Goal: Information Seeking & Learning: Learn about a topic

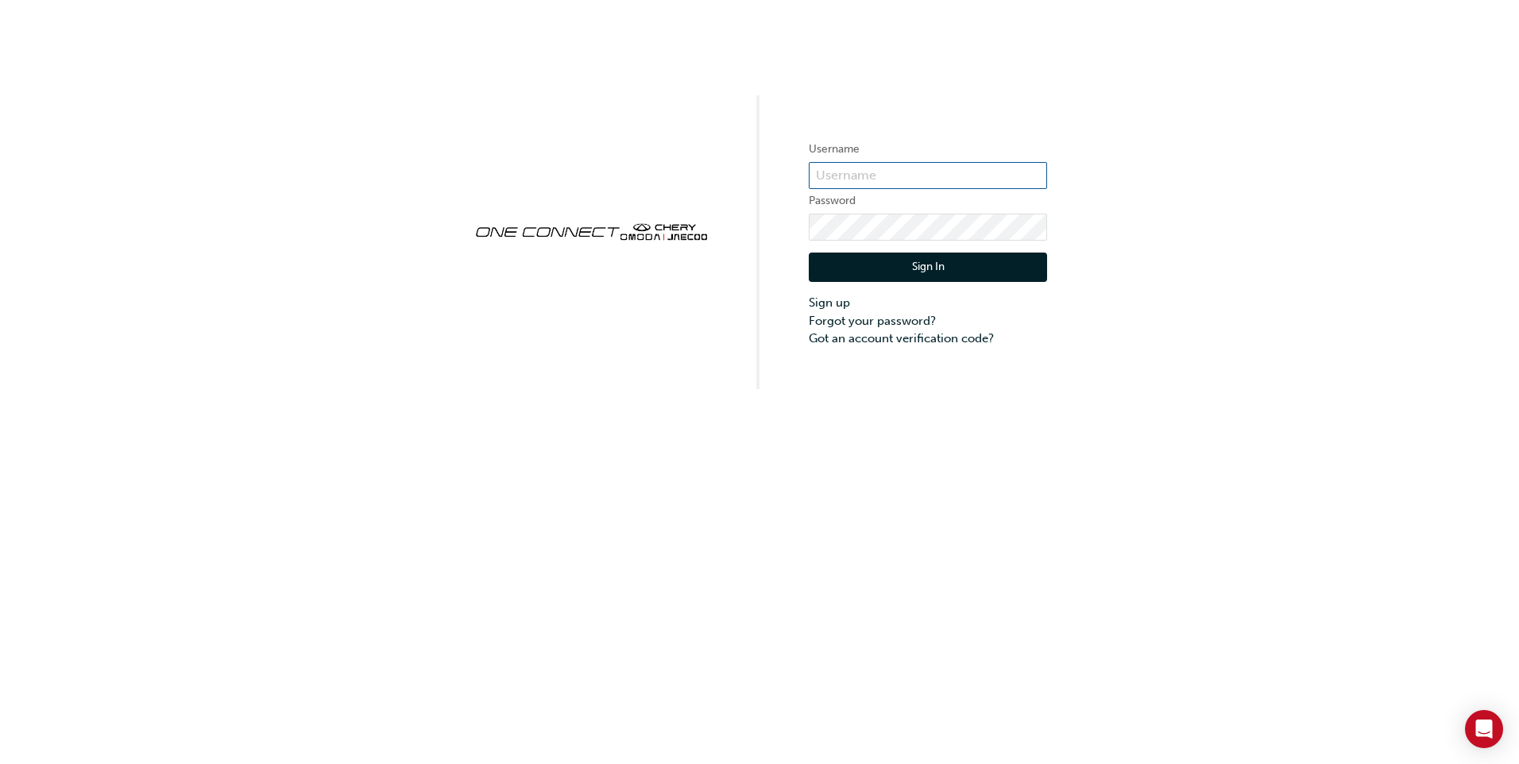
click at [844, 172] on input "text" at bounding box center [928, 175] width 238 height 27
type input "[PERSON_NAME][EMAIL_ADDRESS][PERSON_NAME][DOMAIN_NAME]"
click at [894, 266] on button "Sign In" at bounding box center [928, 268] width 238 height 30
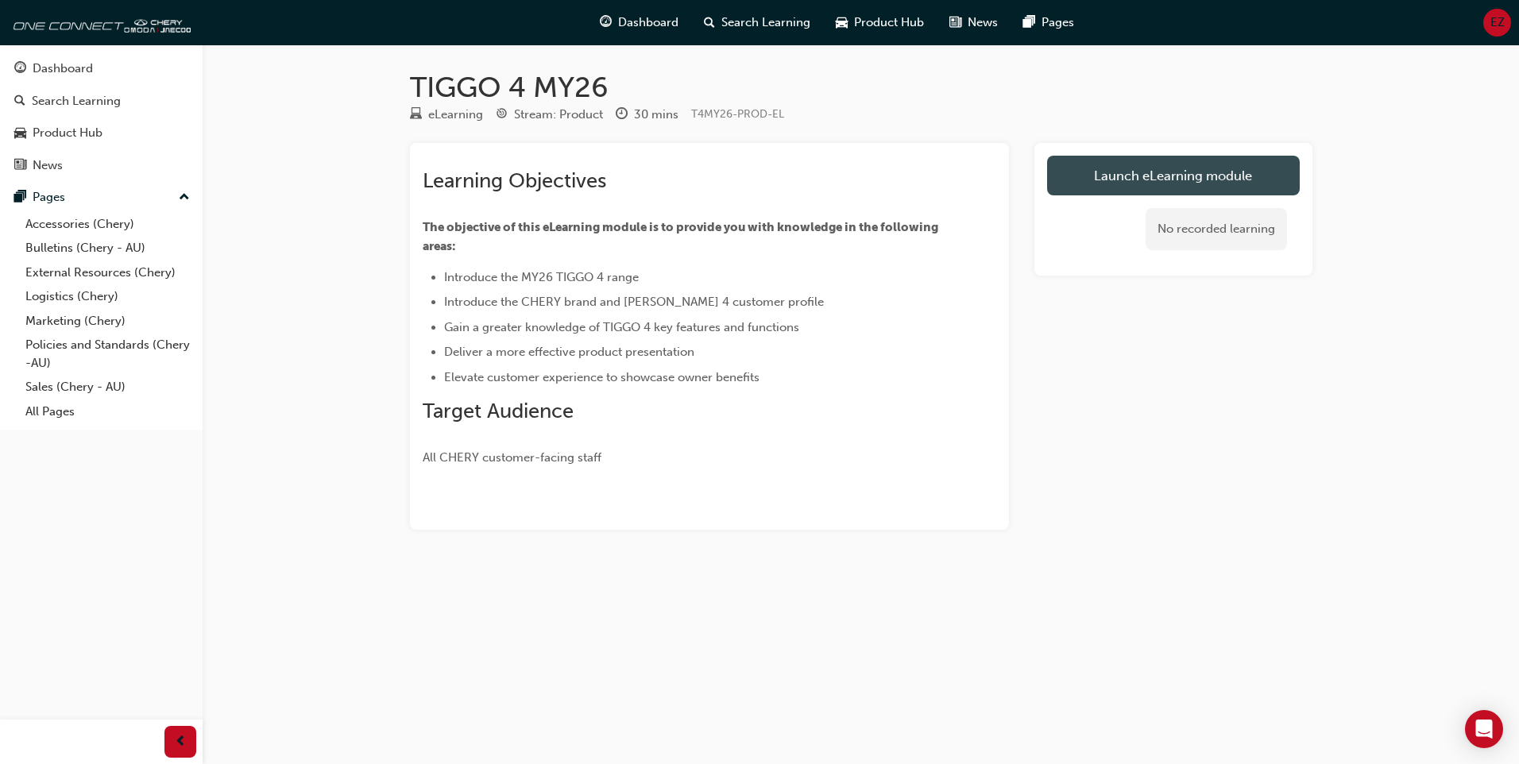
click at [1123, 172] on link "Launch eLearning module" at bounding box center [1173, 176] width 253 height 40
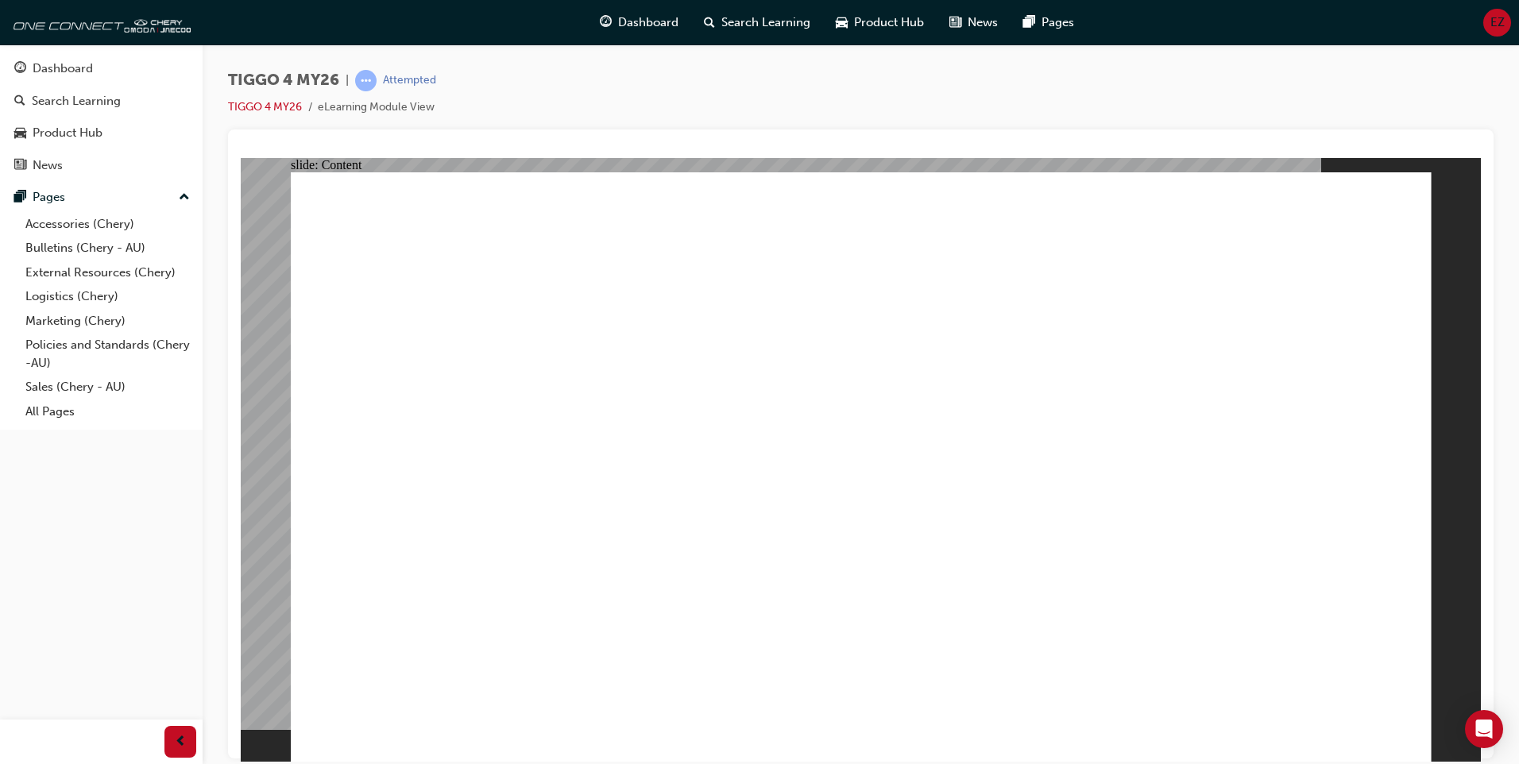
drag, startPoint x: 1394, startPoint y: 724, endPoint x: 1401, endPoint y: 734, distance: 12.1
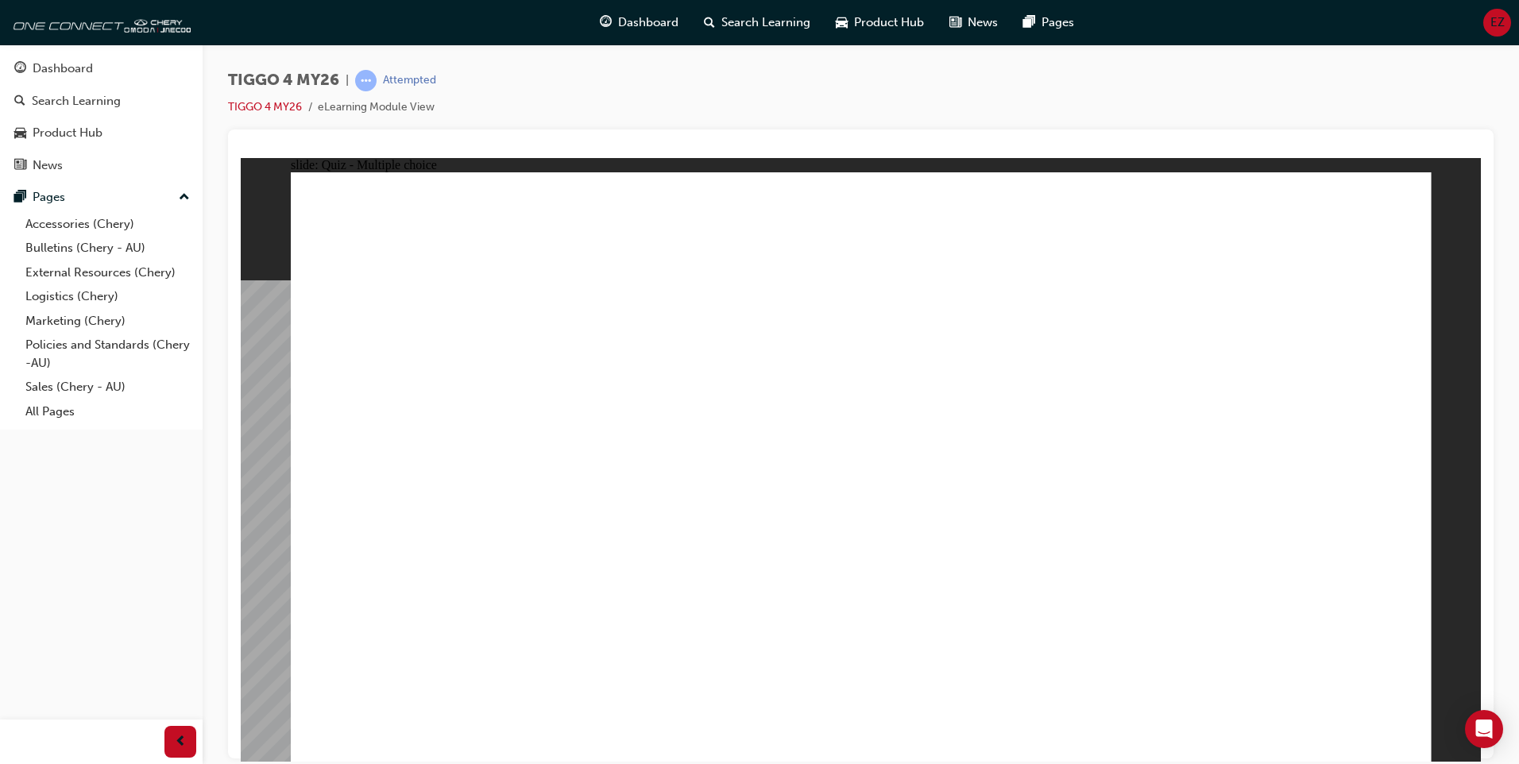
radio input "true"
drag, startPoint x: 624, startPoint y: 488, endPoint x: 651, endPoint y: 462, distance: 38.2
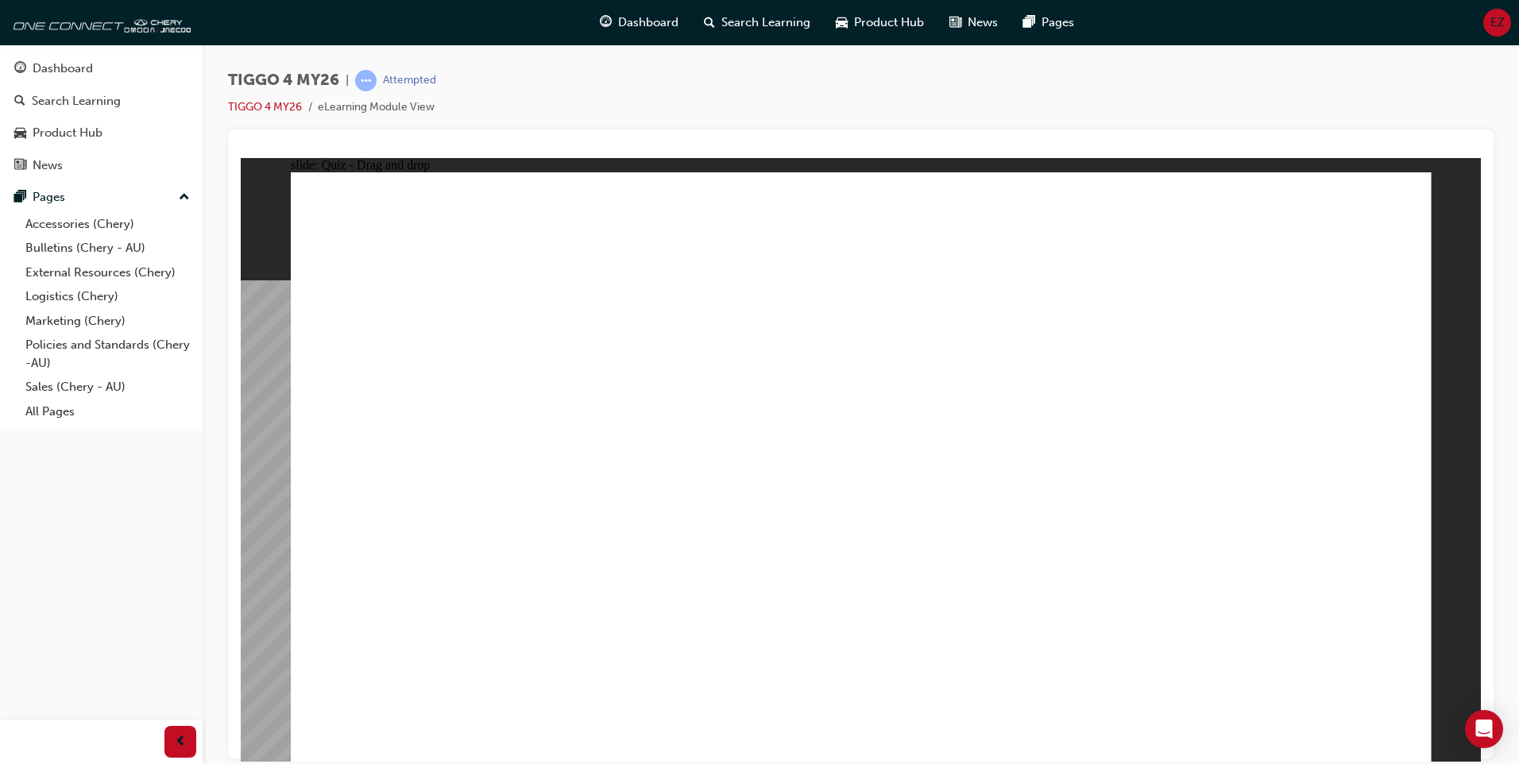
drag, startPoint x: 1104, startPoint y: 383, endPoint x: 431, endPoint y: 382, distance: 672.9
drag, startPoint x: 1047, startPoint y: 371, endPoint x: 377, endPoint y: 600, distance: 707.7
drag, startPoint x: 1254, startPoint y: 376, endPoint x: 1038, endPoint y: 604, distance: 314.1
drag, startPoint x: 651, startPoint y: 373, endPoint x: 651, endPoint y: 609, distance: 235.2
drag, startPoint x: 856, startPoint y: 376, endPoint x: 1139, endPoint y: 576, distance: 347.2
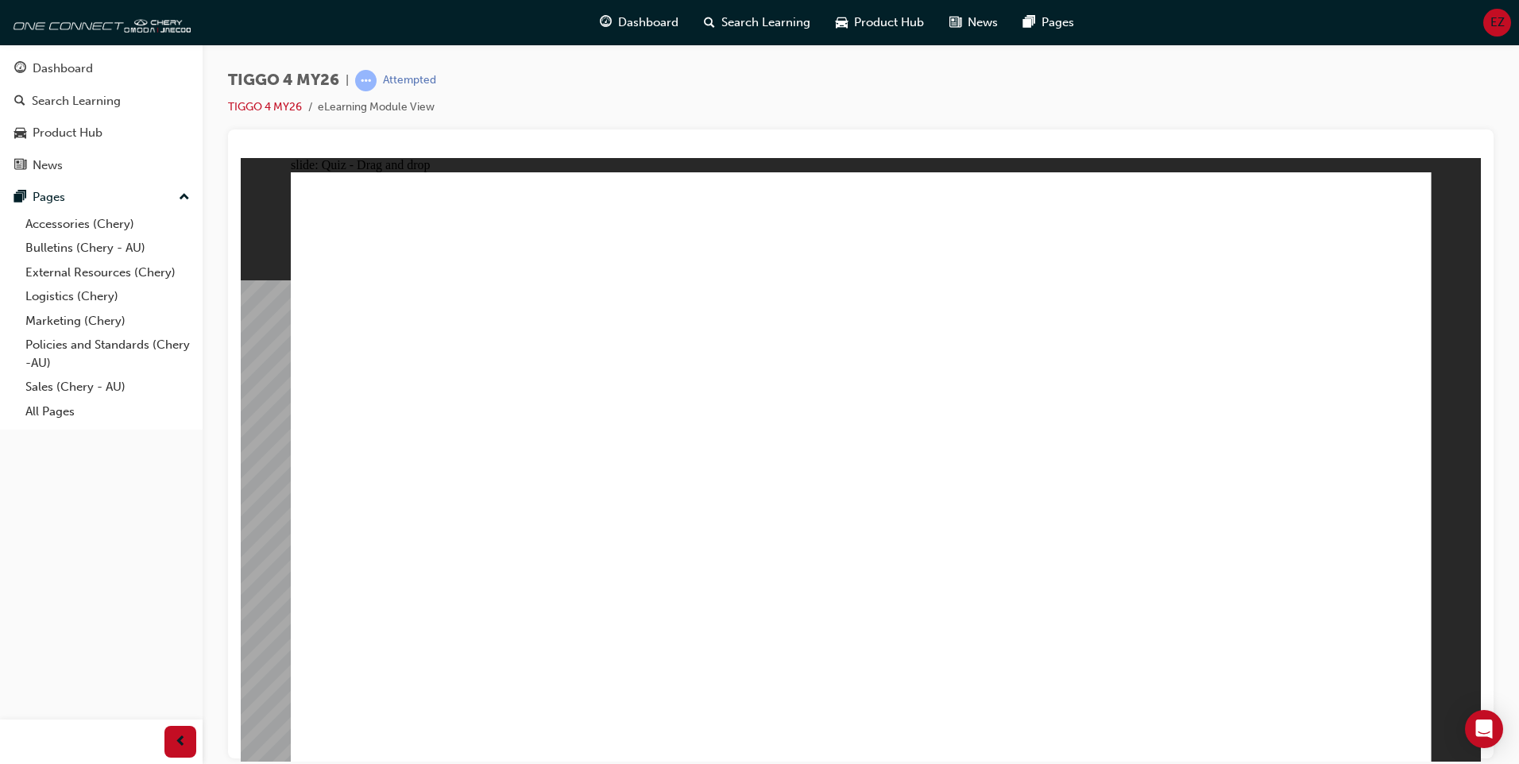
drag, startPoint x: 460, startPoint y: 369, endPoint x: 1026, endPoint y: 629, distance: 623.5
radio input "true"
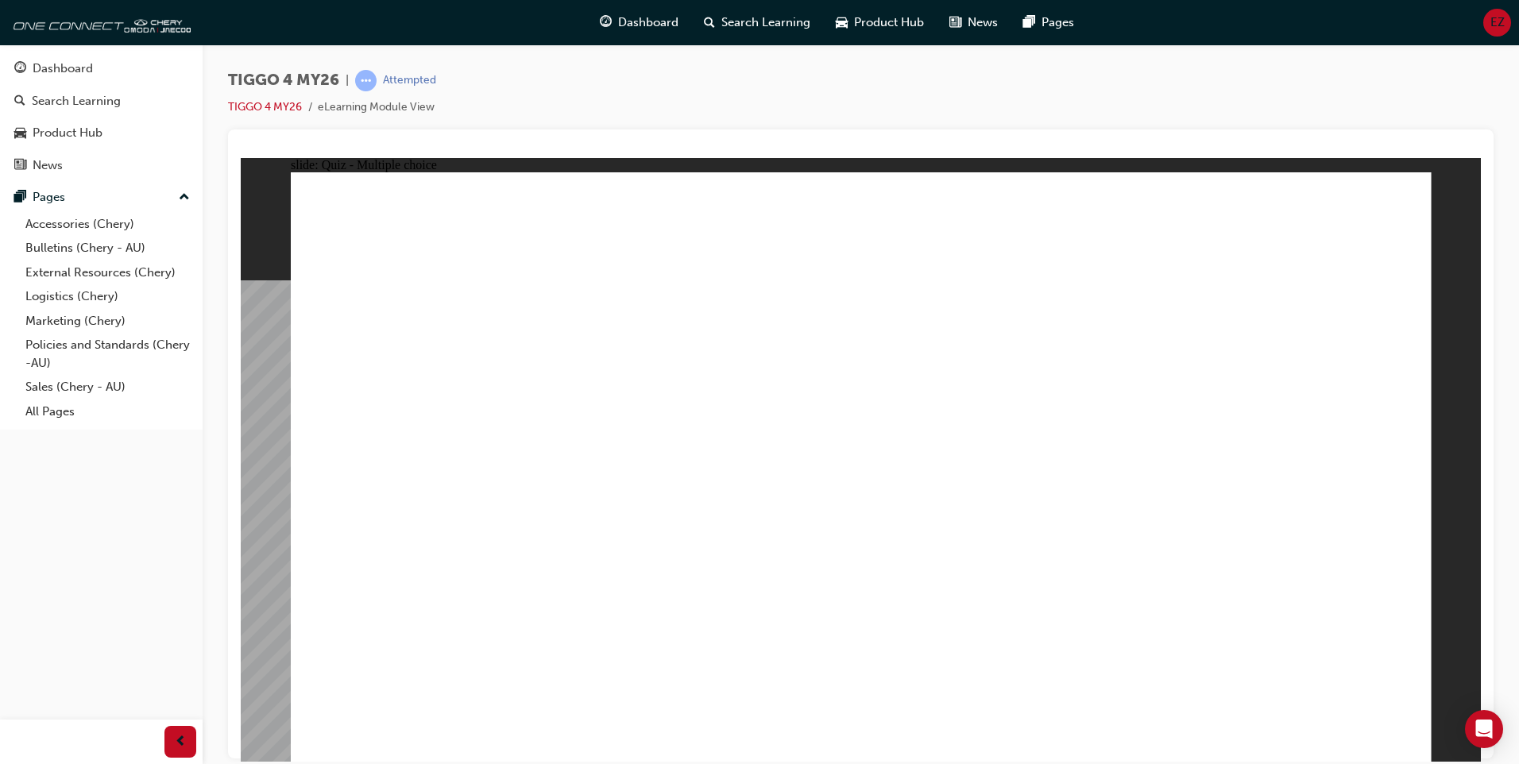
radio input "true"
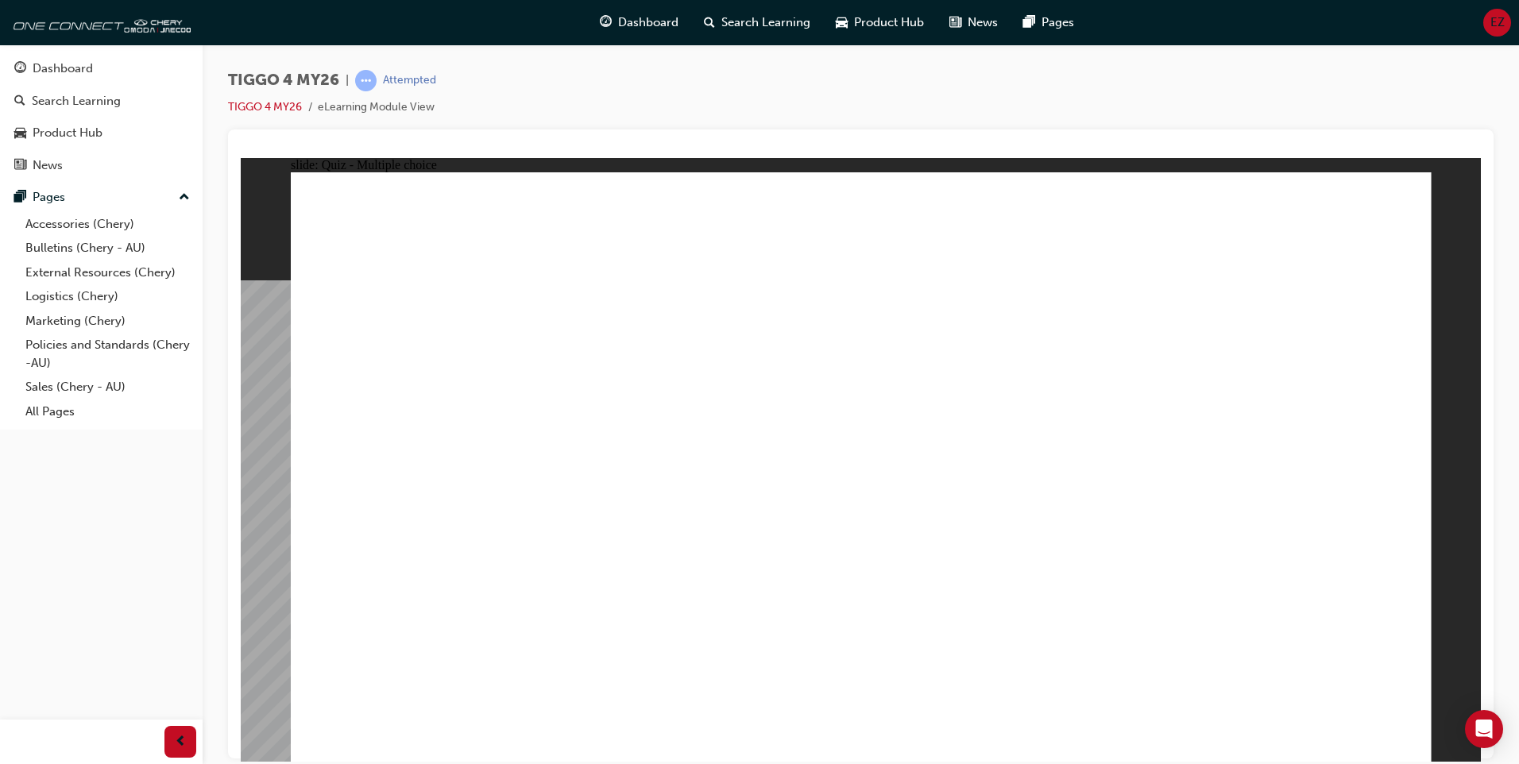
drag, startPoint x: 681, startPoint y: 421, endPoint x: 977, endPoint y: 338, distance: 307.9
drag, startPoint x: 682, startPoint y: 475, endPoint x: 1253, endPoint y: 335, distance: 588.1
drag, startPoint x: 698, startPoint y: 526, endPoint x: 1262, endPoint y: 381, distance: 582.3
drag, startPoint x: 470, startPoint y: 414, endPoint x: 1003, endPoint y: 376, distance: 534.4
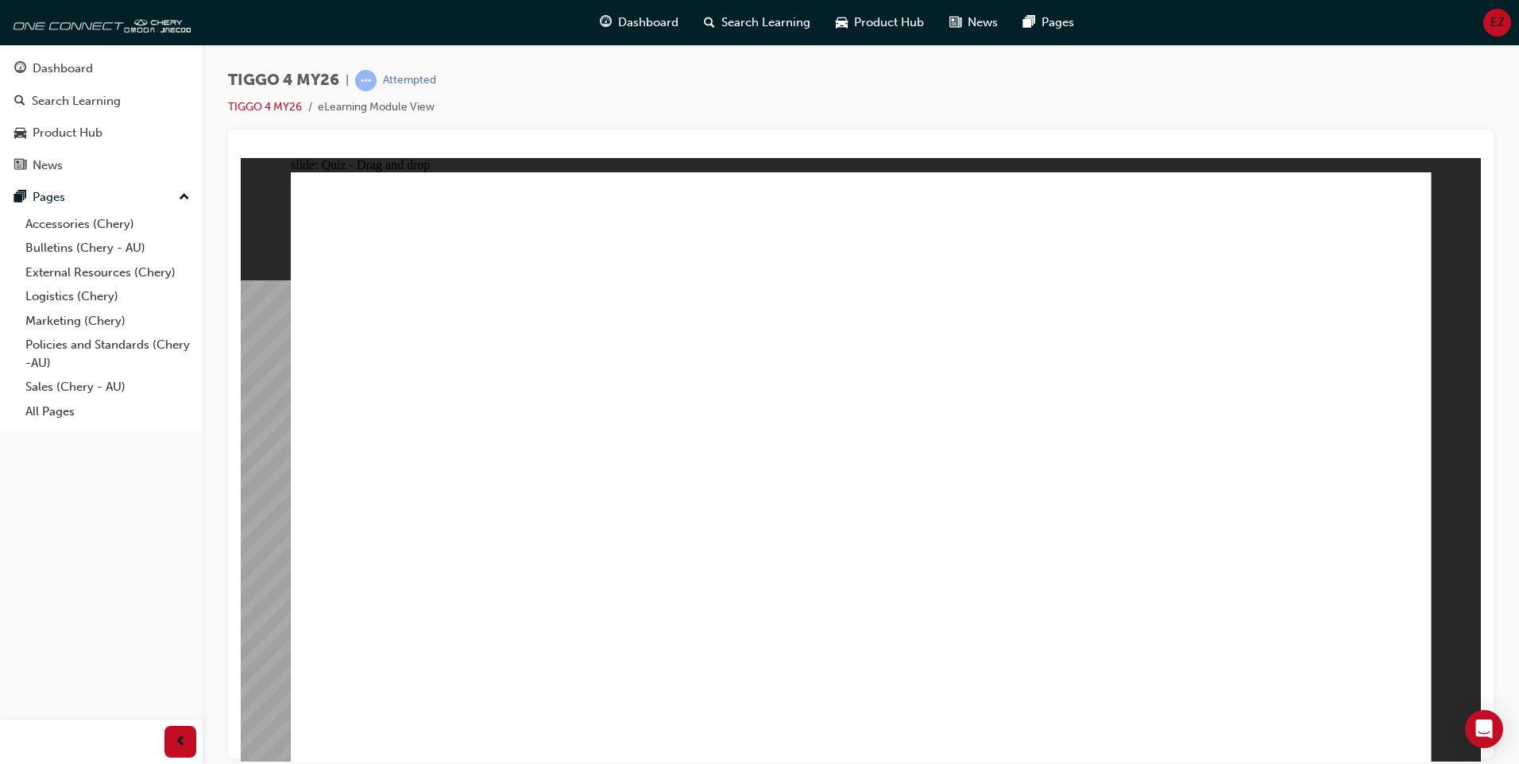
drag, startPoint x: 404, startPoint y: 486, endPoint x: 1203, endPoint y: 433, distance: 800.2
drag, startPoint x: 464, startPoint y: 586, endPoint x: 1266, endPoint y: 494, distance: 807.6
drag, startPoint x: 493, startPoint y: 540, endPoint x: 1034, endPoint y: 487, distance: 543.6
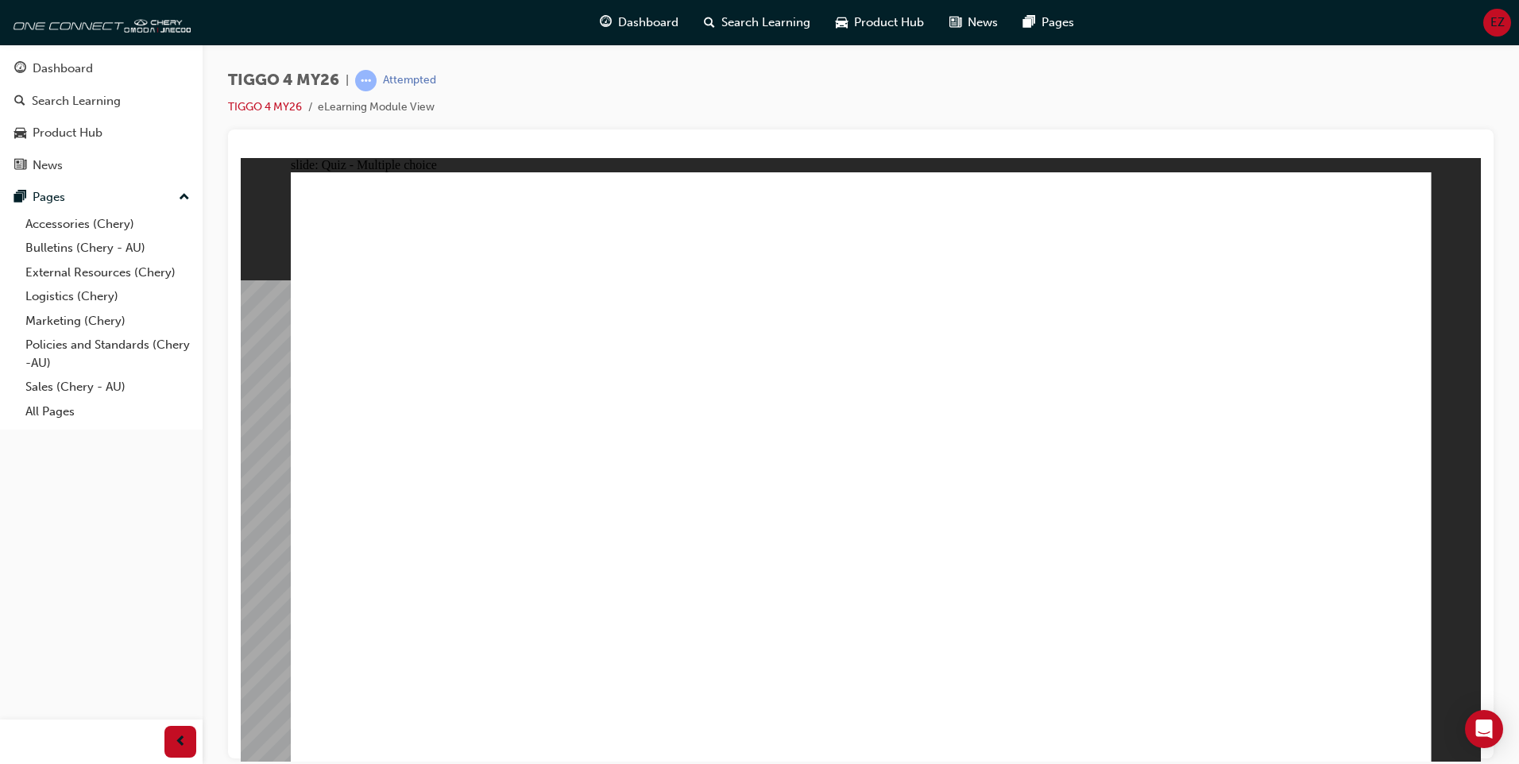
radio input "true"
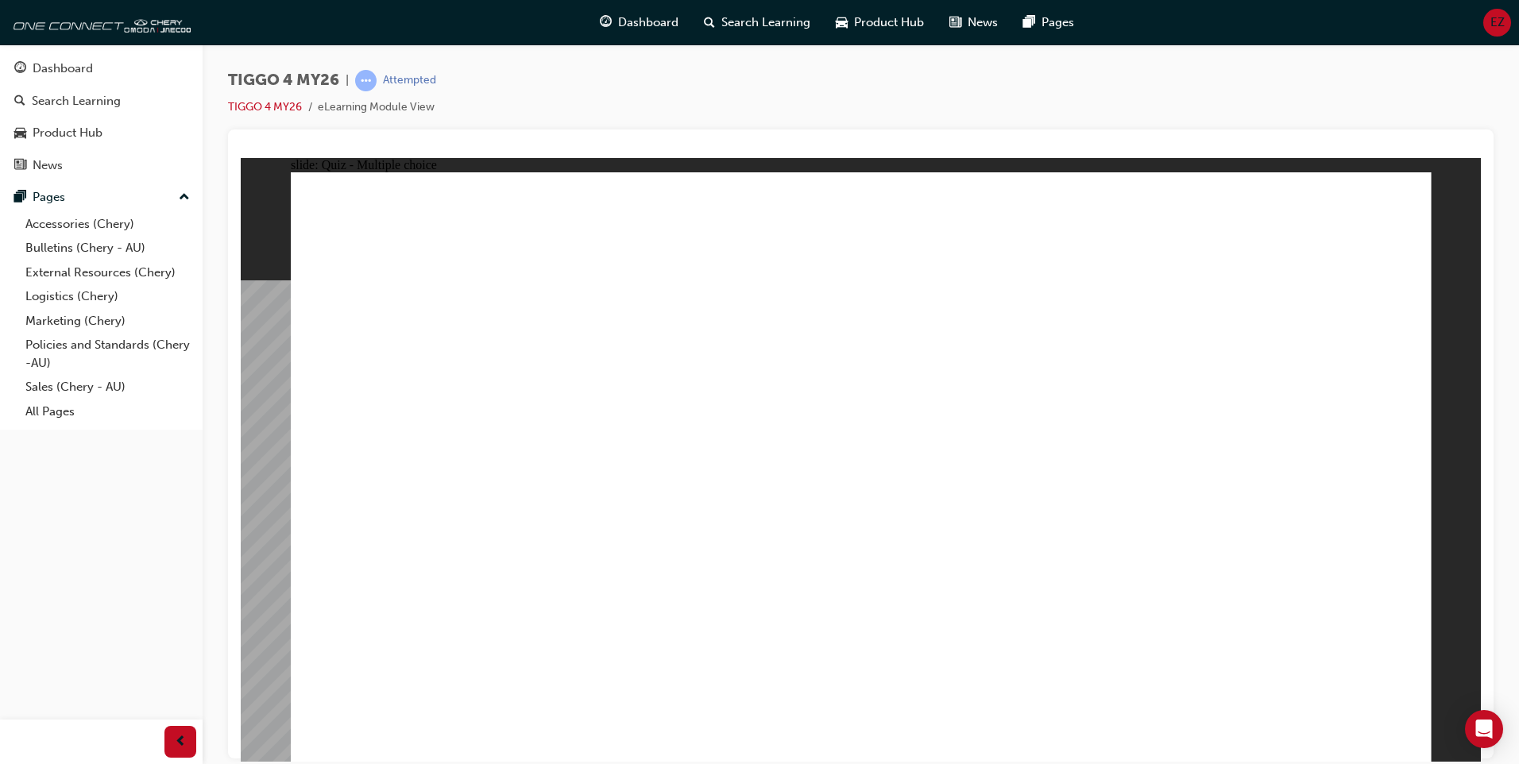
radio input "true"
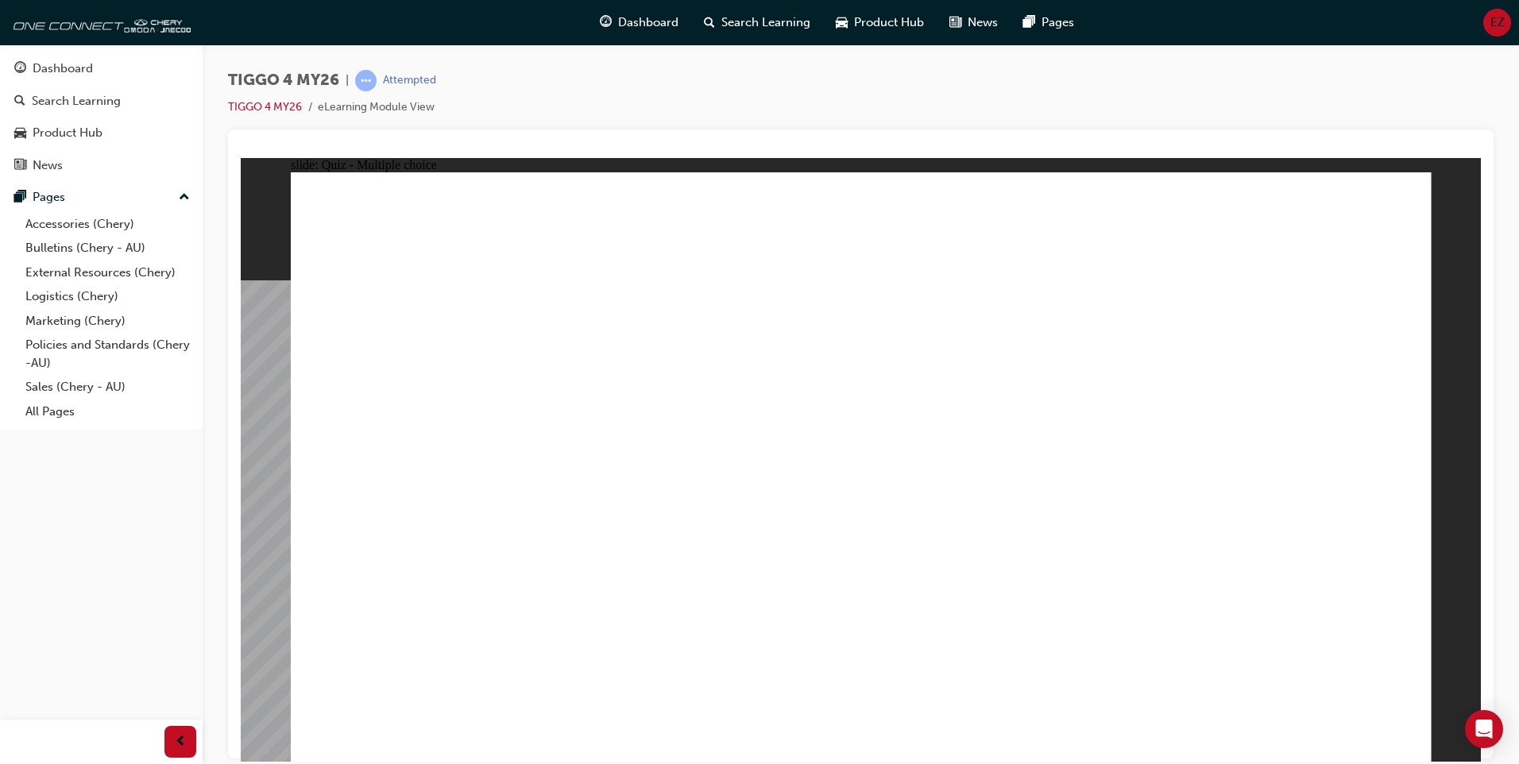
radio input "true"
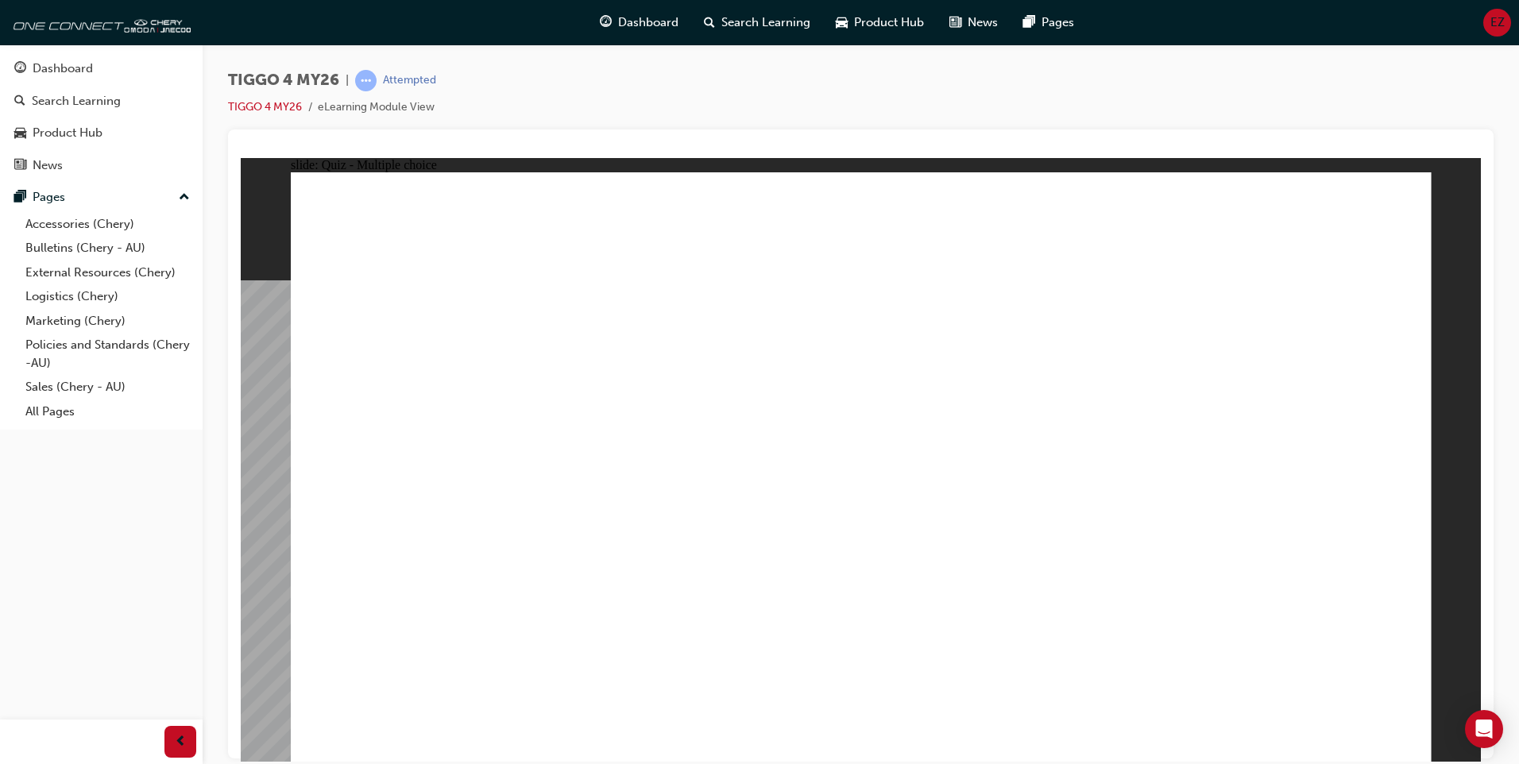
radio input "true"
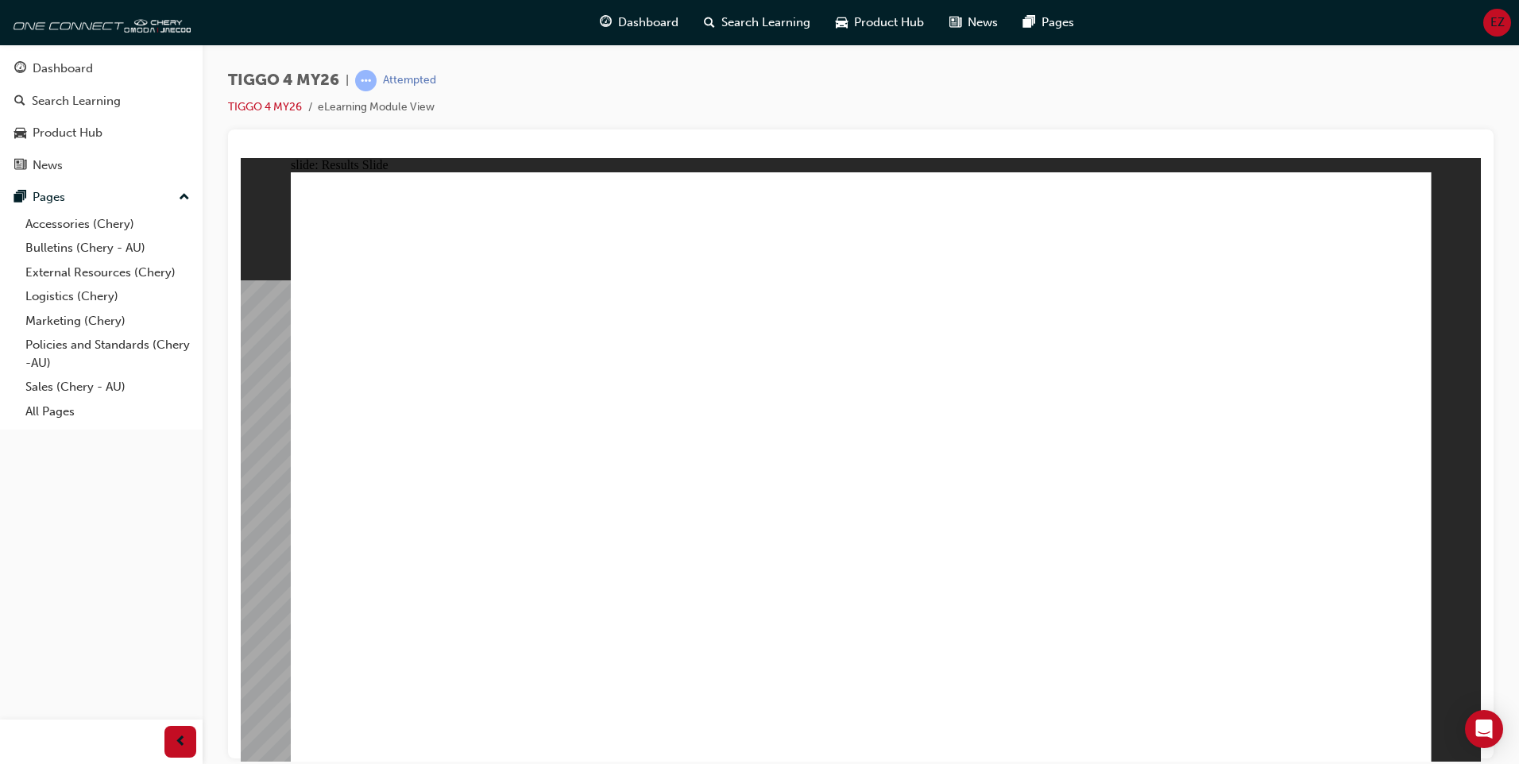
radio input "true"
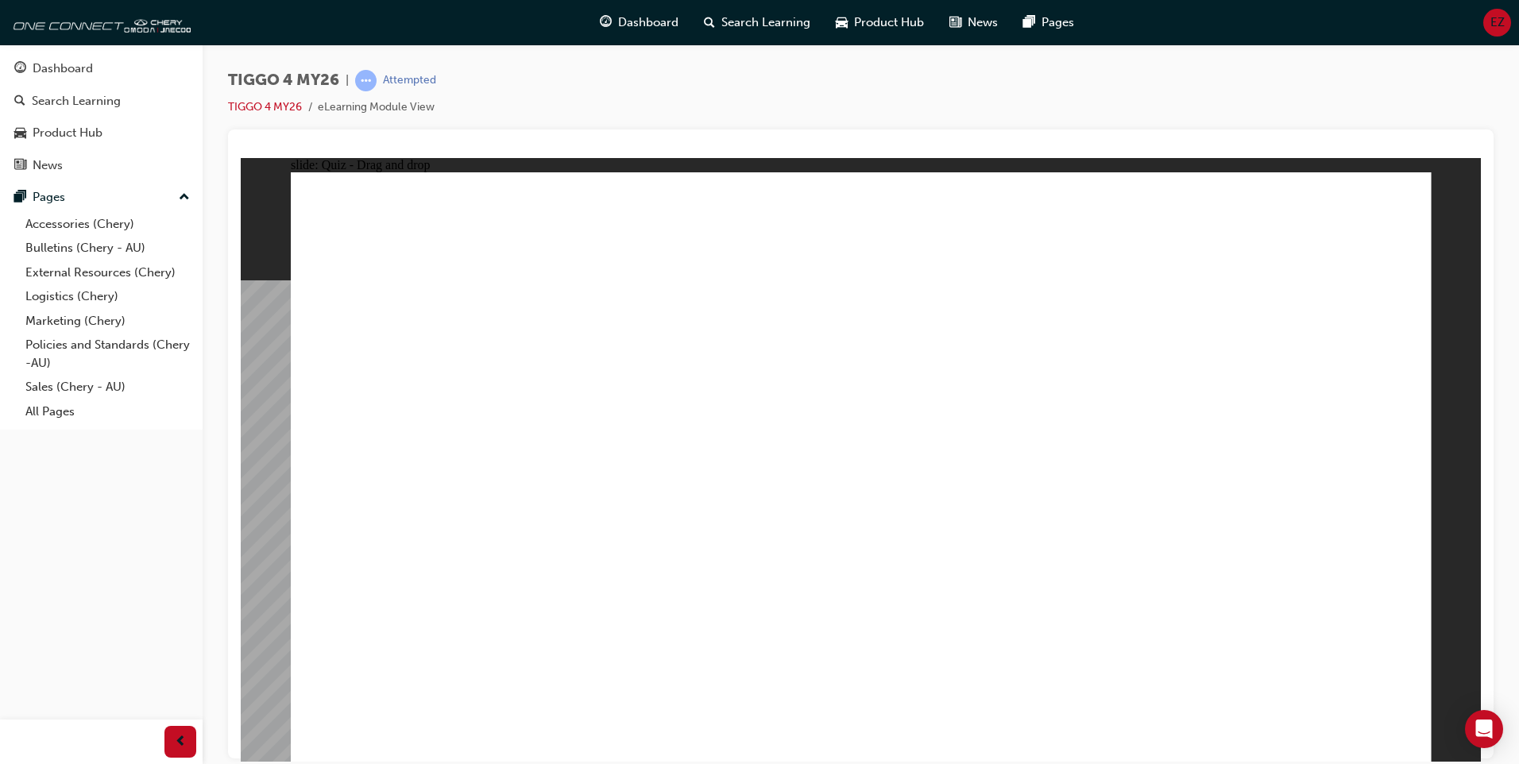
drag, startPoint x: 1061, startPoint y: 366, endPoint x: 395, endPoint y: 602, distance: 707.1
drag, startPoint x: 437, startPoint y: 373, endPoint x: 882, endPoint y: 603, distance: 500.6
drag, startPoint x: 679, startPoint y: 374, endPoint x: 701, endPoint y: 627, distance: 253.5
drag, startPoint x: 824, startPoint y: 385, endPoint x: 1042, endPoint y: 604, distance: 309.0
drag, startPoint x: 1266, startPoint y: 396, endPoint x: 1276, endPoint y: 625, distance: 229.0
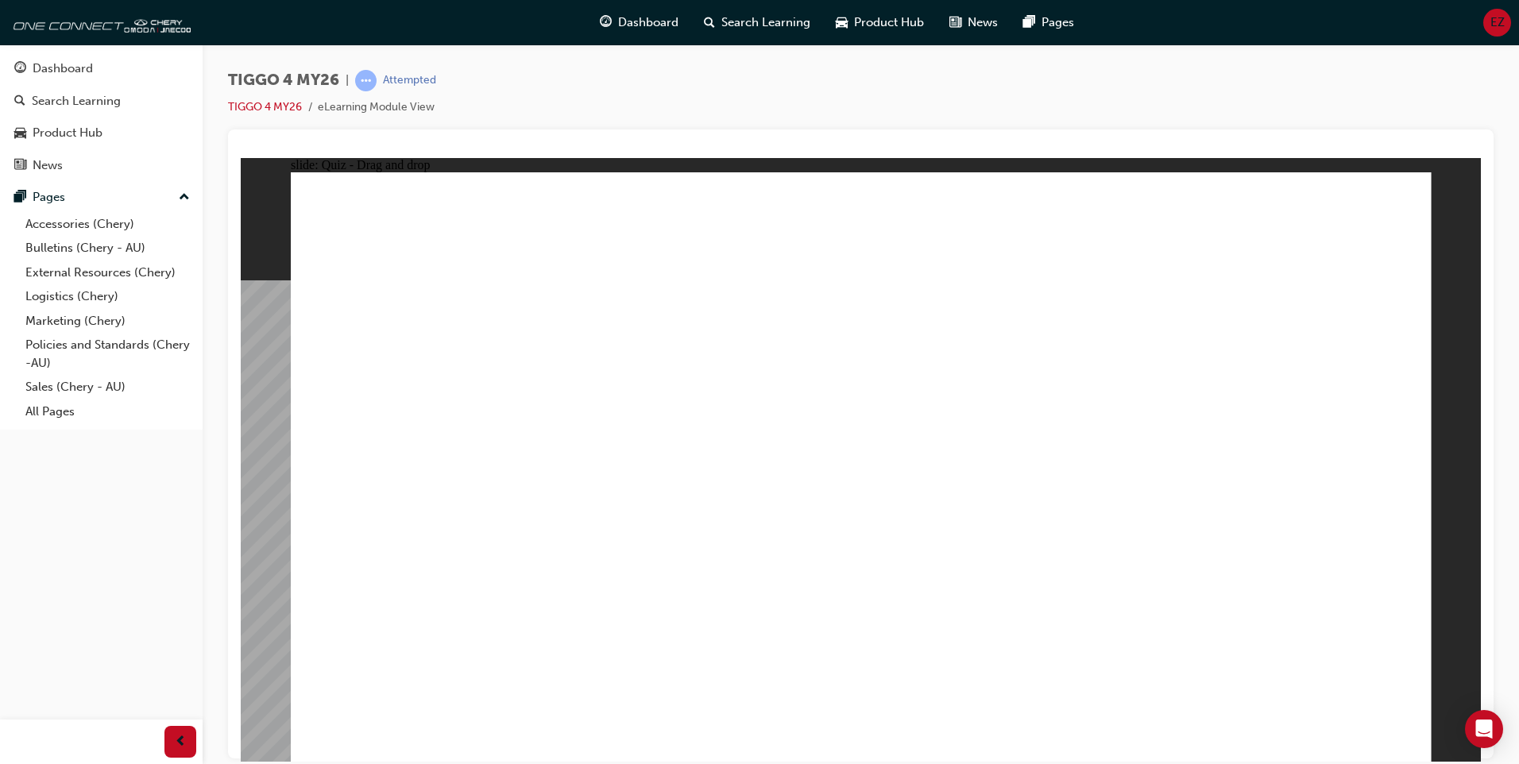
radio input "true"
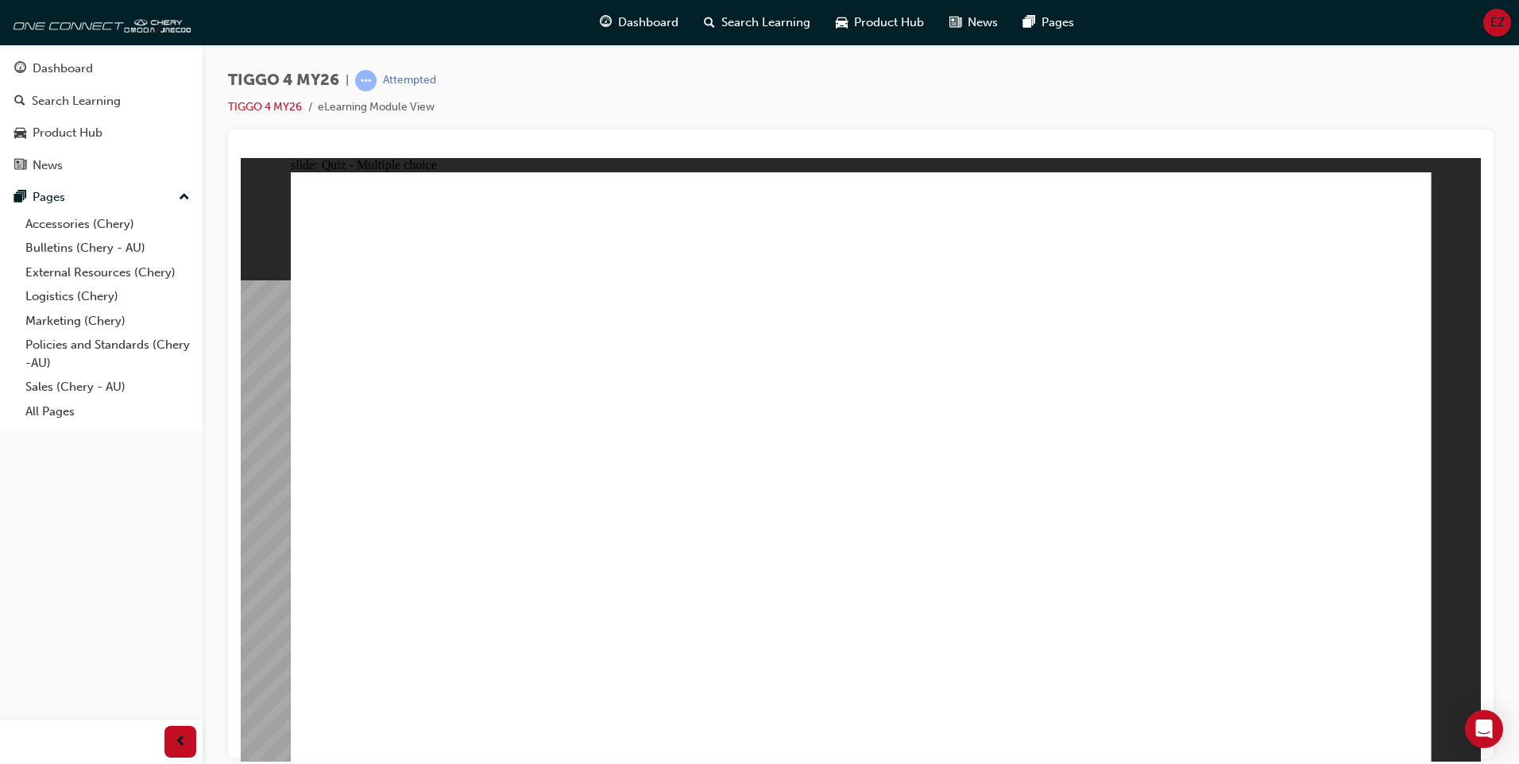
radio input "true"
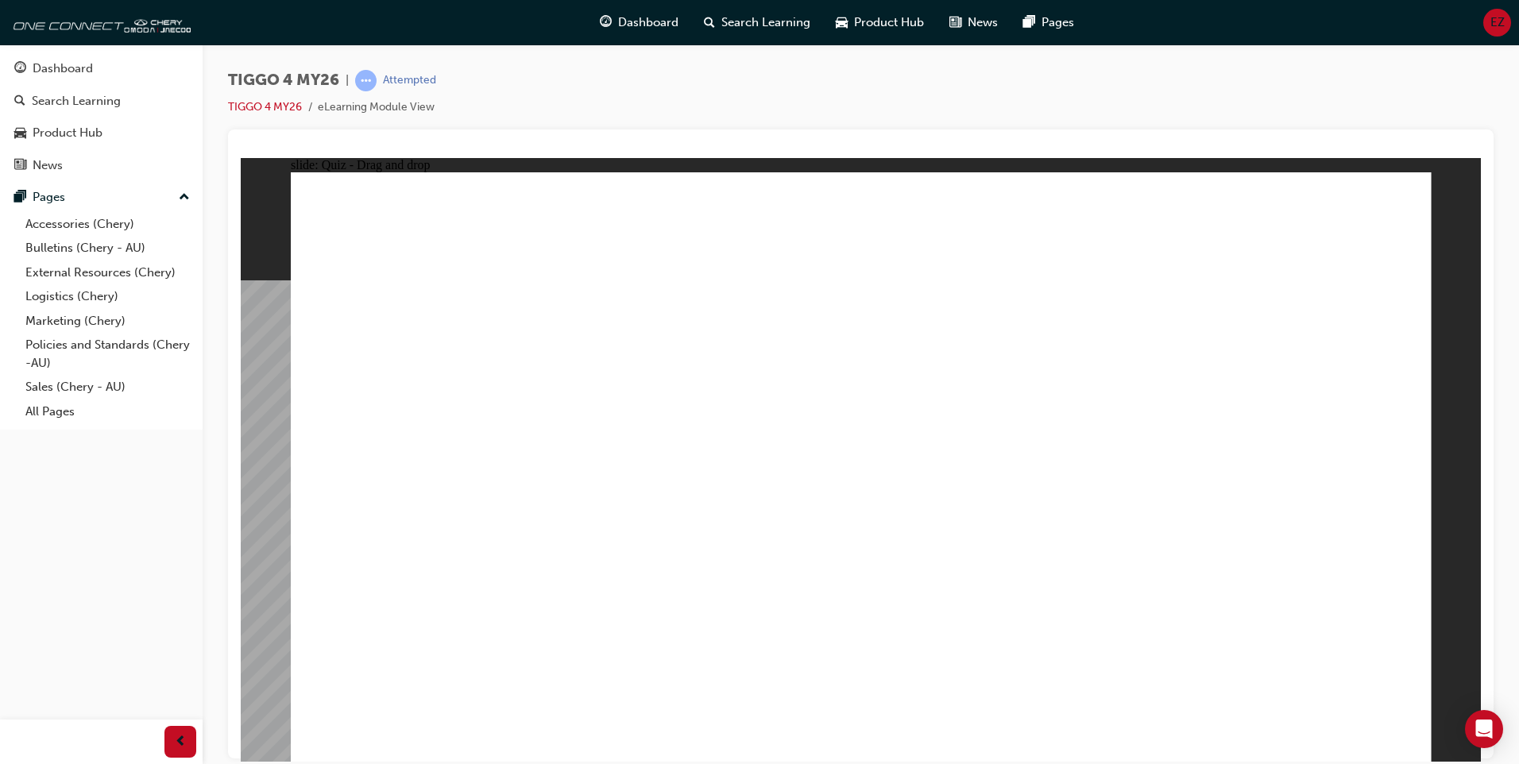
drag, startPoint x: 694, startPoint y: 417, endPoint x: 991, endPoint y: 399, distance: 297.7
drag, startPoint x: 745, startPoint y: 458, endPoint x: 1308, endPoint y: 404, distance: 565.1
drag, startPoint x: 457, startPoint y: 535, endPoint x: 1001, endPoint y: 398, distance: 561.3
drag, startPoint x: 475, startPoint y: 590, endPoint x: 1287, endPoint y: 409, distance: 831.9
drag, startPoint x: 484, startPoint y: 414, endPoint x: 999, endPoint y: 450, distance: 516.8
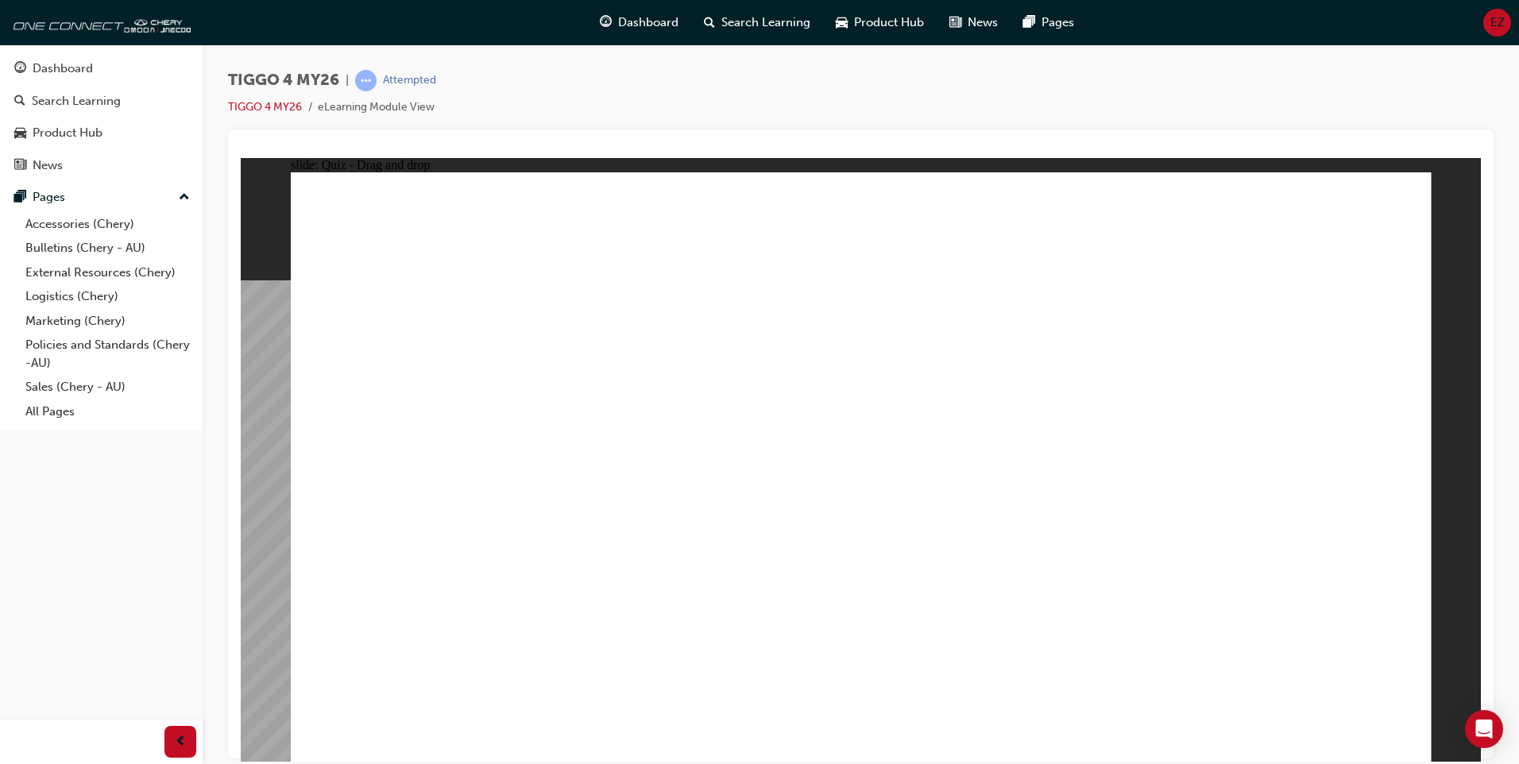
drag, startPoint x: 684, startPoint y: 525, endPoint x: 1223, endPoint y: 449, distance: 544.8
drag, startPoint x: 578, startPoint y: 475, endPoint x: 543, endPoint y: 508, distance: 48.9
drag, startPoint x: 479, startPoint y: 489, endPoint x: 941, endPoint y: 497, distance: 461.6
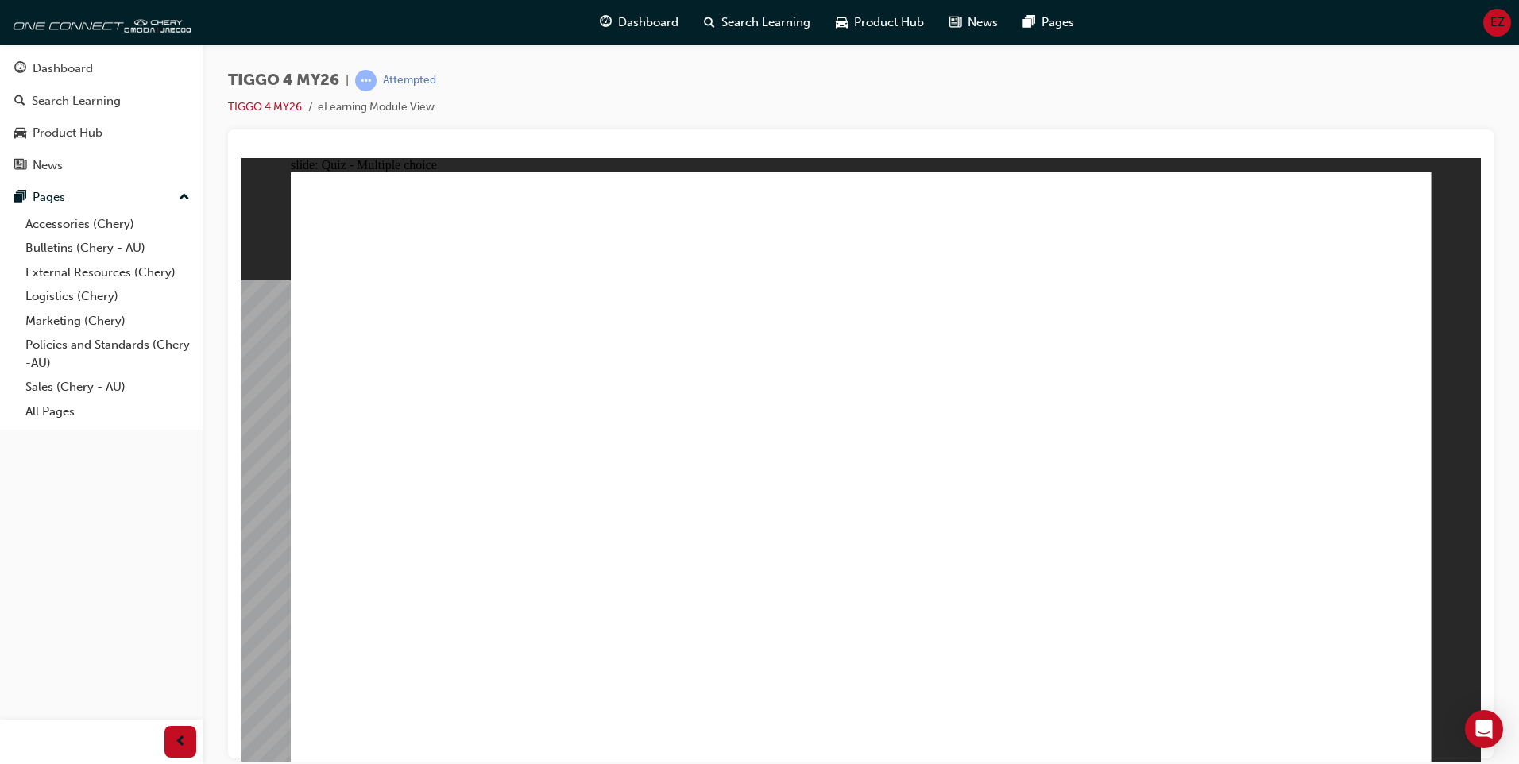
radio input "true"
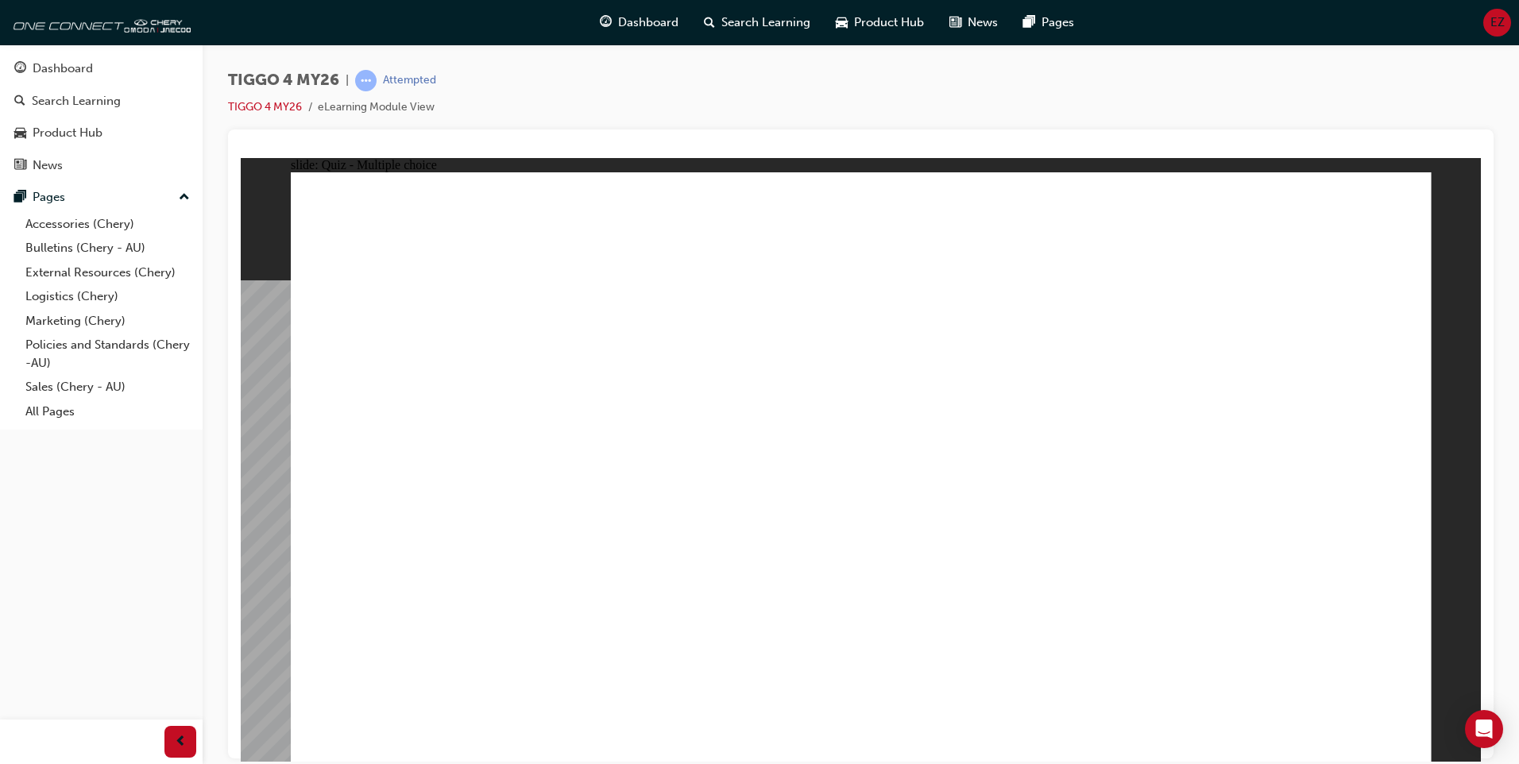
radio input "true"
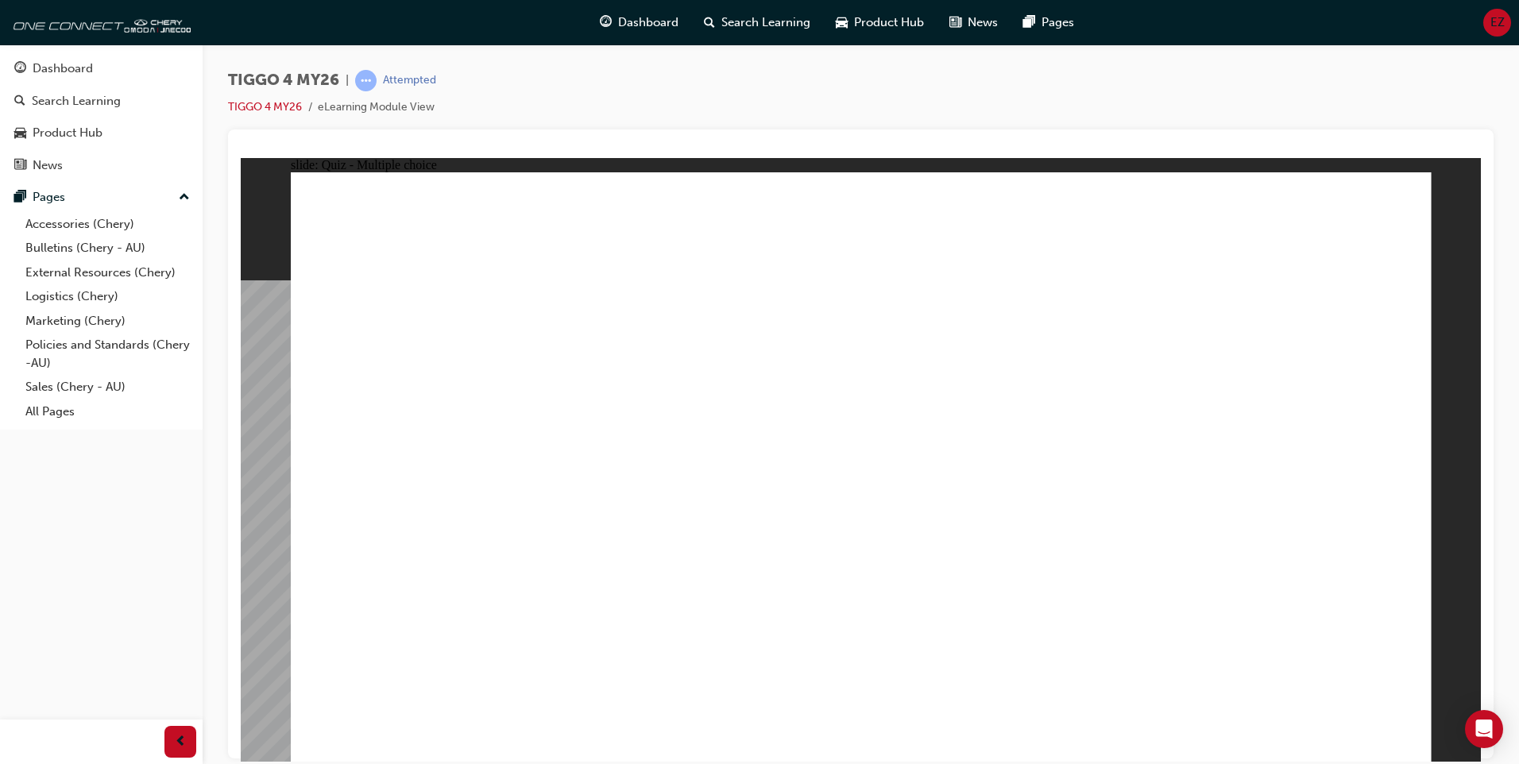
drag, startPoint x: 854, startPoint y: 562, endPoint x: 783, endPoint y: 573, distance: 72.4
radio input "true"
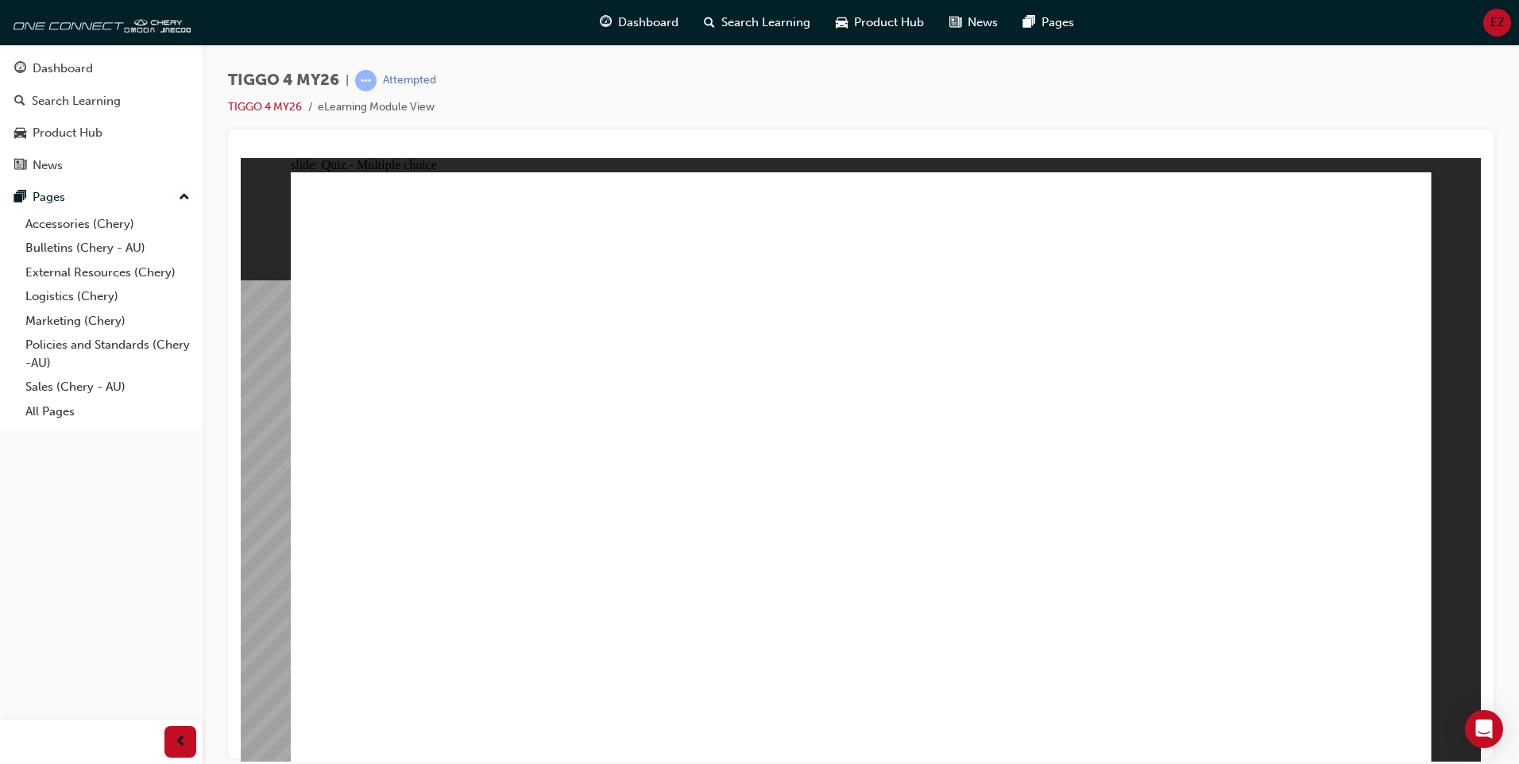
radio input "true"
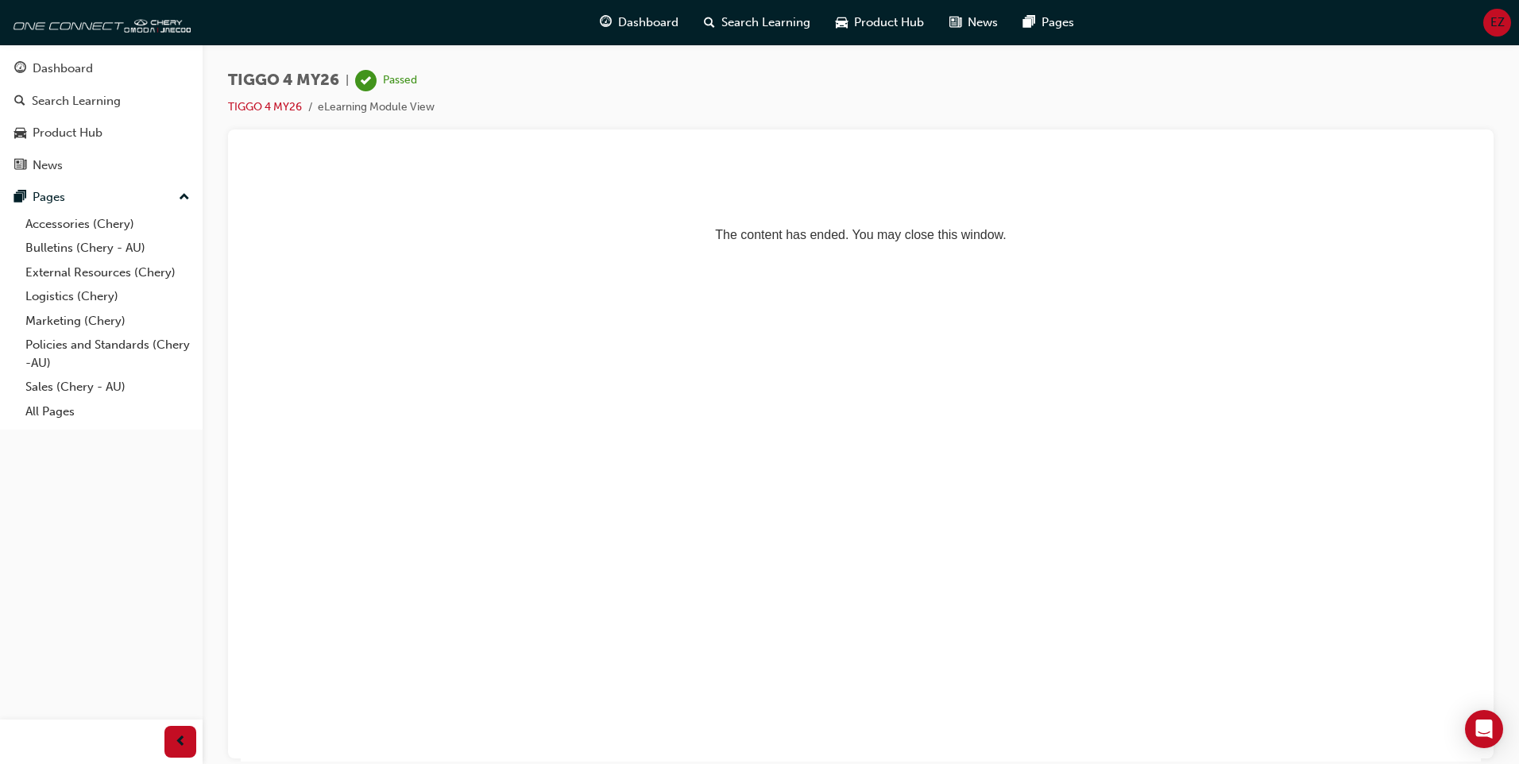
click at [1119, 254] on html "The content has ended. You may close this window." at bounding box center [861, 205] width 1240 height 97
click at [69, 99] on div "Search Learning" at bounding box center [76, 101] width 89 height 18
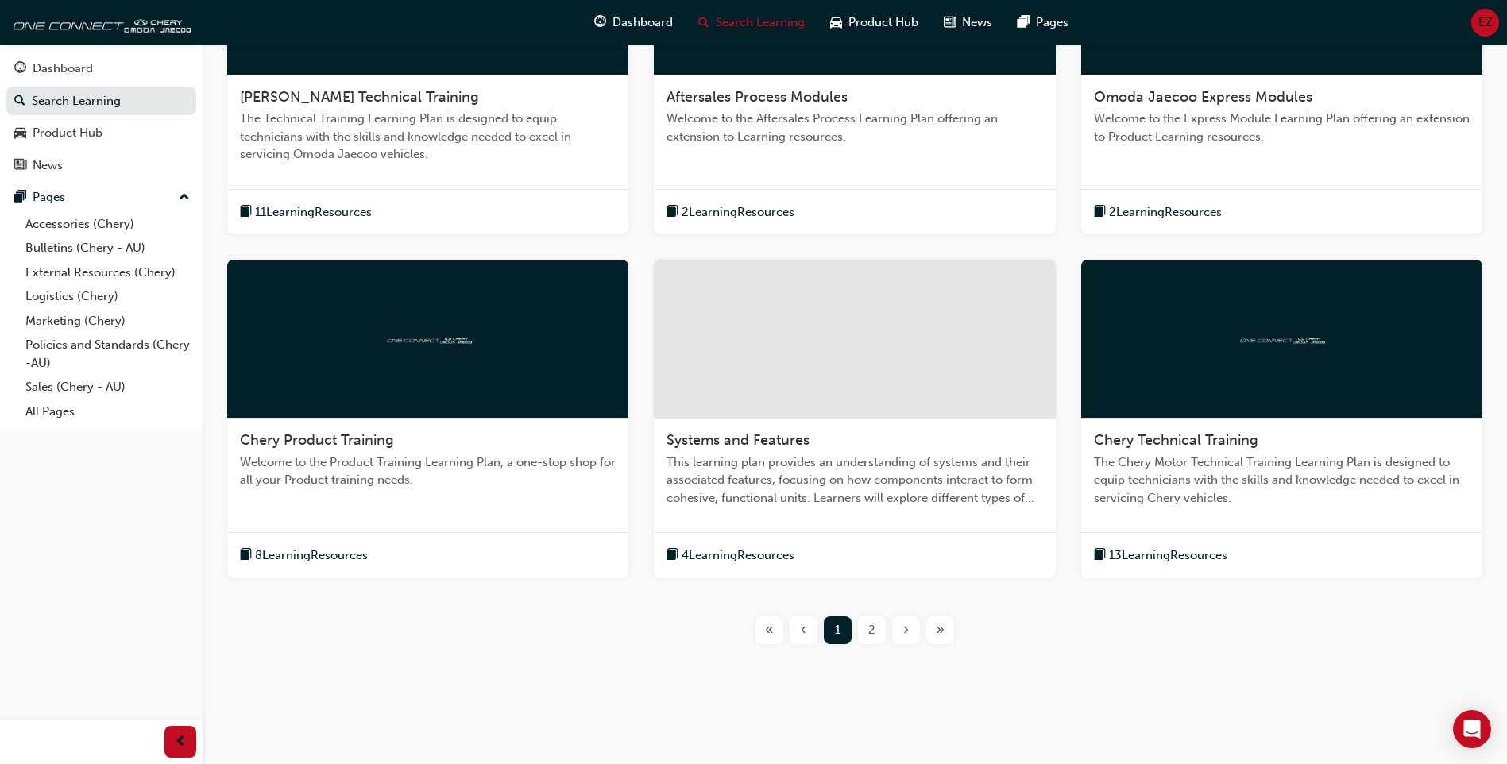
scroll to position [460, 0]
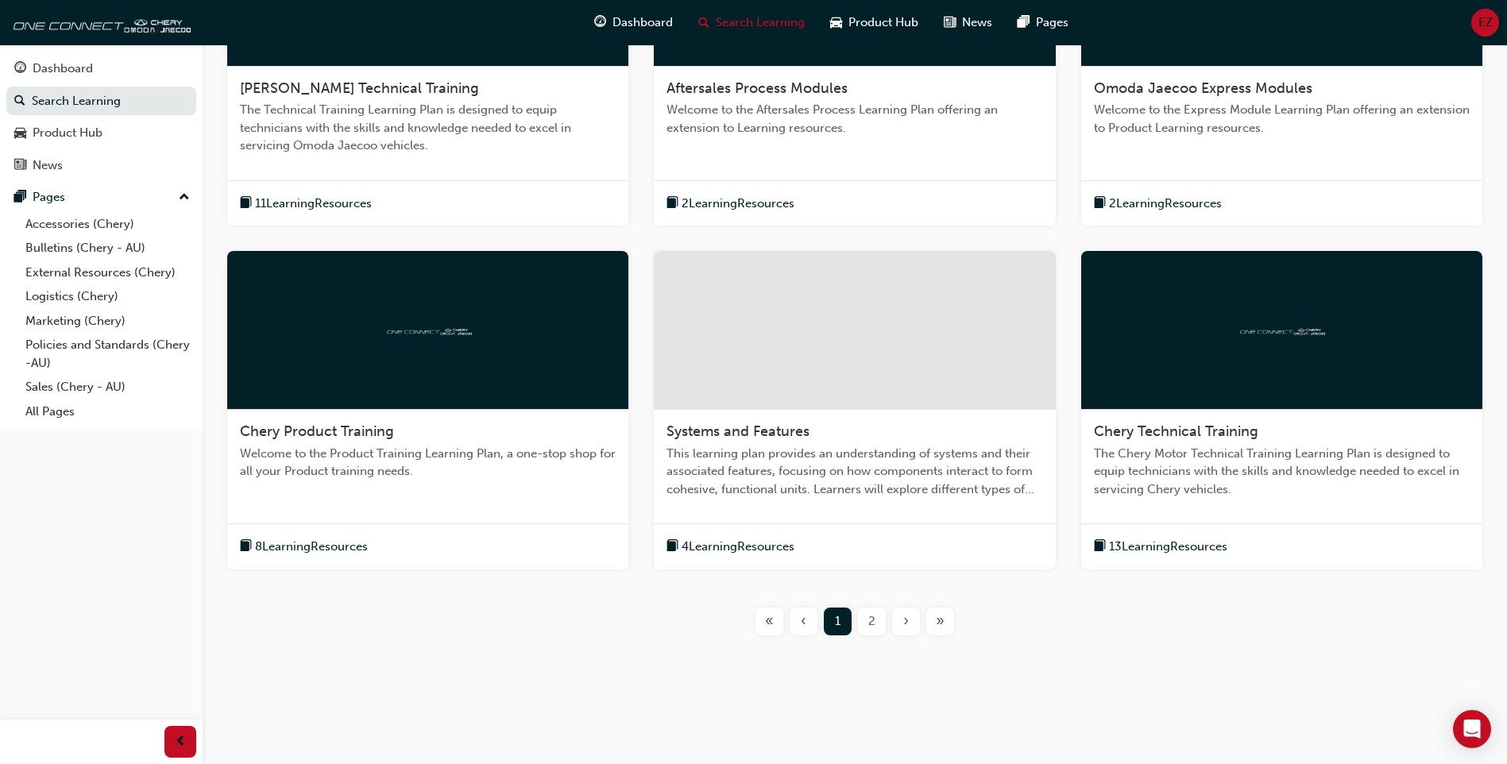
click at [868, 618] on span "2" at bounding box center [871, 622] width 7 height 18
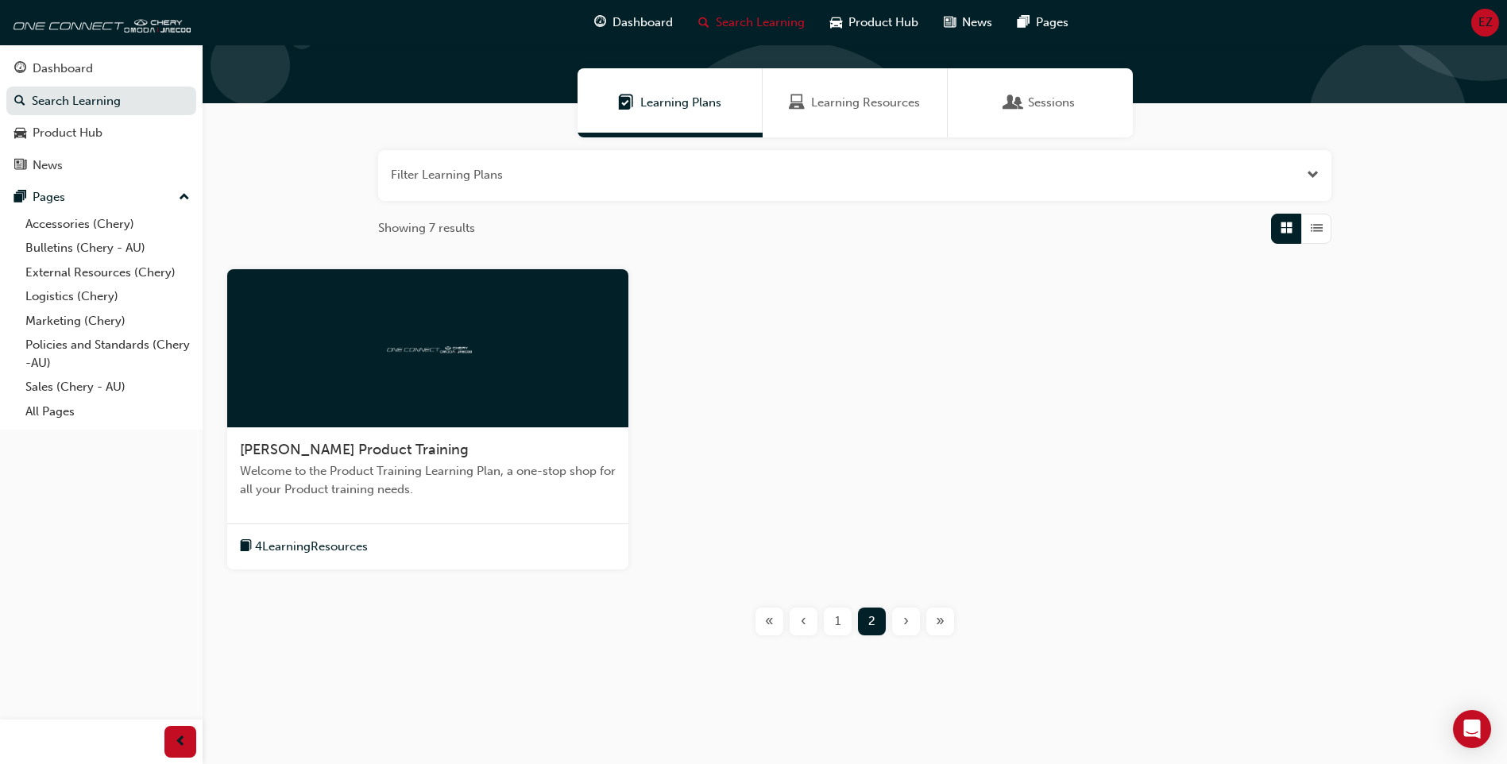
click at [828, 628] on div "1" at bounding box center [838, 622] width 28 height 28
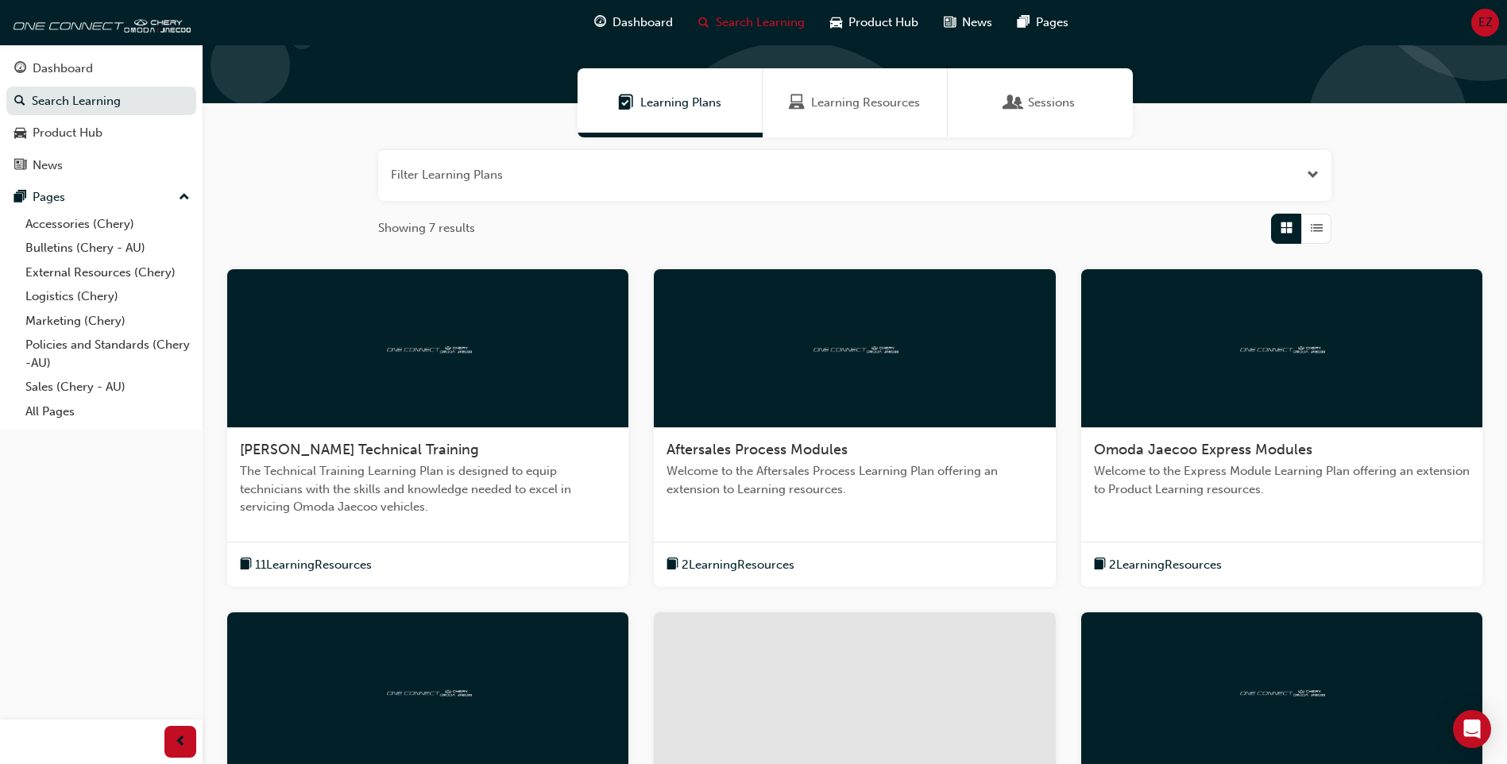
click at [833, 109] on span "Learning Resources" at bounding box center [865, 103] width 109 height 18
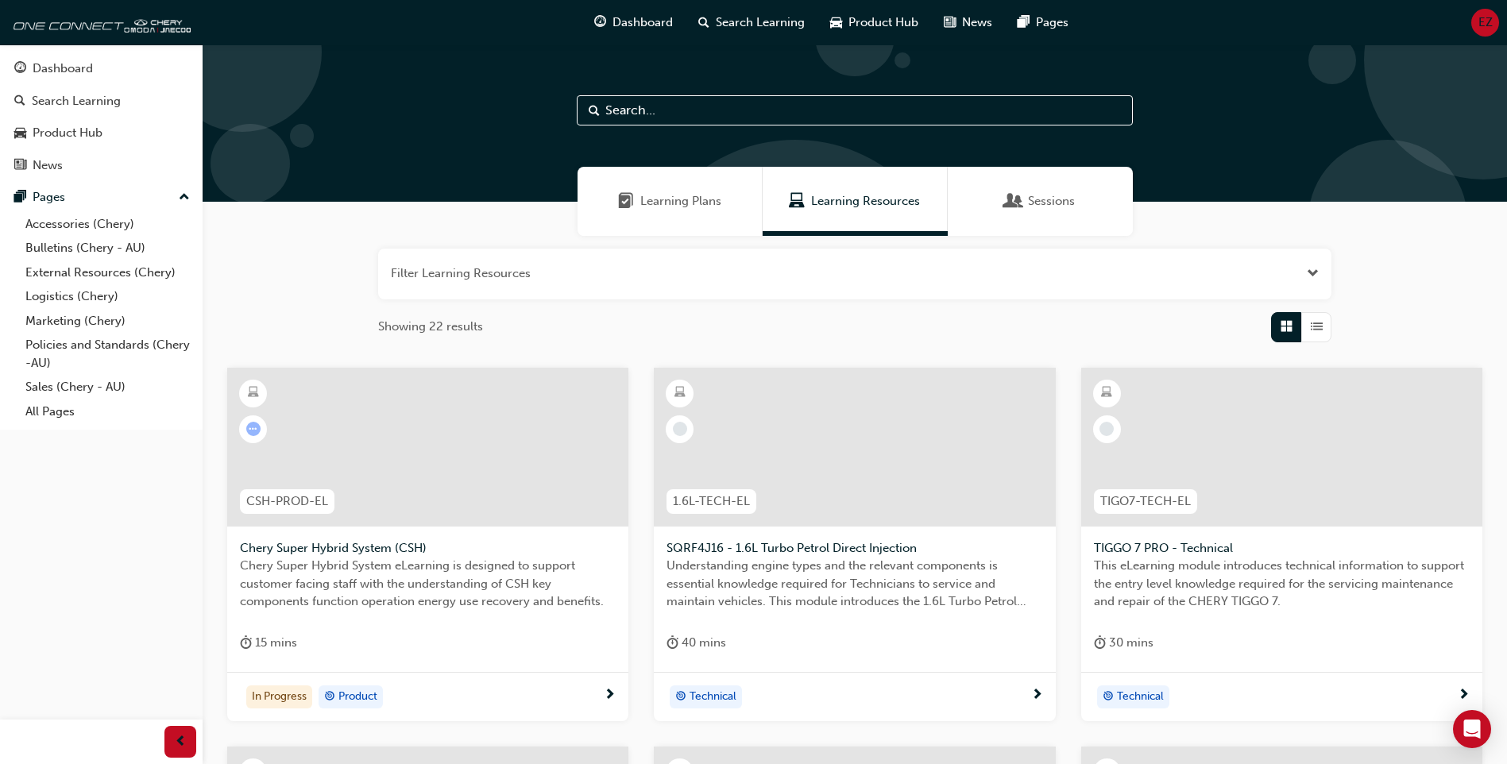
click at [1050, 207] on span "Sessions" at bounding box center [1051, 201] width 47 height 18
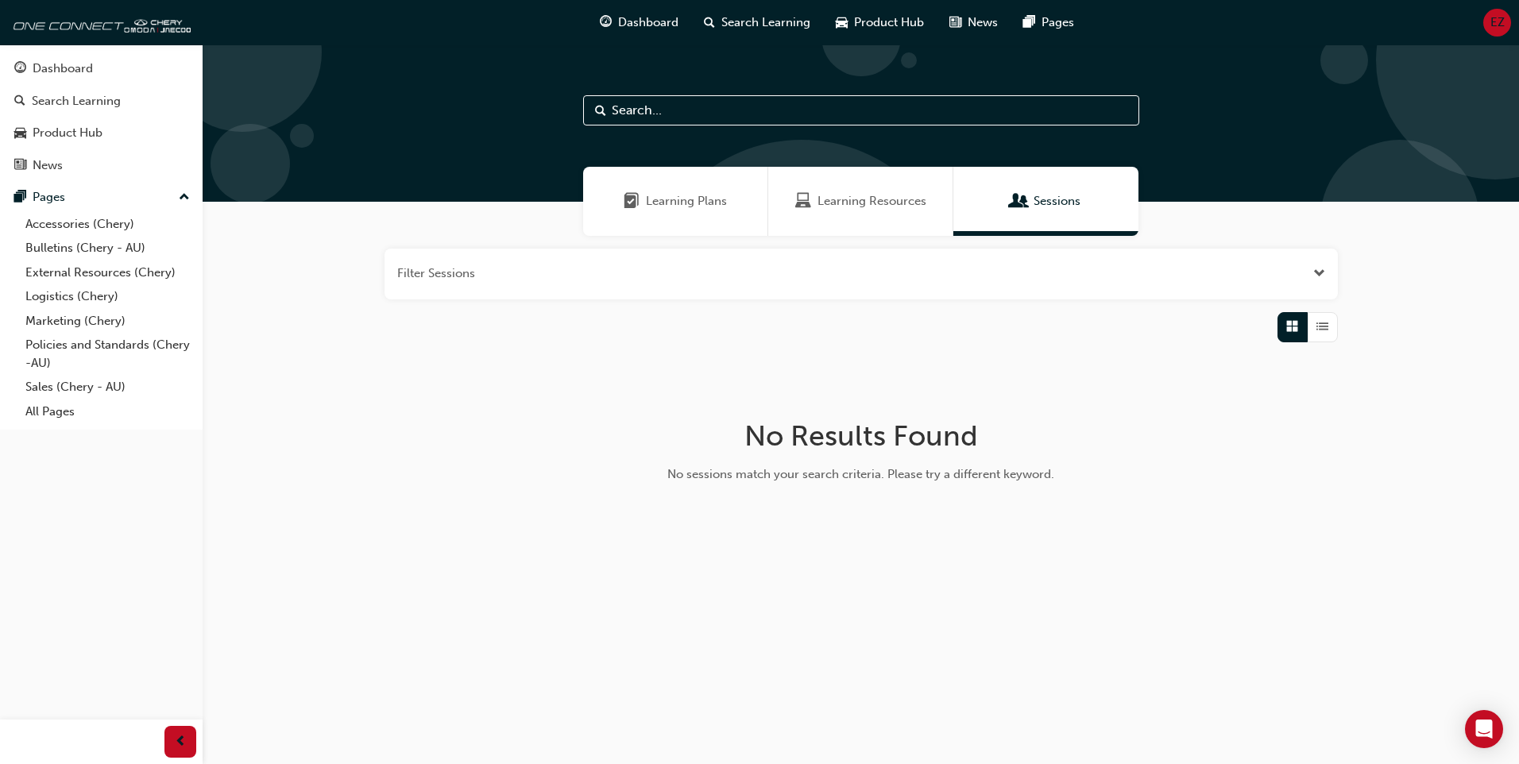
click at [856, 216] on div "Learning Resources" at bounding box center [860, 201] width 185 height 69
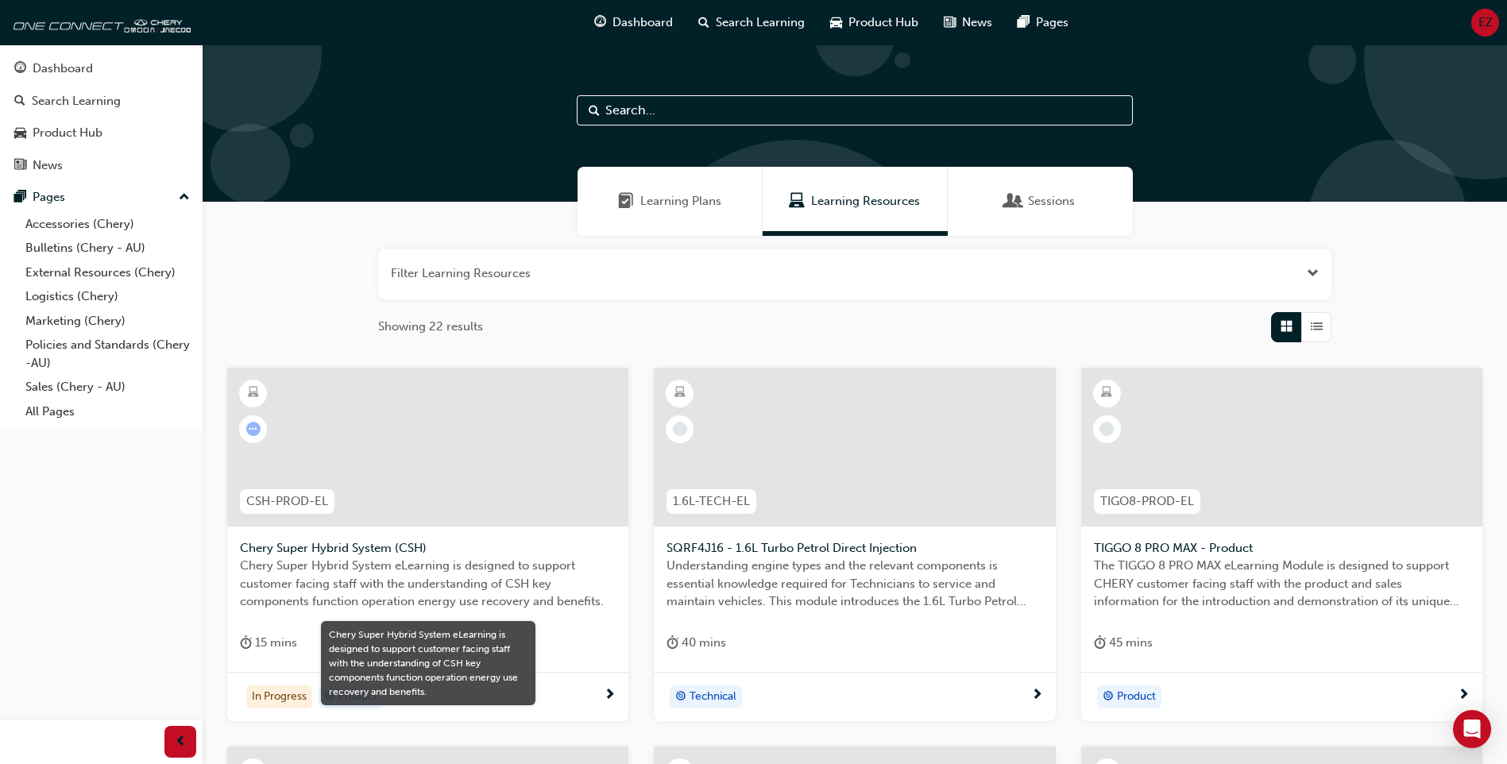
click at [315, 581] on span "Chery Super Hybrid System eLearning is designed to support customer facing staf…" at bounding box center [428, 584] width 376 height 54
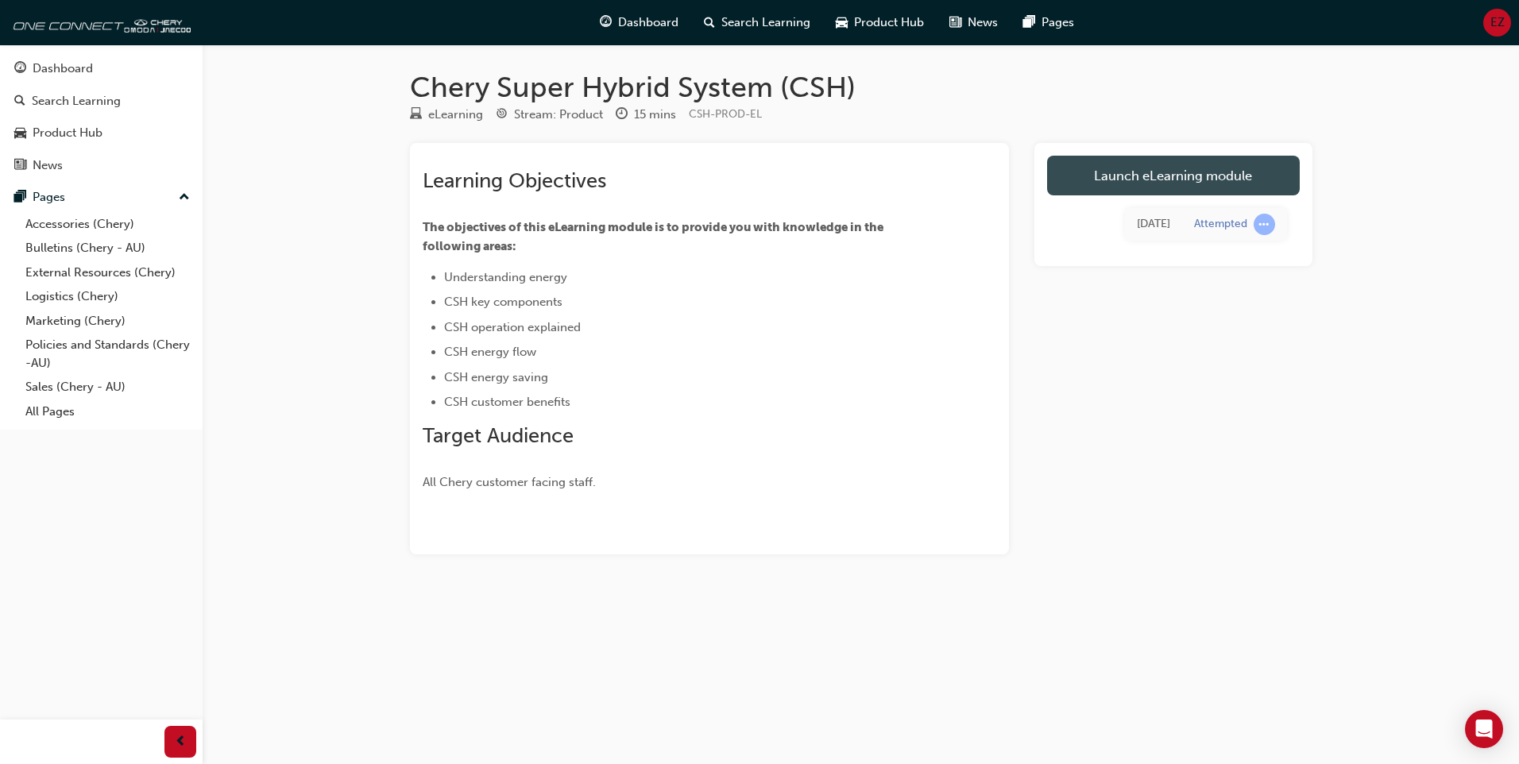
click at [1174, 180] on link "Launch eLearning module" at bounding box center [1173, 176] width 253 height 40
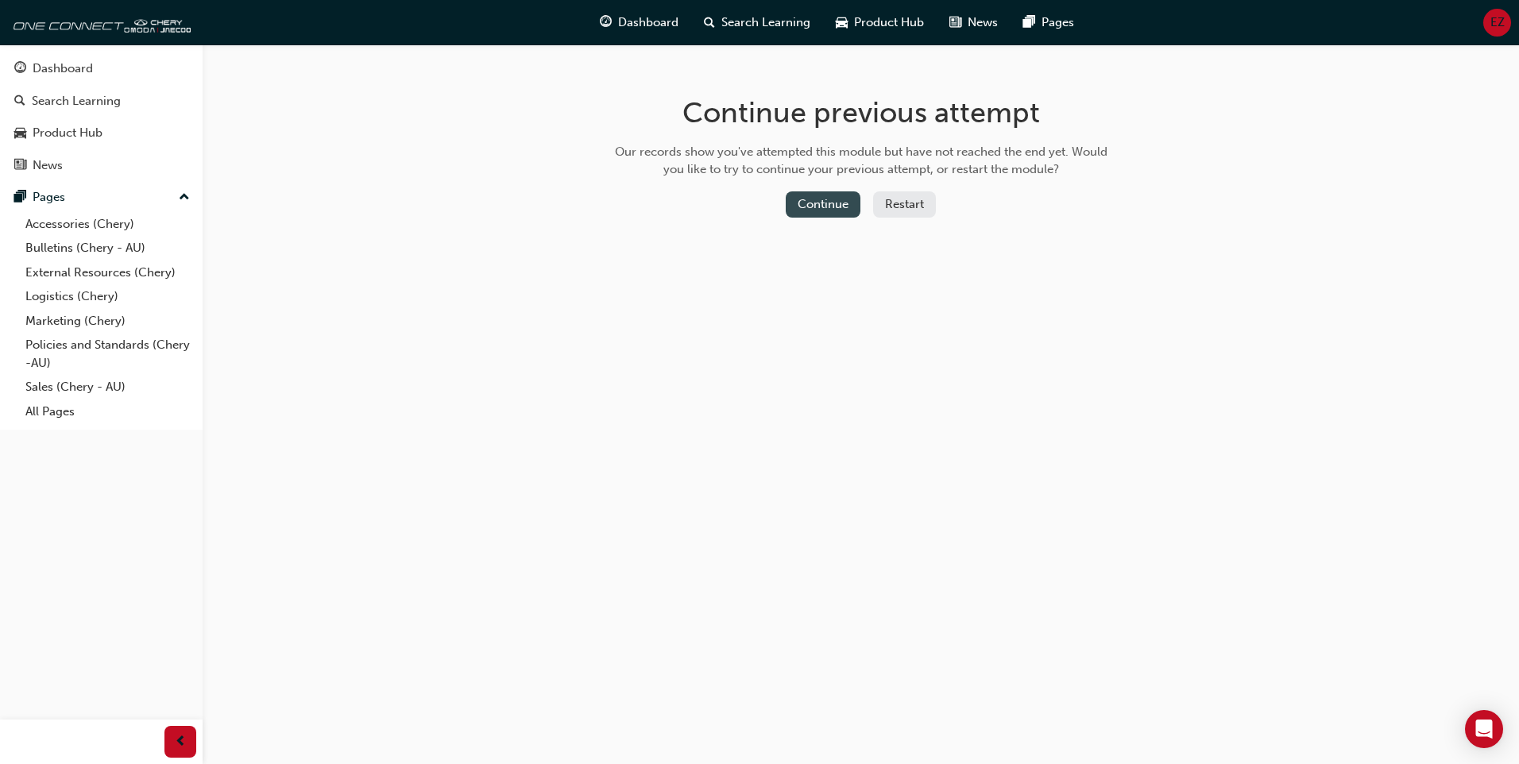
click at [814, 203] on button "Continue" at bounding box center [823, 204] width 75 height 26
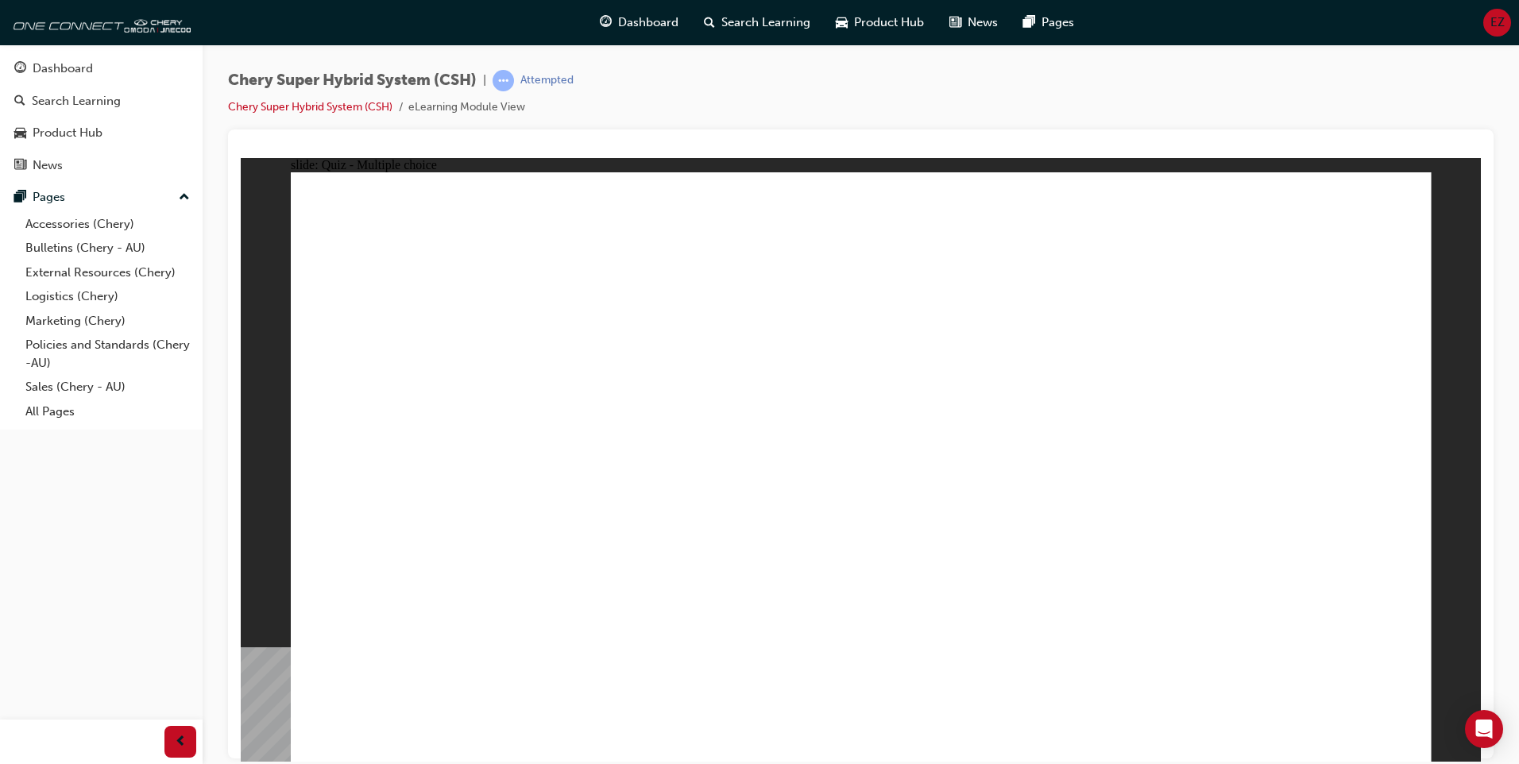
radio input "true"
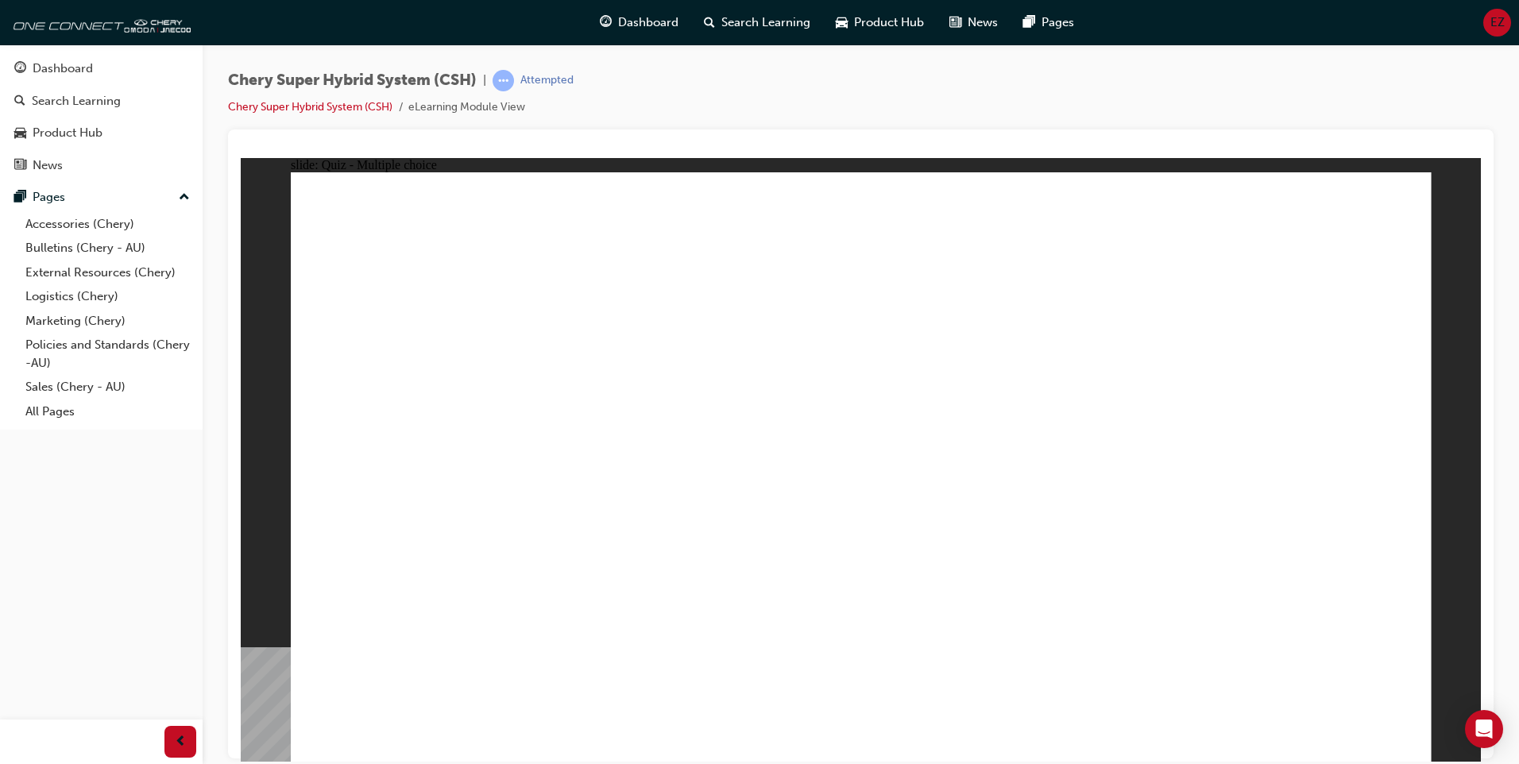
radio input "true"
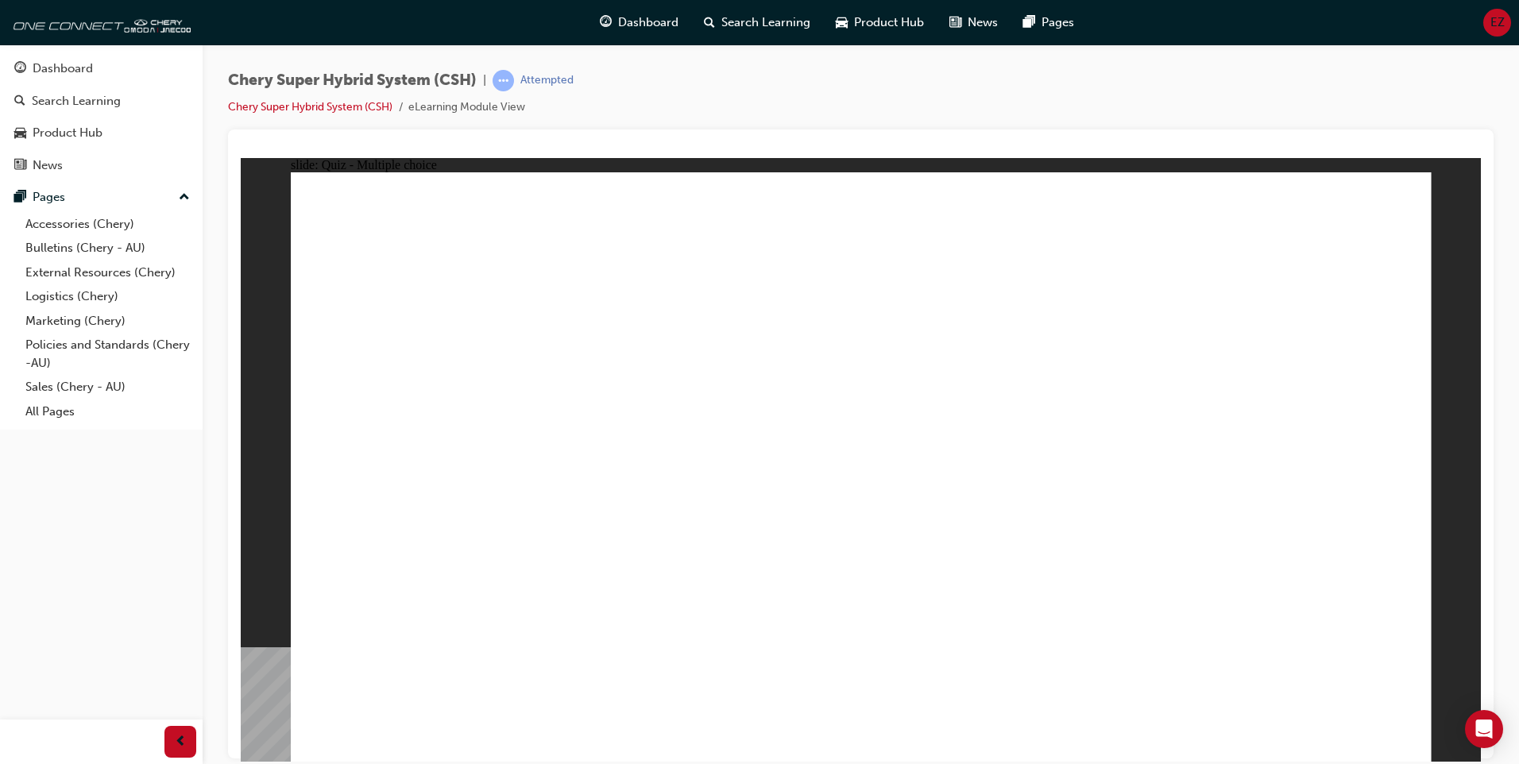
radio input "true"
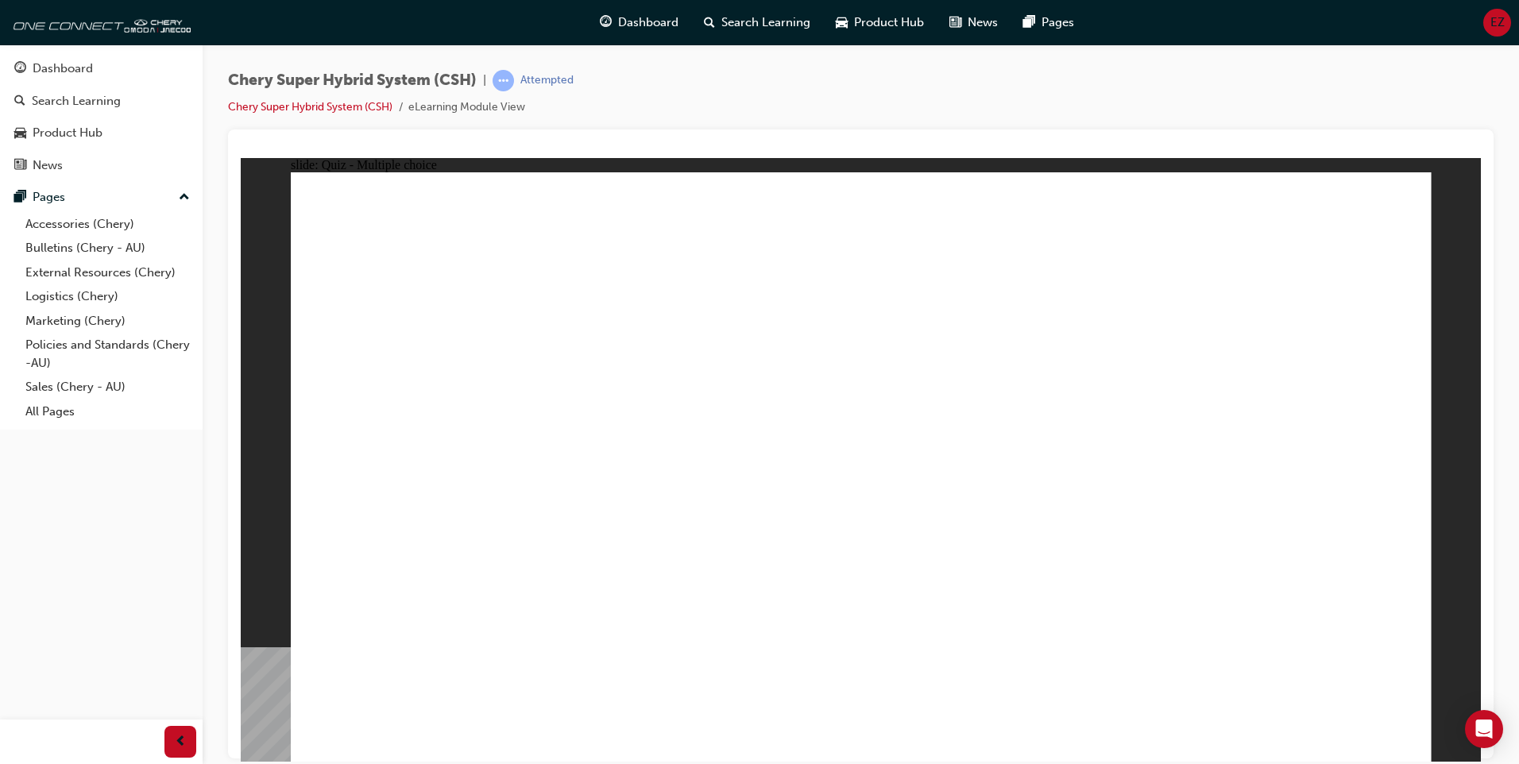
radio input "true"
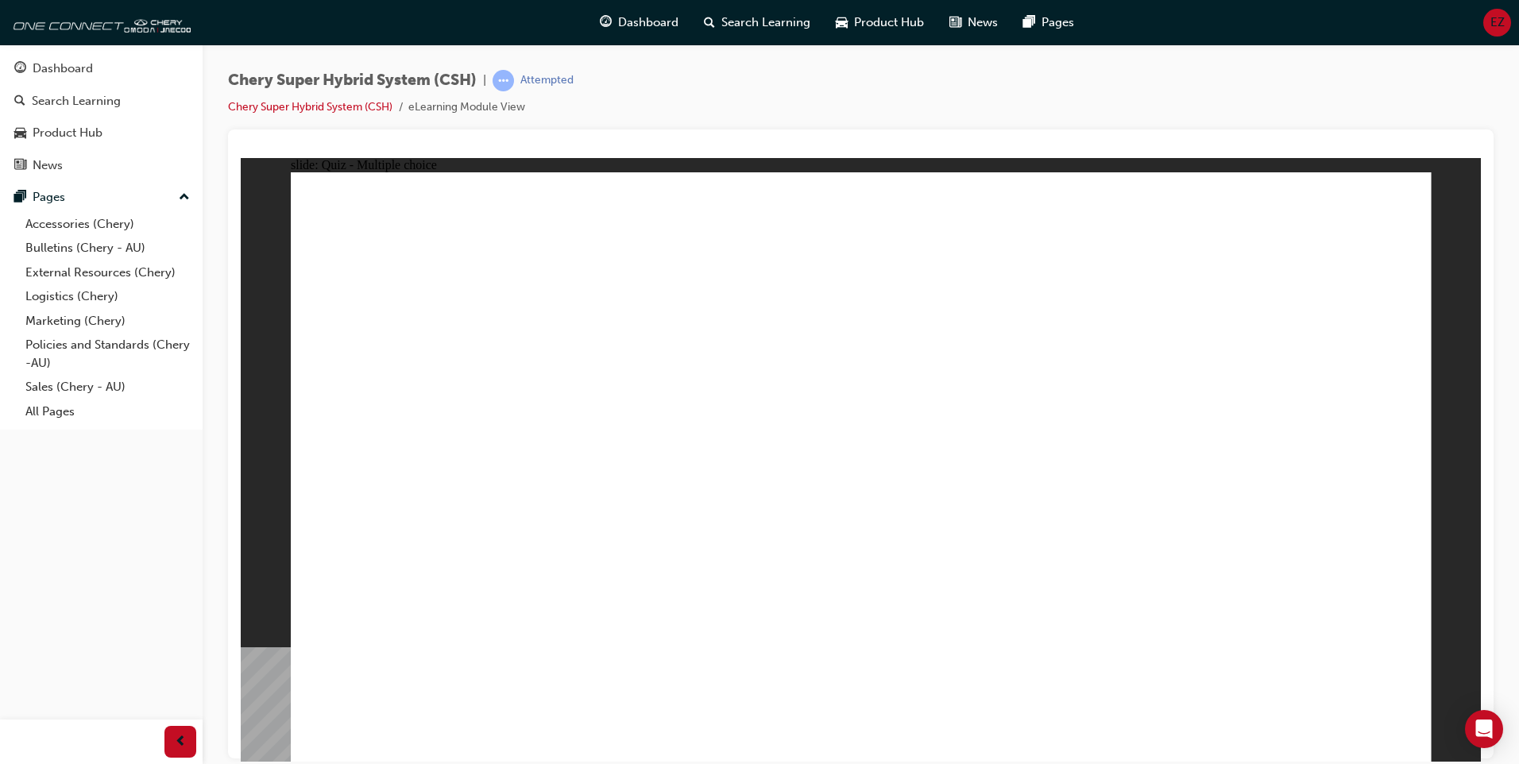
radio input "true"
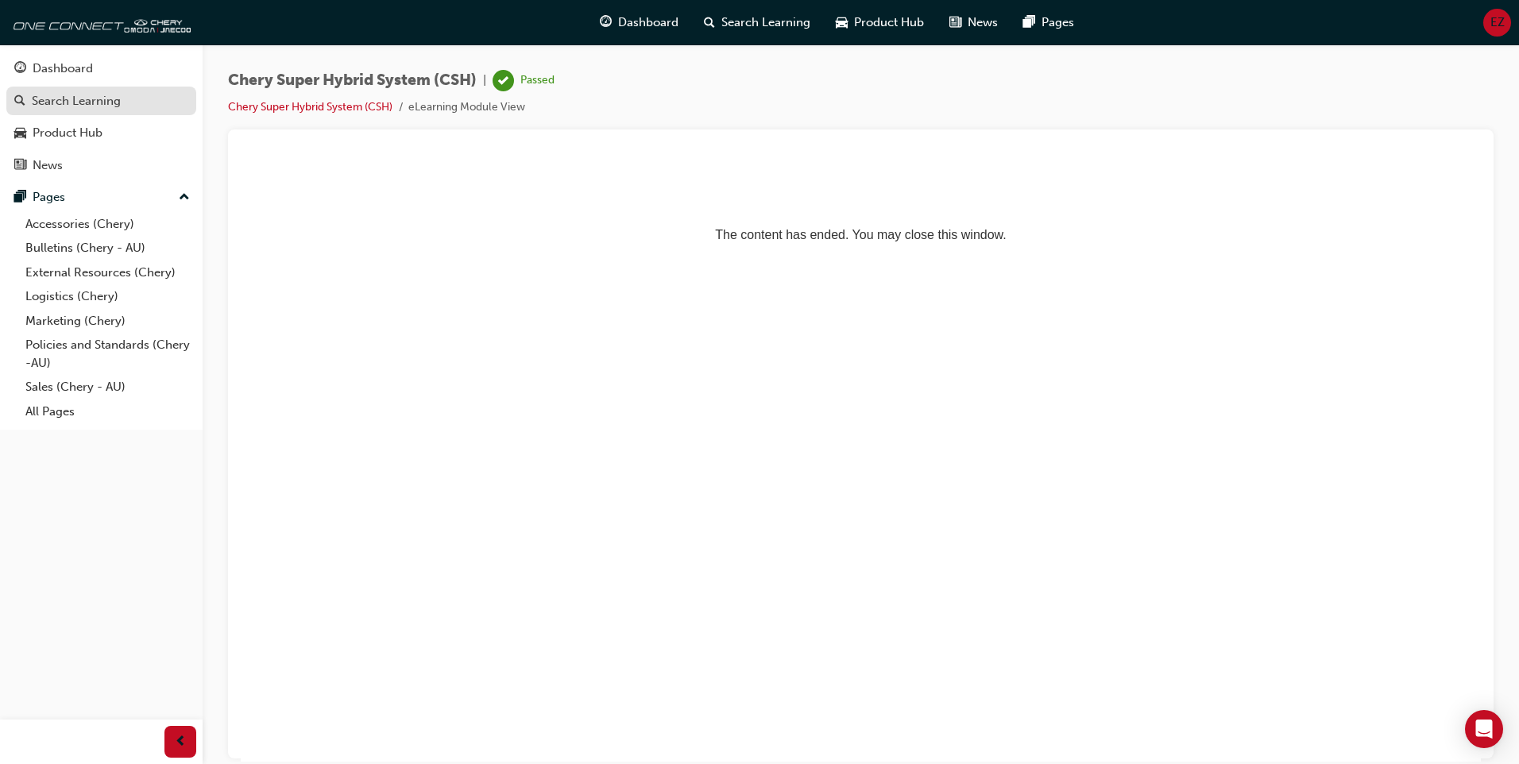
click at [71, 103] on div "Search Learning" at bounding box center [76, 101] width 89 height 18
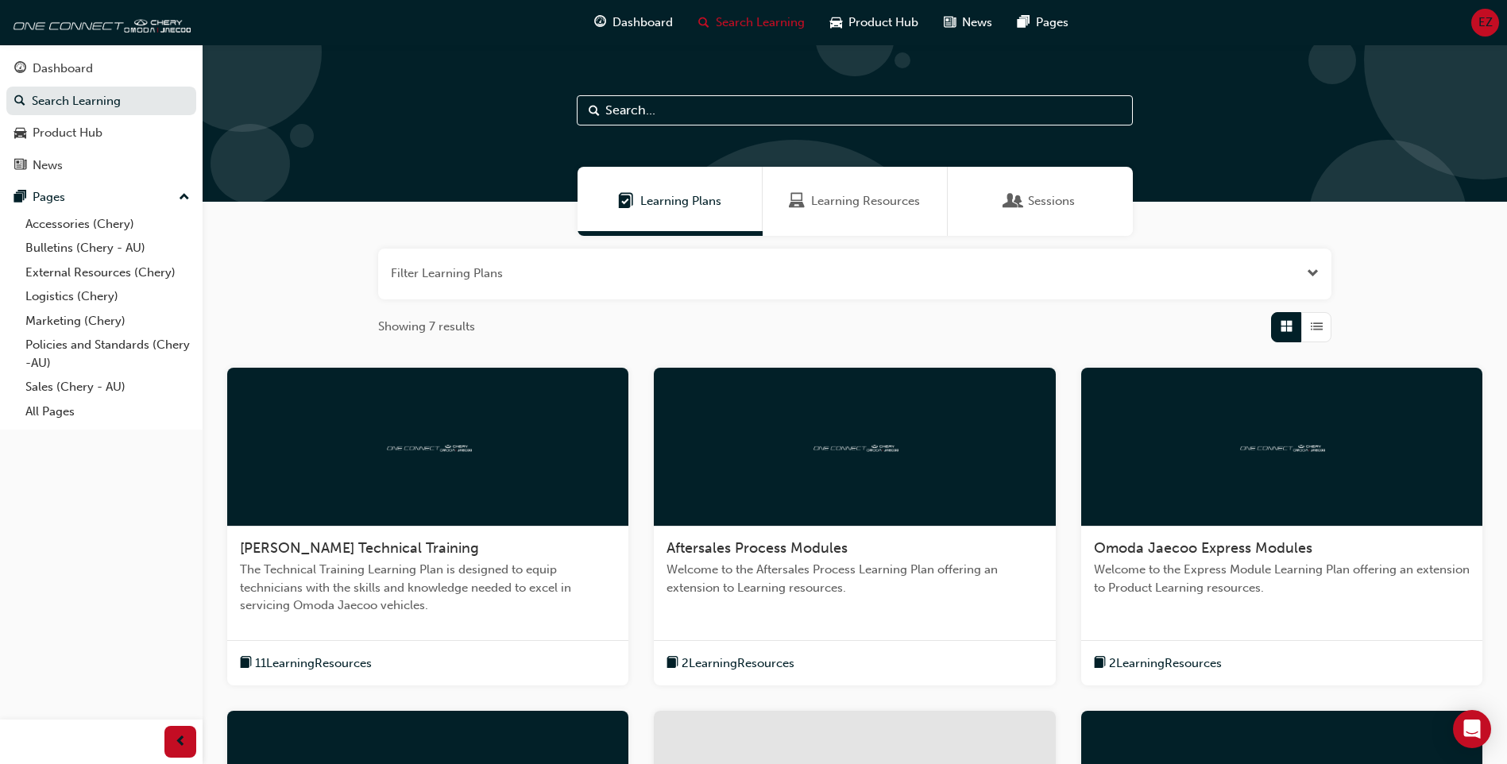
click at [819, 211] on div "Learning Resources" at bounding box center [855, 201] width 185 height 69
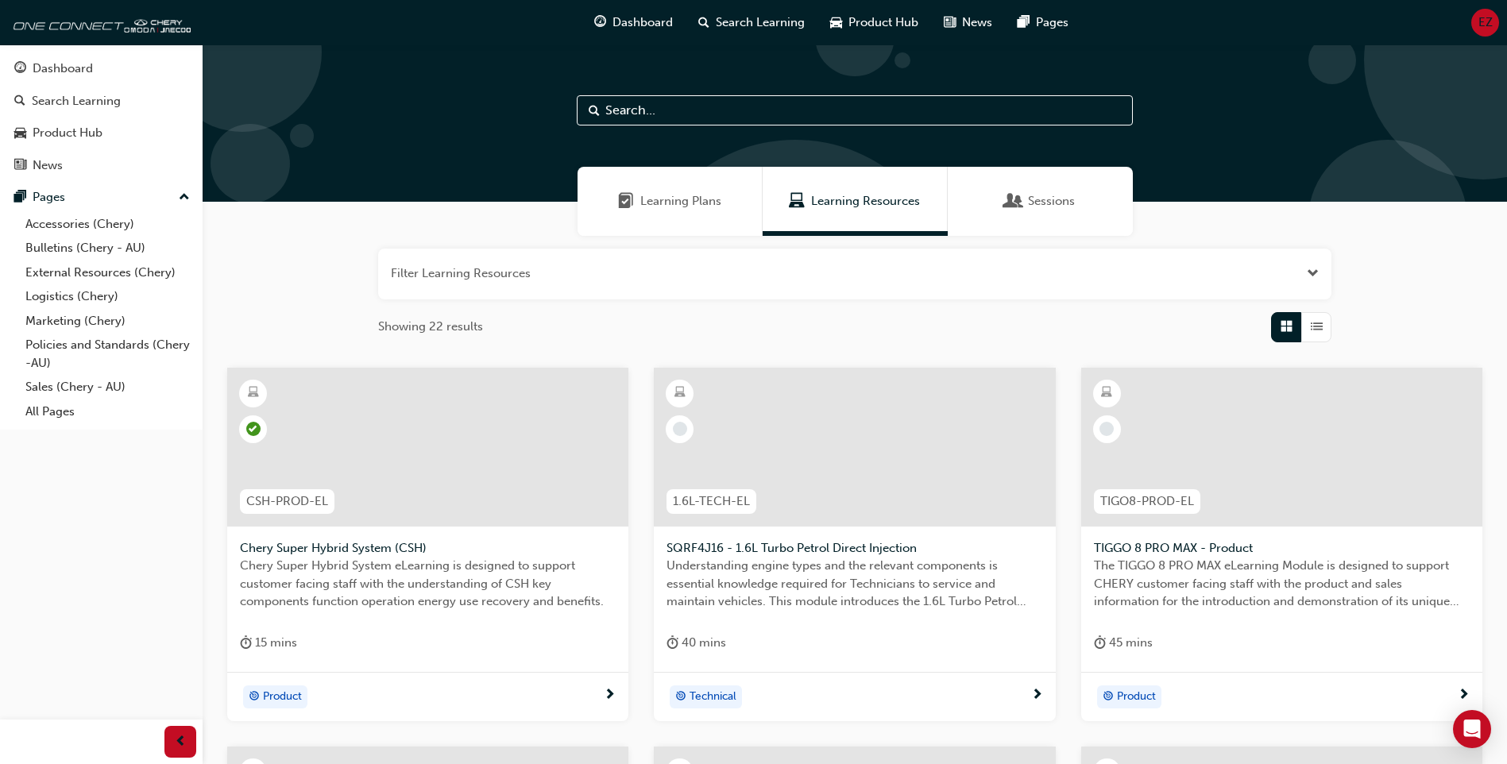
click at [775, 480] on div at bounding box center [854, 447] width 401 height 159
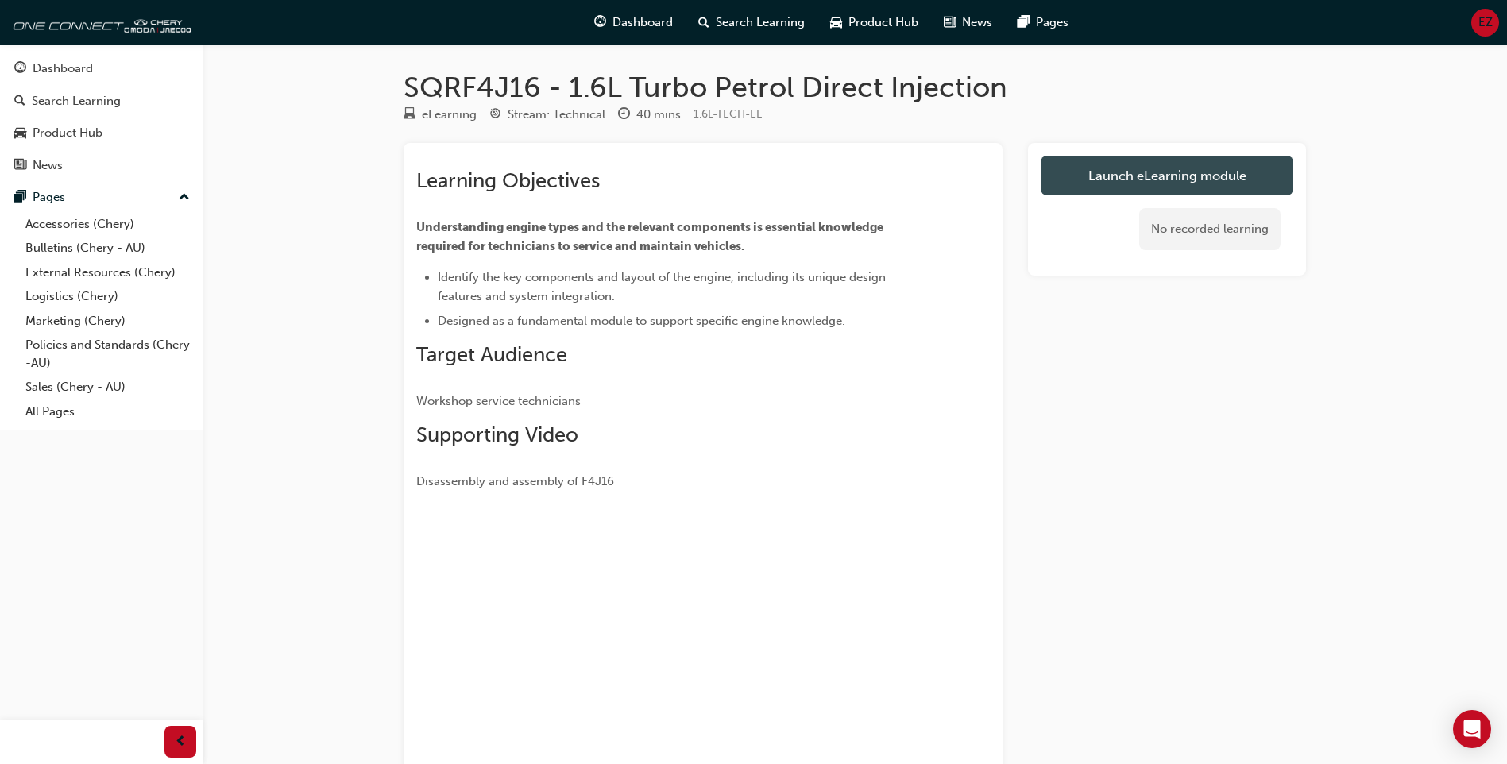
click at [1127, 188] on link "Launch eLearning module" at bounding box center [1167, 176] width 253 height 40
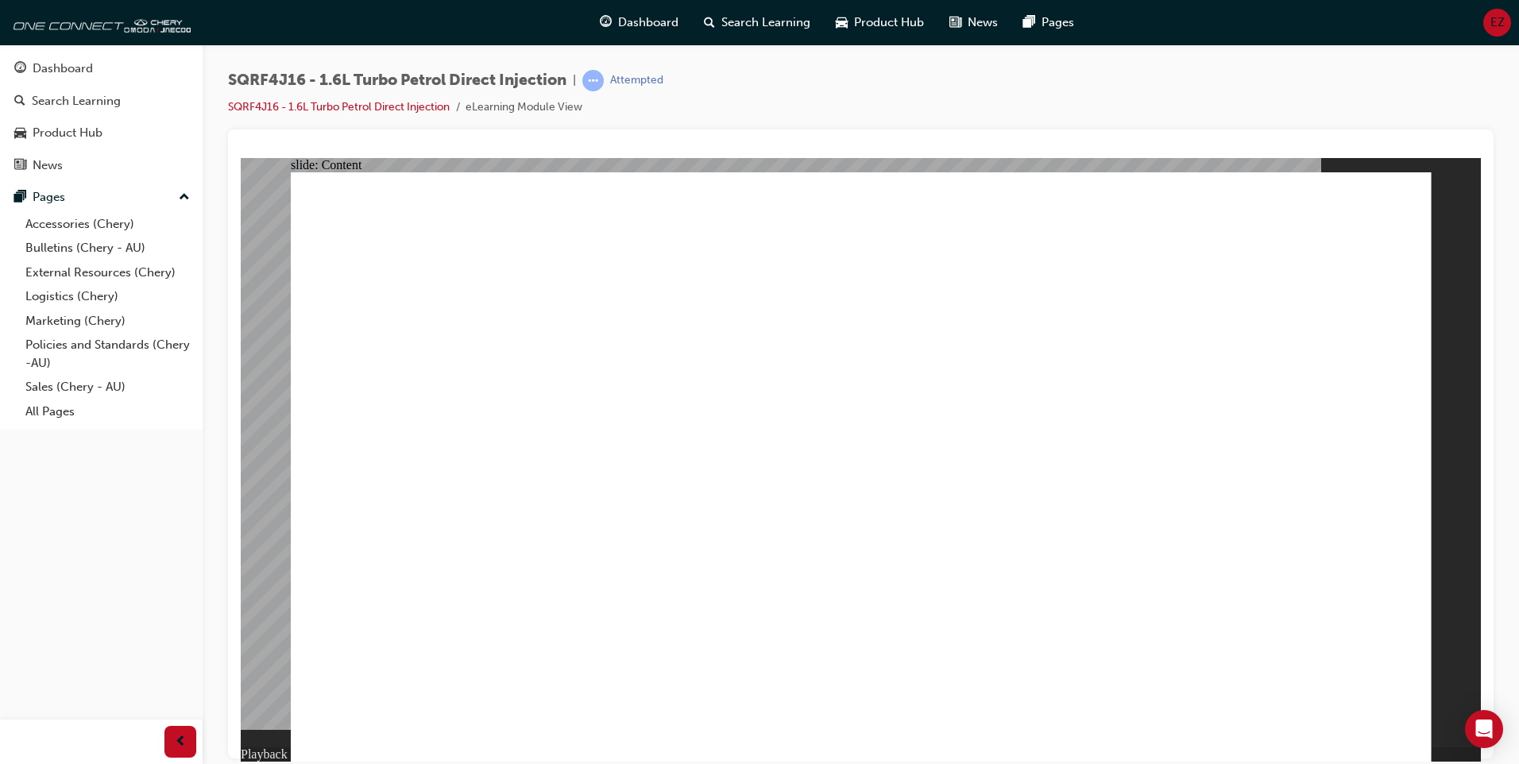
type input "7"
type input "0"
type input "9"
type input "0"
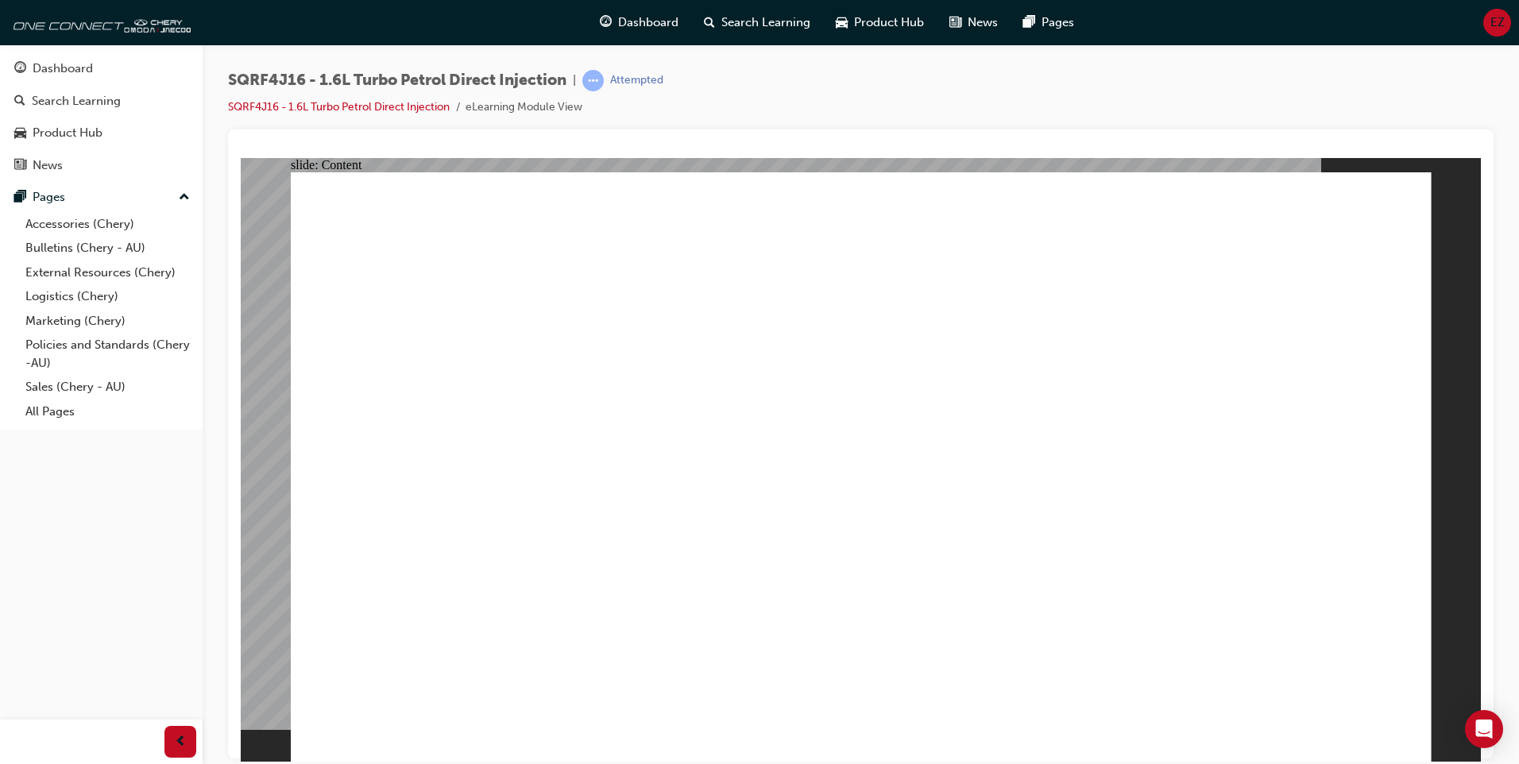
type input "9"
type input "0"
type input "9"
type input "1"
type input "9"
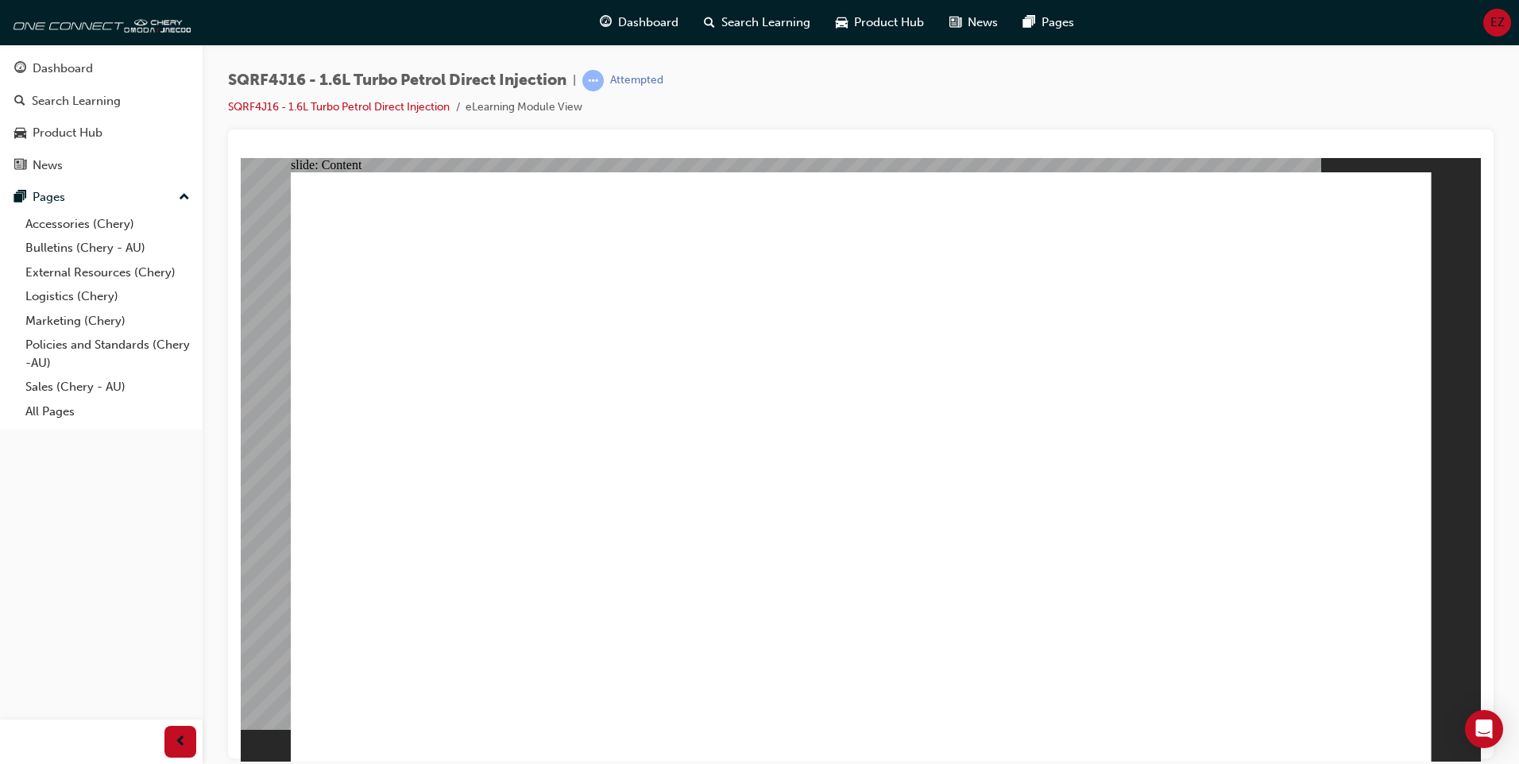
type input "1"
type input "9"
type input "1"
type input "9"
type input "2"
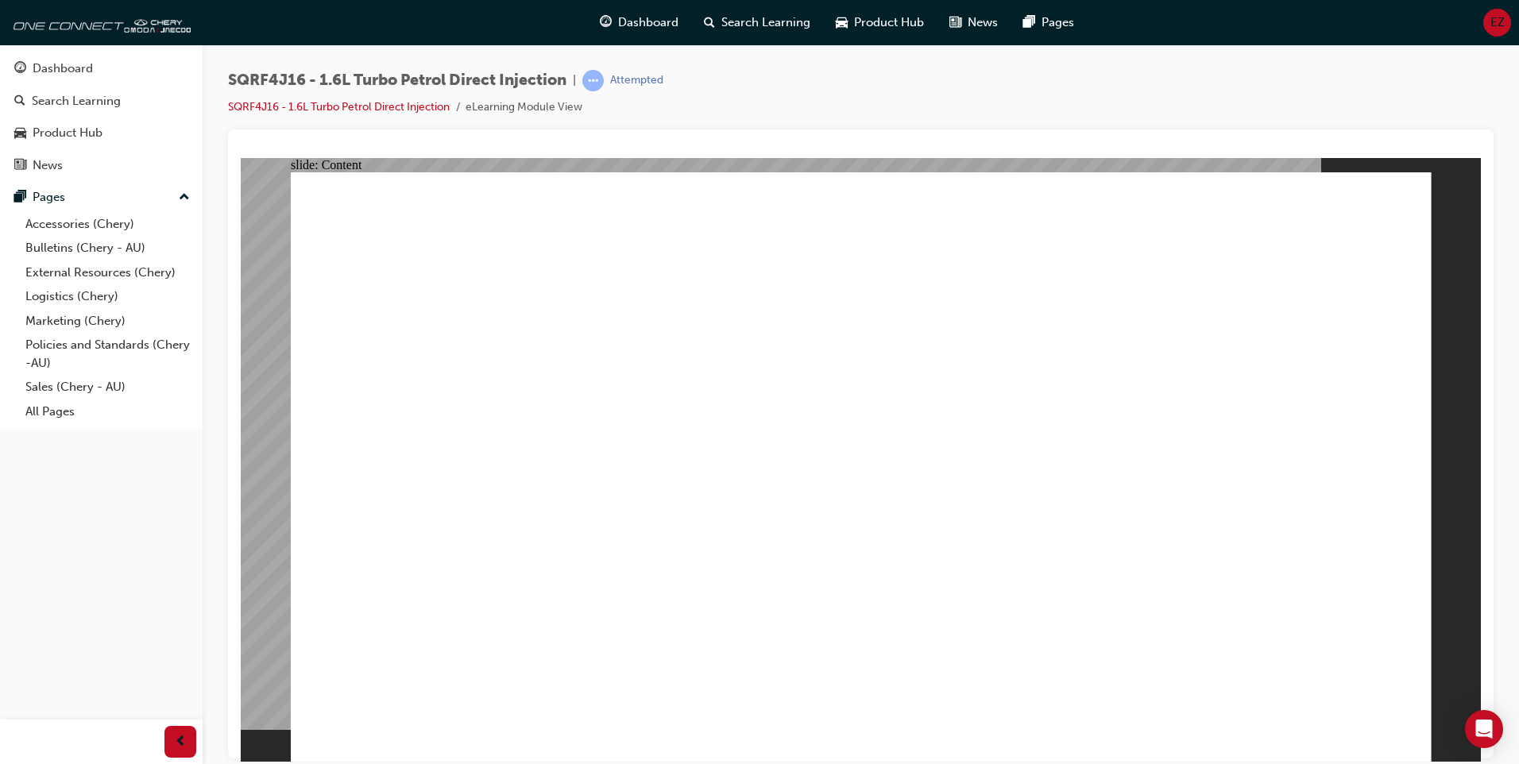
type input "9"
type input "2"
type input "9"
type input "3"
type input "9"
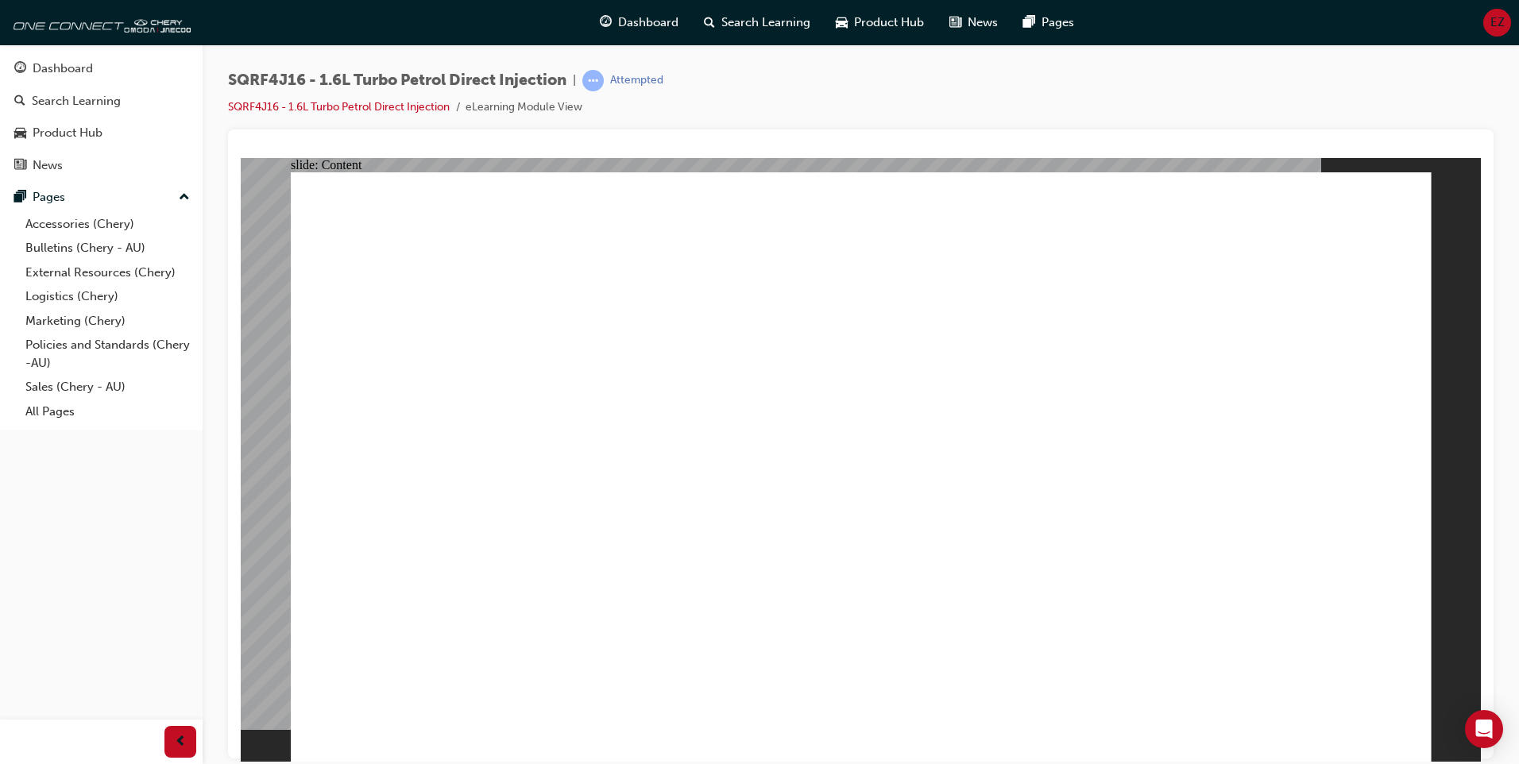
type input "3"
type input "9"
type input "4"
type input "9"
type input "5"
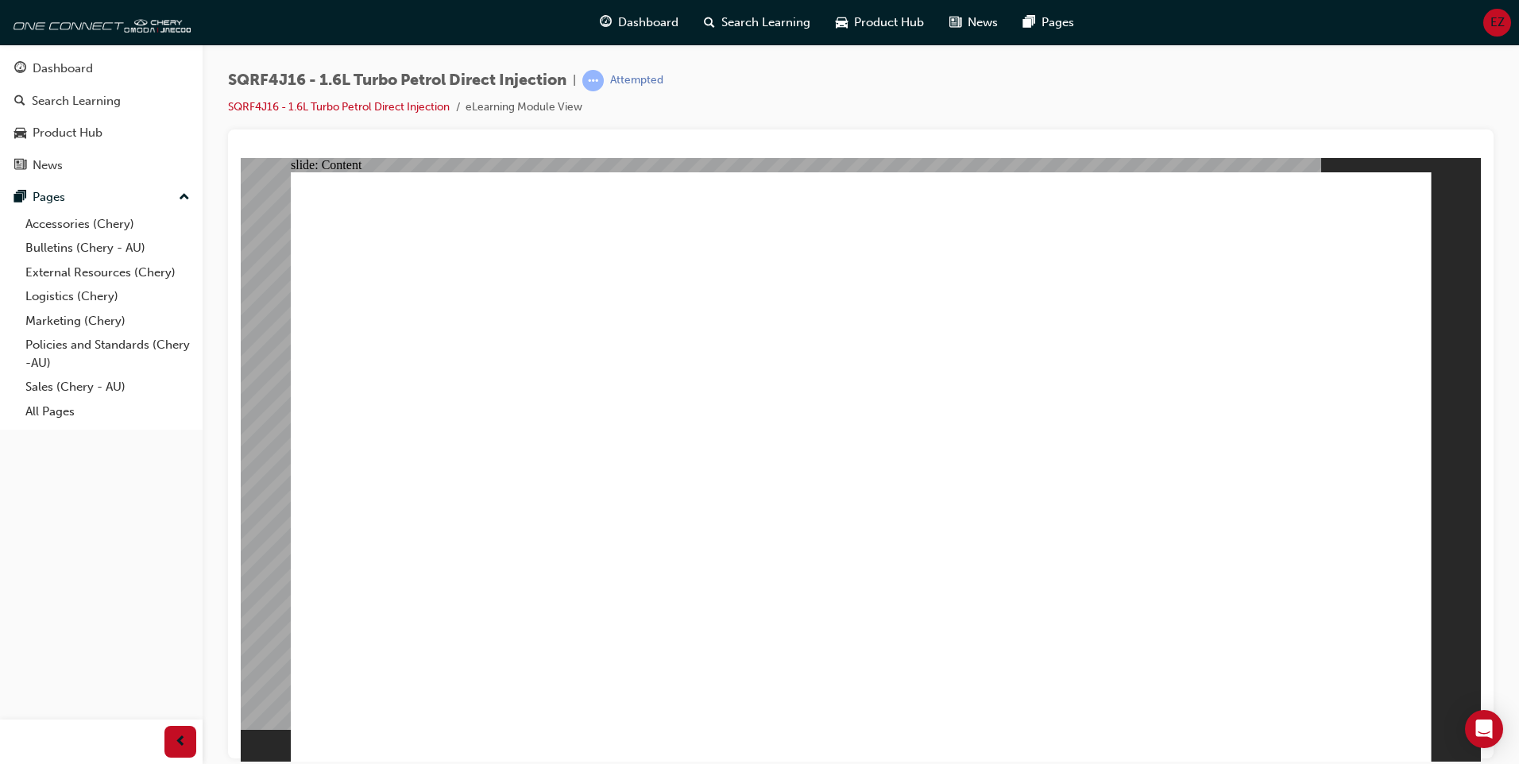
type input "9"
type input "6"
type input "9"
type input "6"
type input "9"
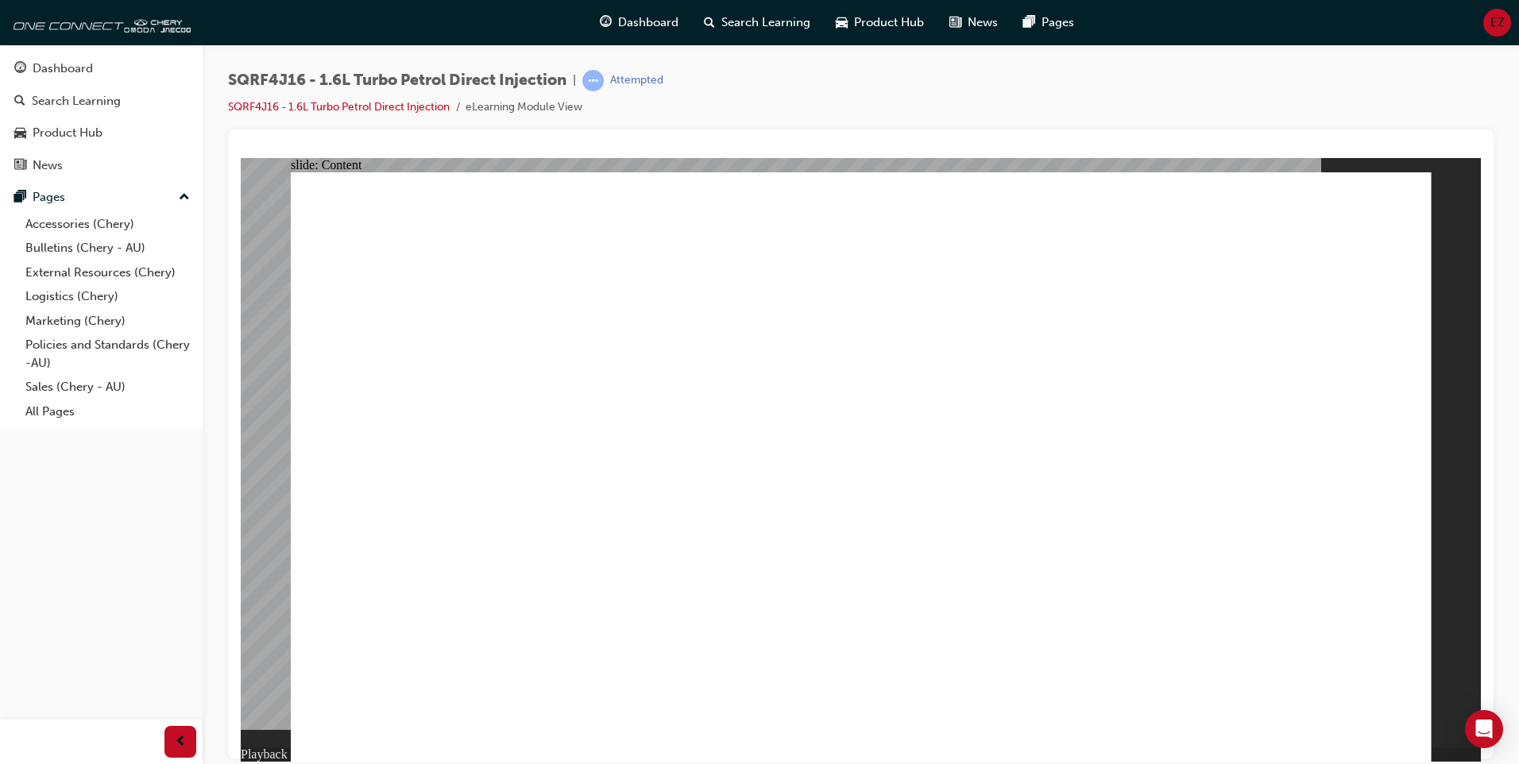
type input "7"
type input "9"
type input "7"
type input "9"
type input "7"
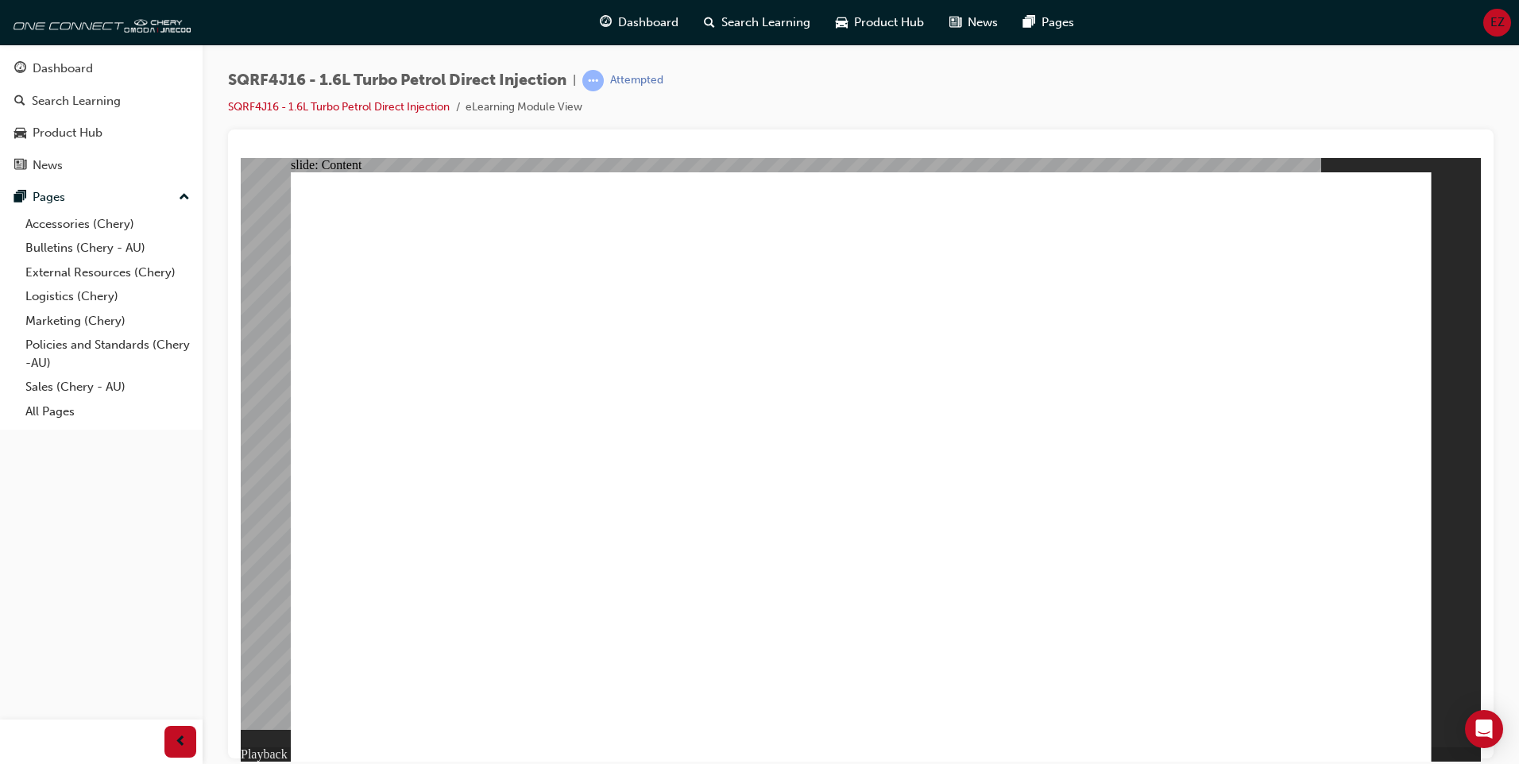
type input "9"
type input "8"
type input "9"
type input "8"
type input "9"
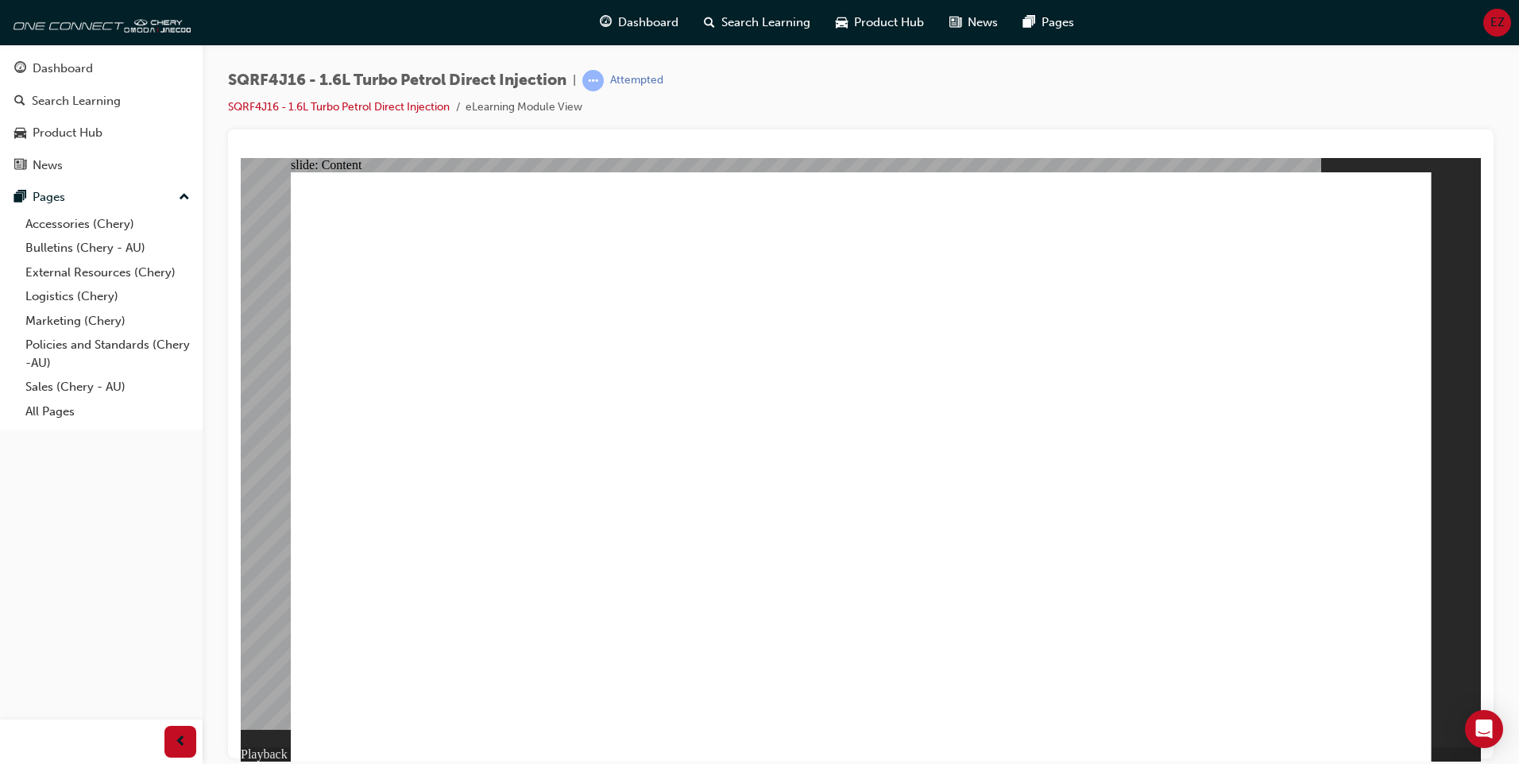
type input "8"
type input "9"
type input "8"
type input "9"
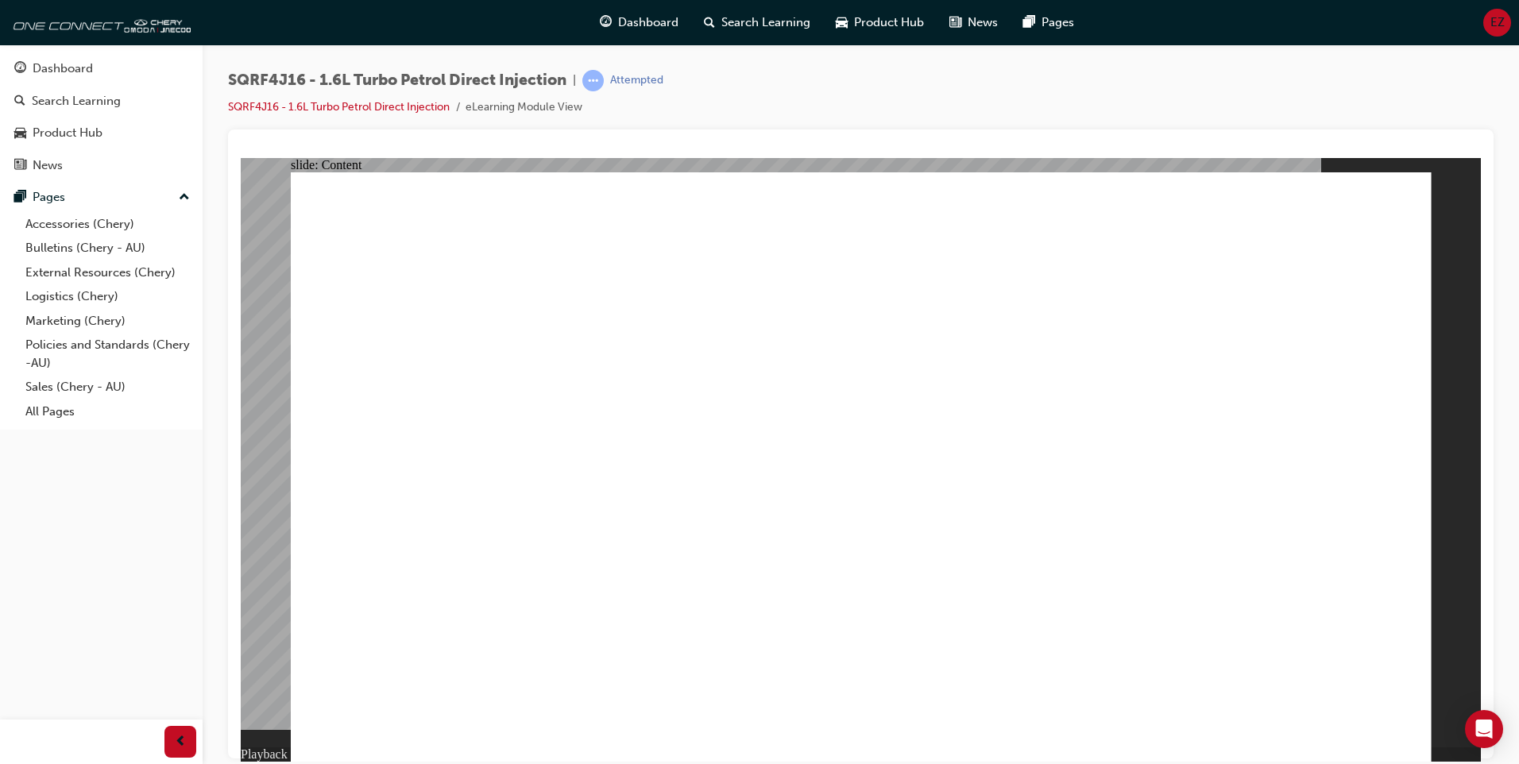
type input "9"
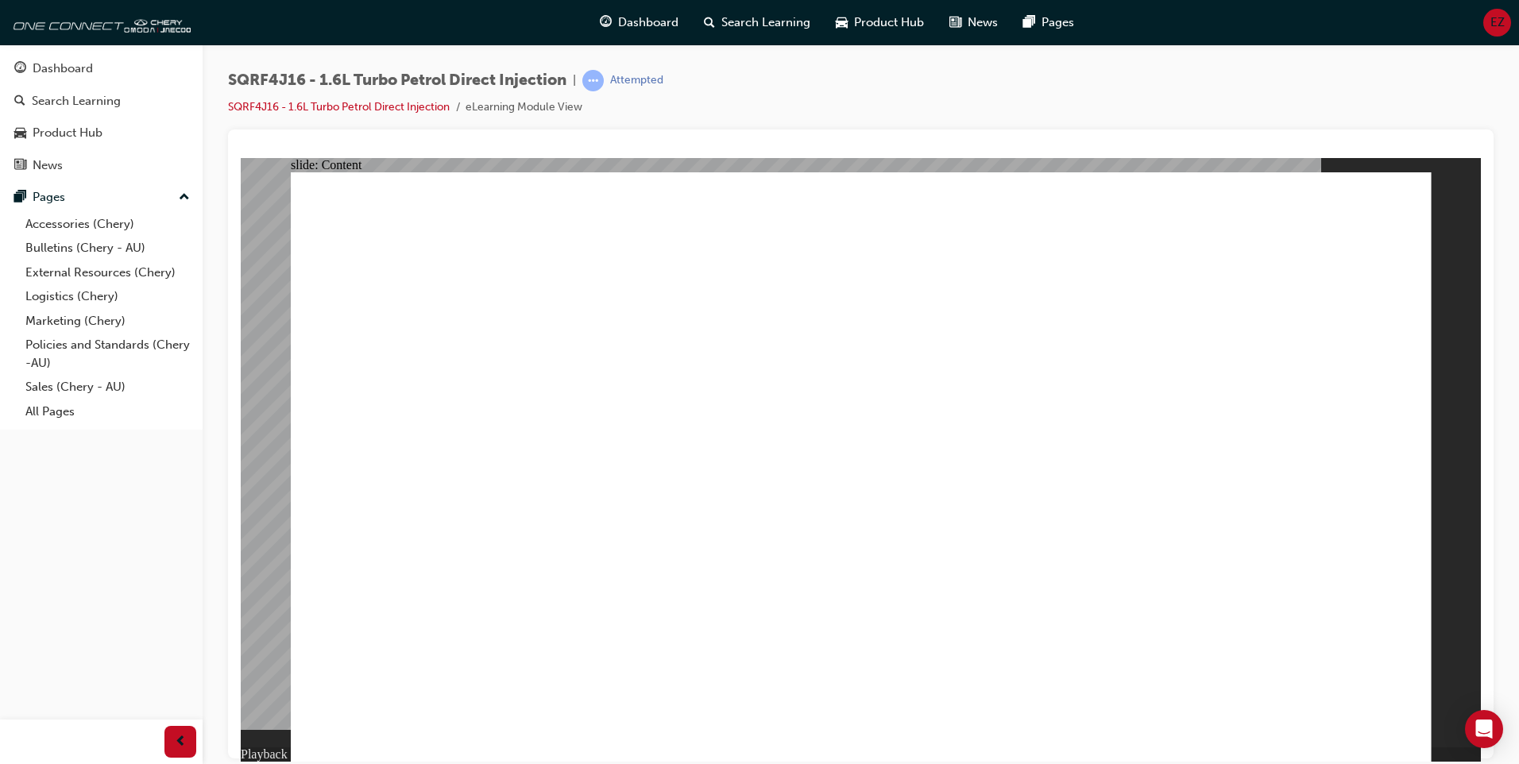
type input "10"
drag, startPoint x: 1096, startPoint y: 655, endPoint x: 1104, endPoint y: 597, distance: 58.7
type input "17"
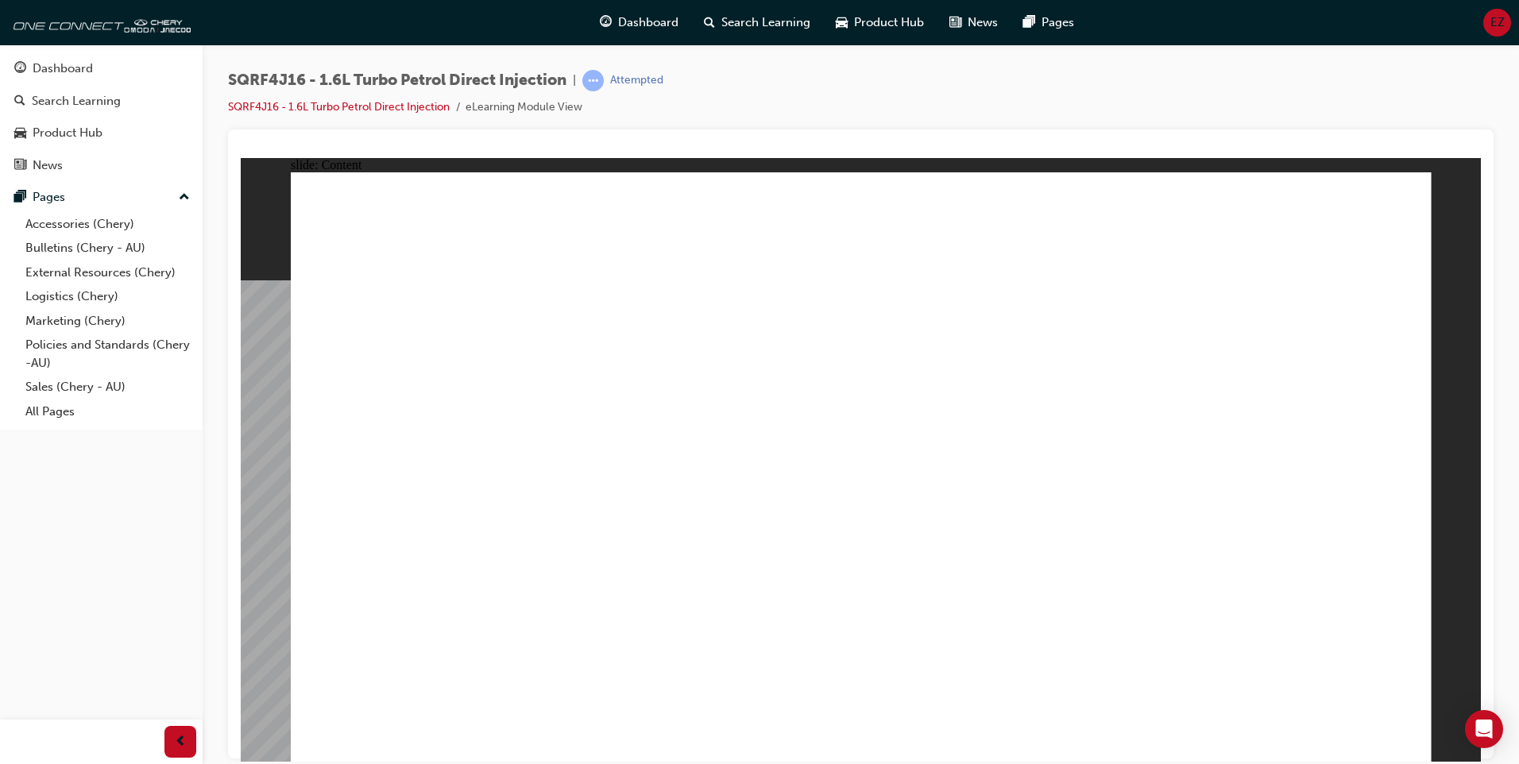
drag, startPoint x: 1382, startPoint y: 734, endPoint x: 1392, endPoint y: 738, distance: 10.3
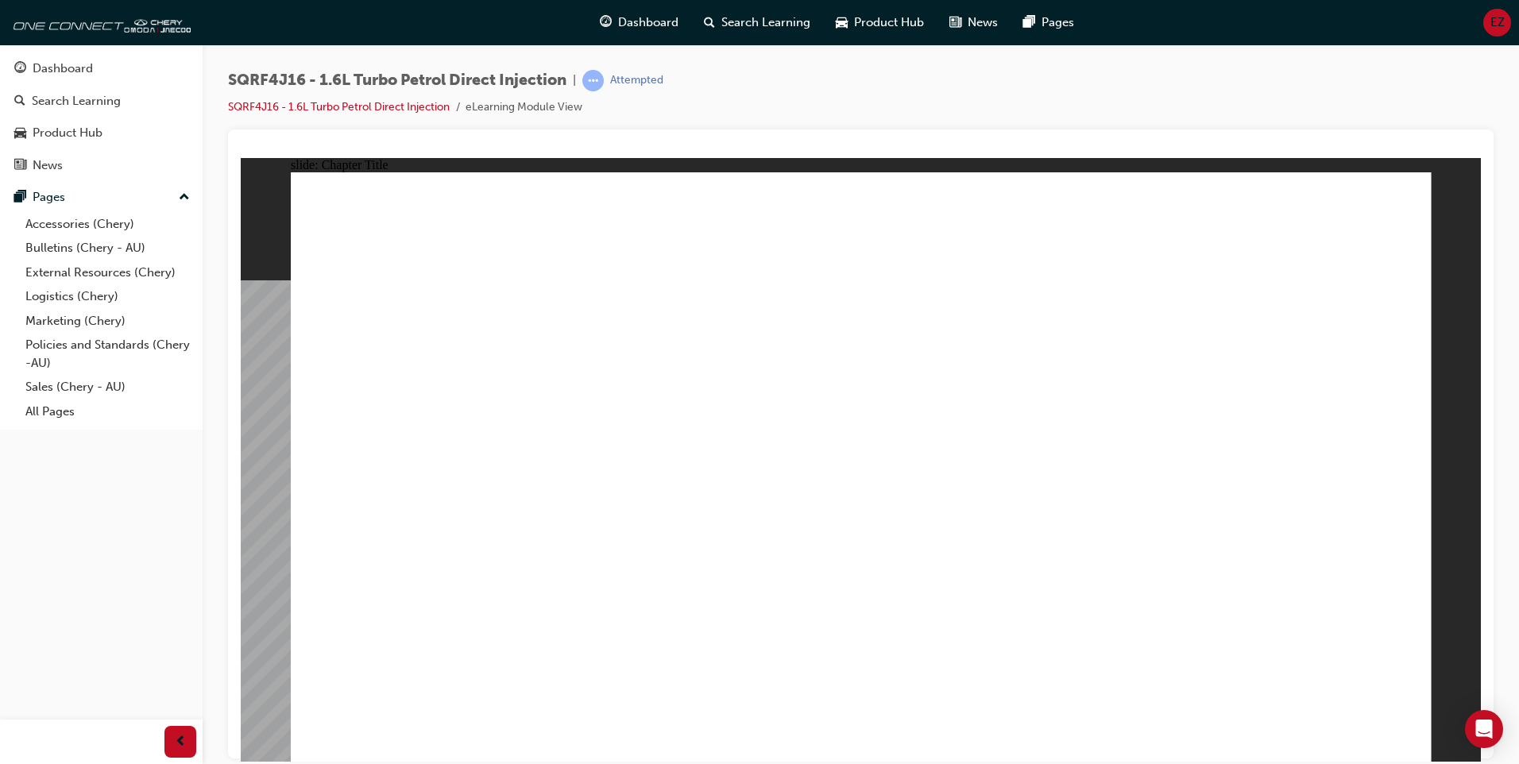
radio input "true"
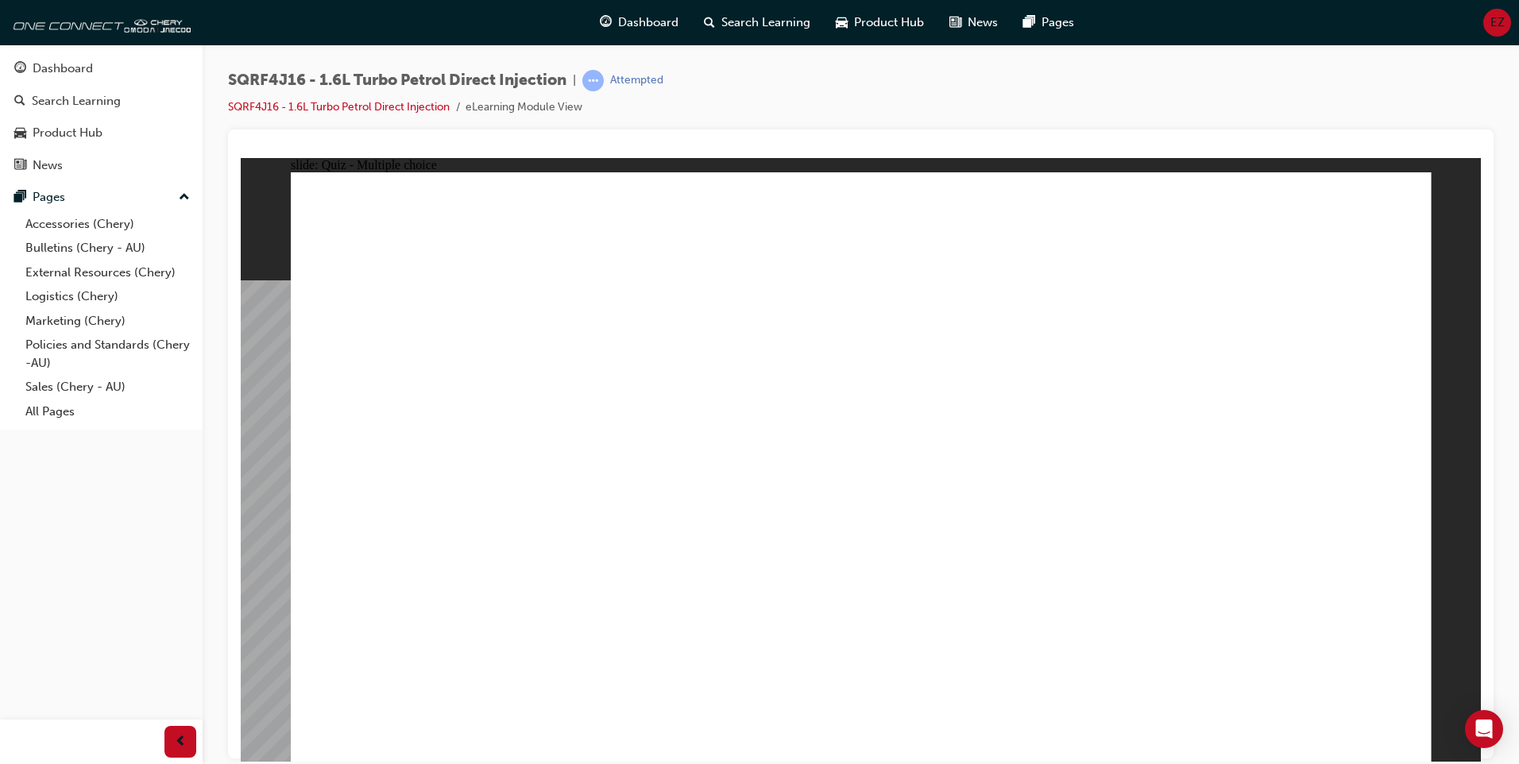
radio input "true"
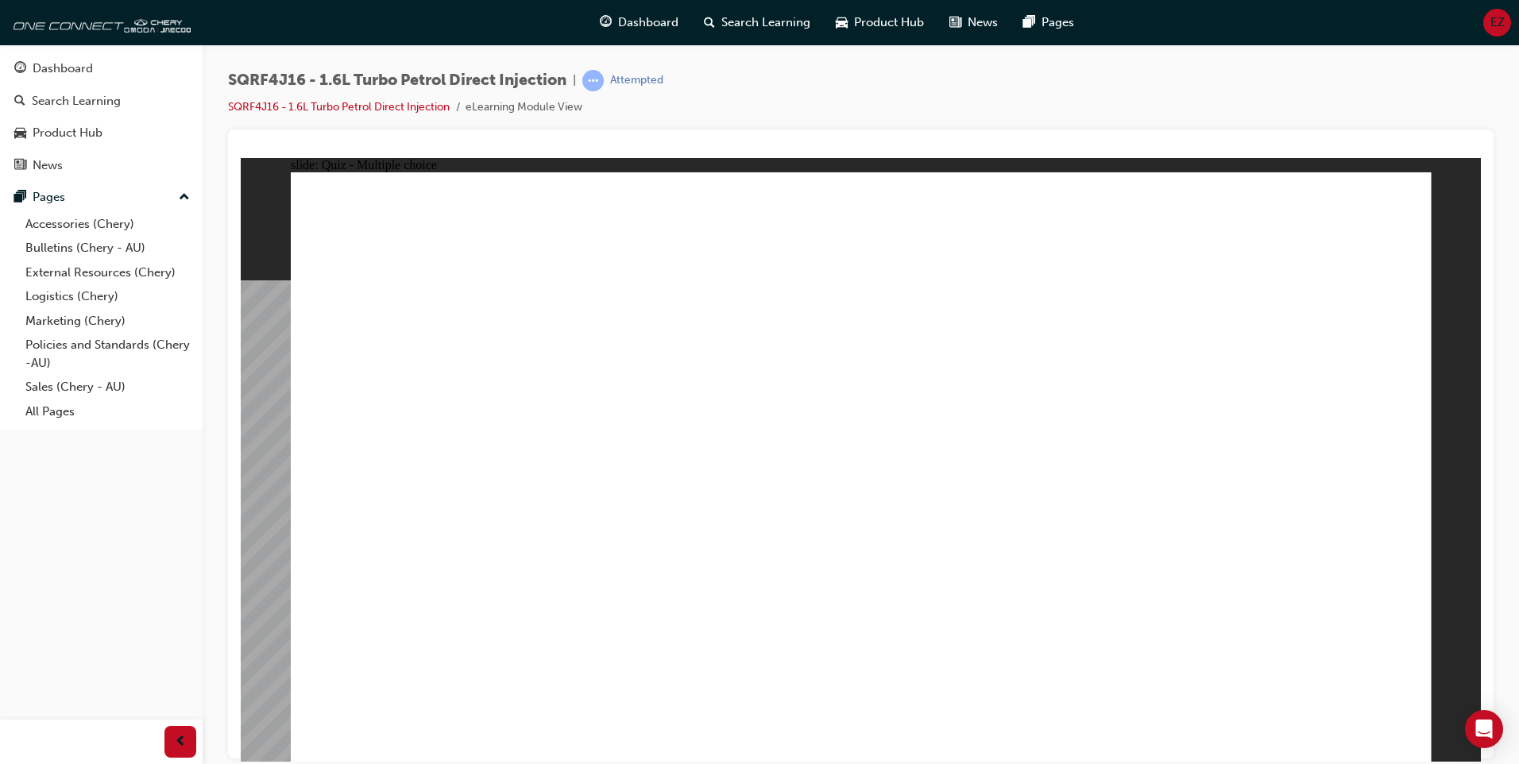
radio input "true"
drag, startPoint x: 812, startPoint y: 562, endPoint x: 832, endPoint y: 570, distance: 21.4
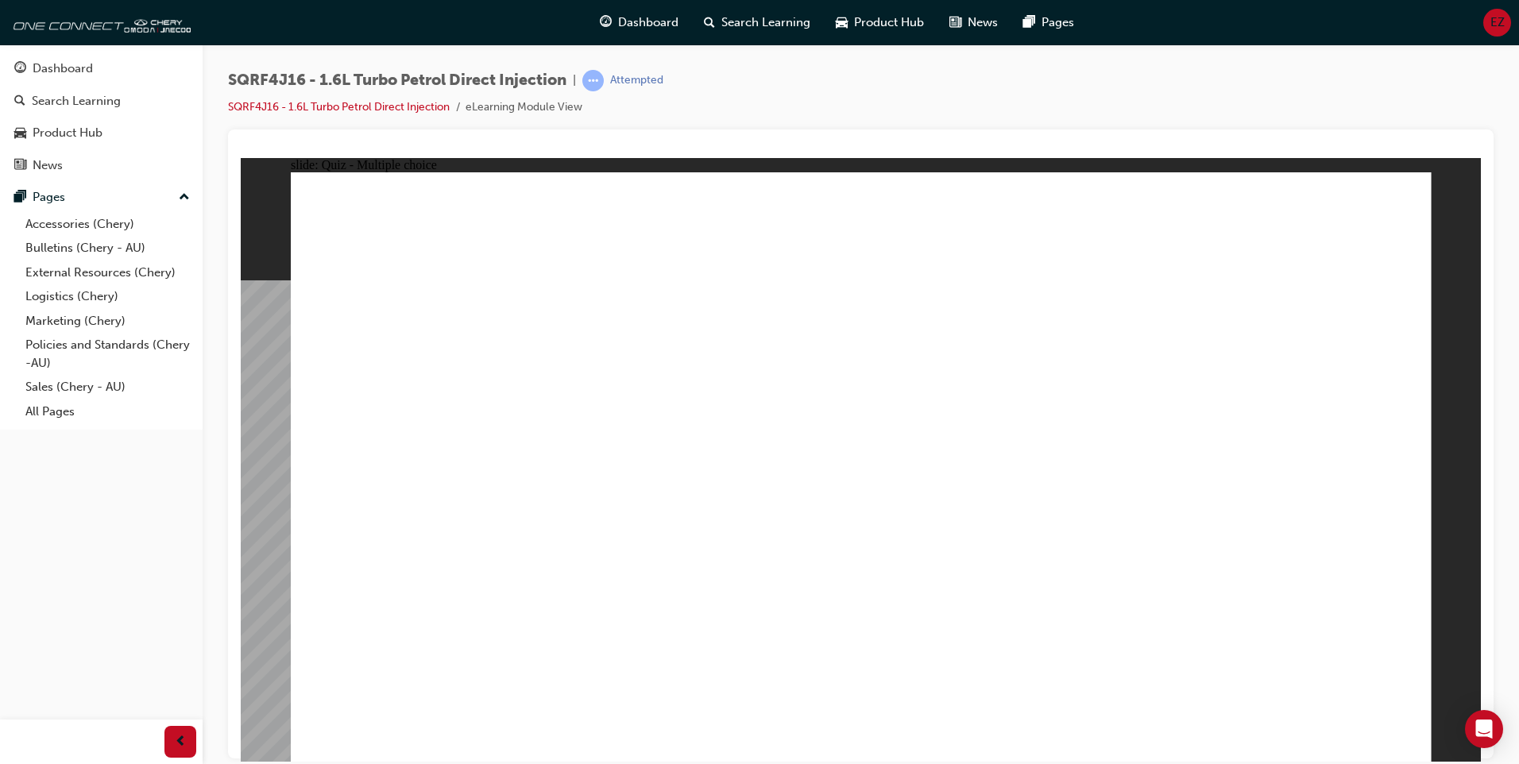
radio input "true"
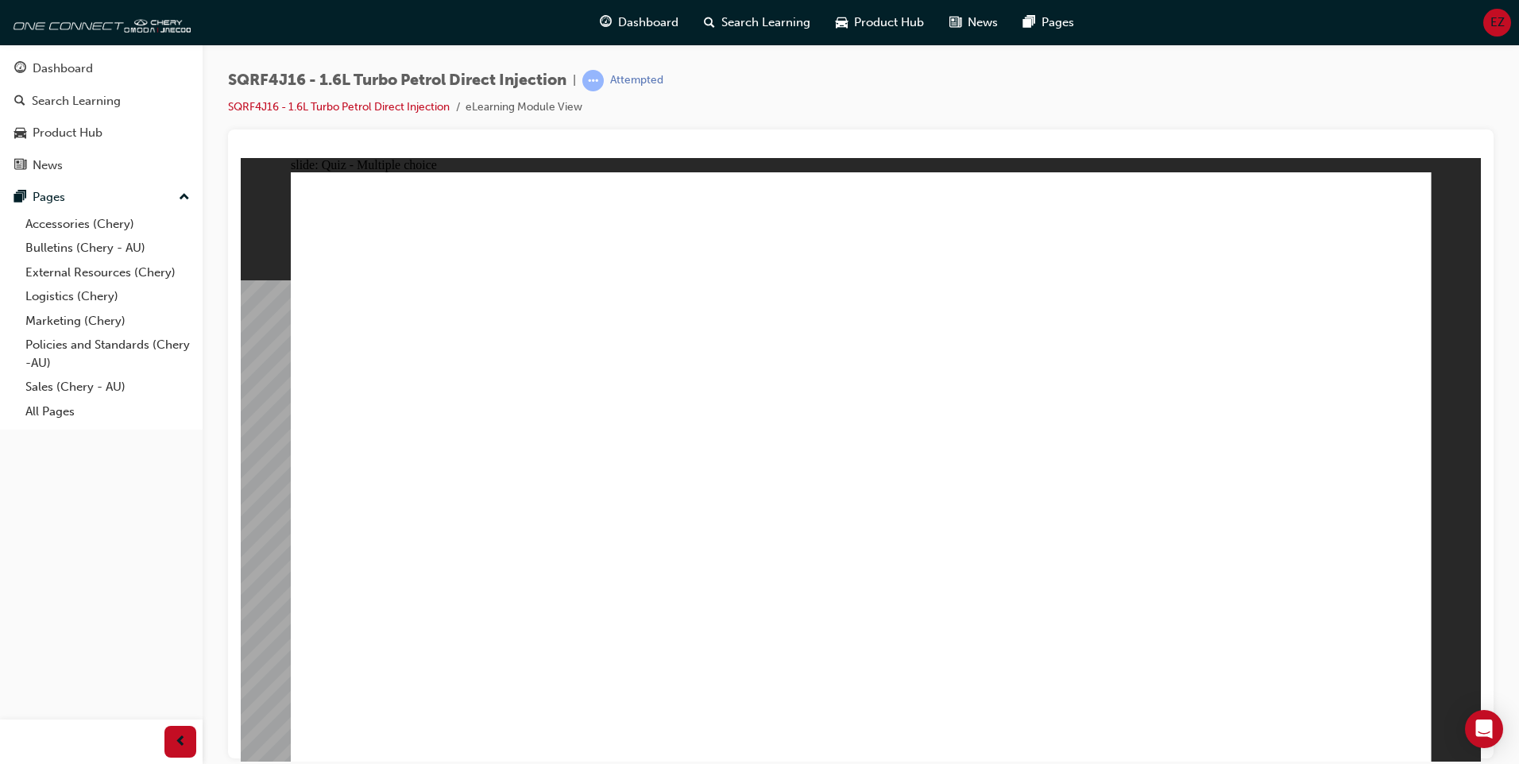
radio input "true"
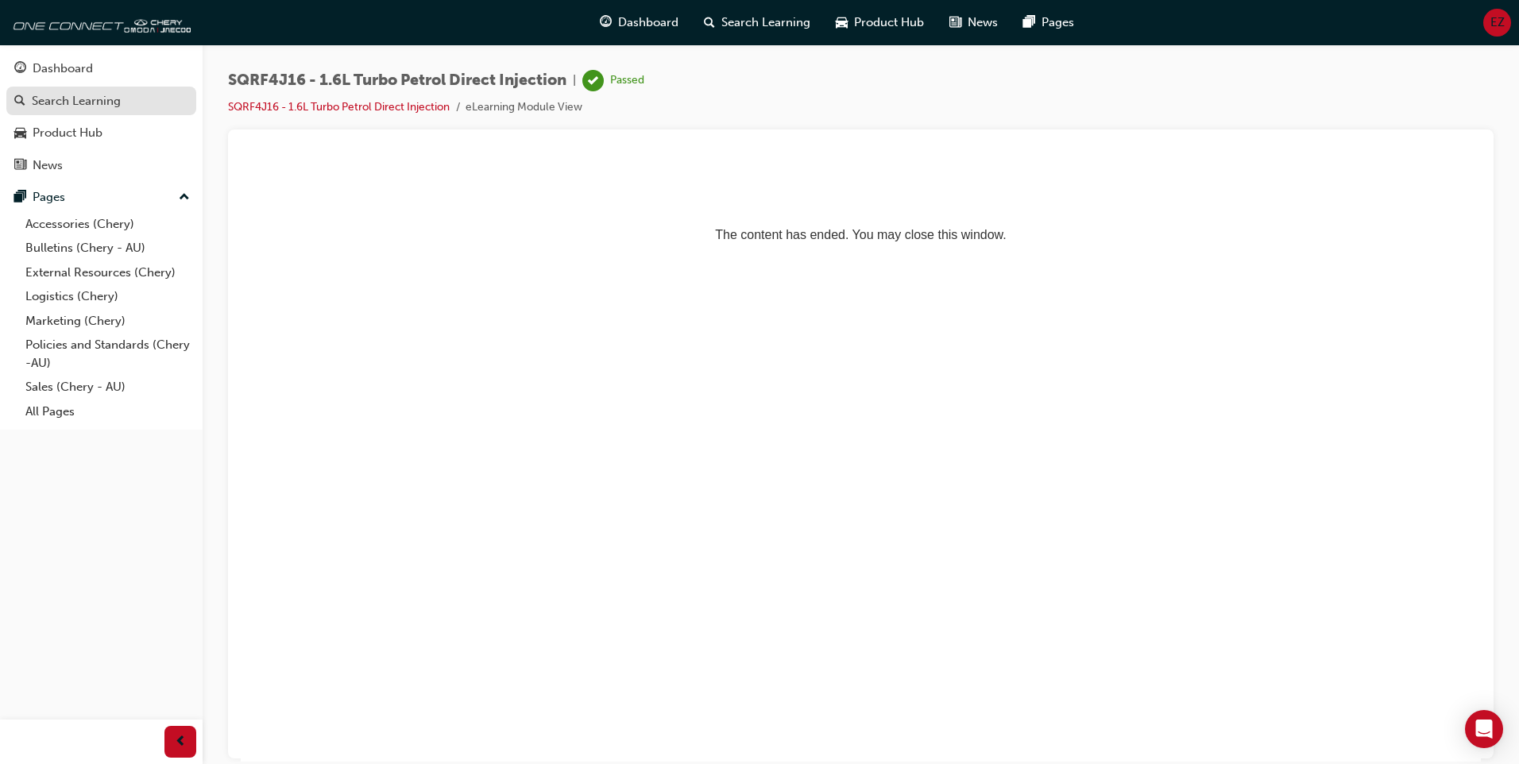
click at [106, 98] on div "Search Learning" at bounding box center [76, 101] width 89 height 18
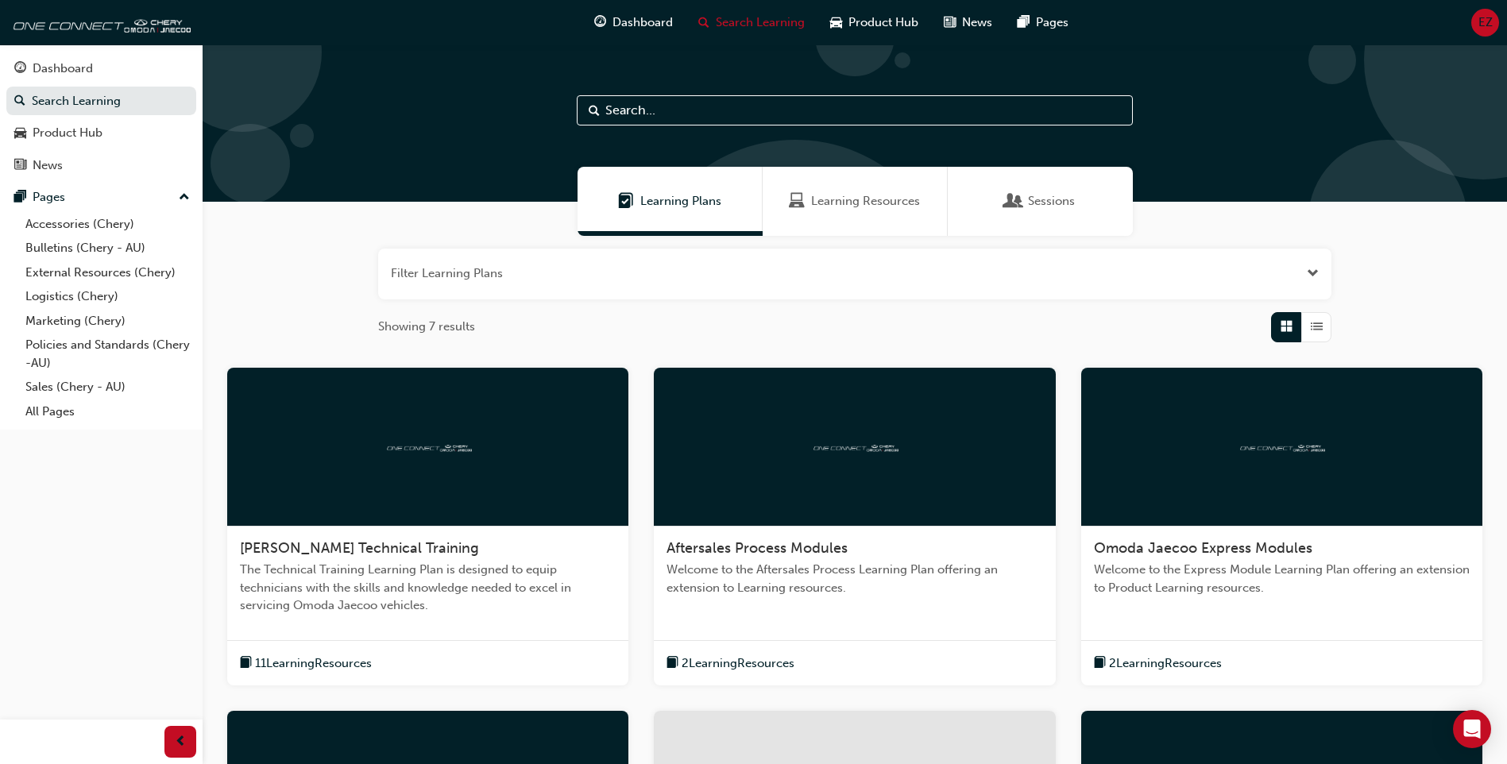
click at [862, 209] on span "Learning Resources" at bounding box center [865, 201] width 109 height 18
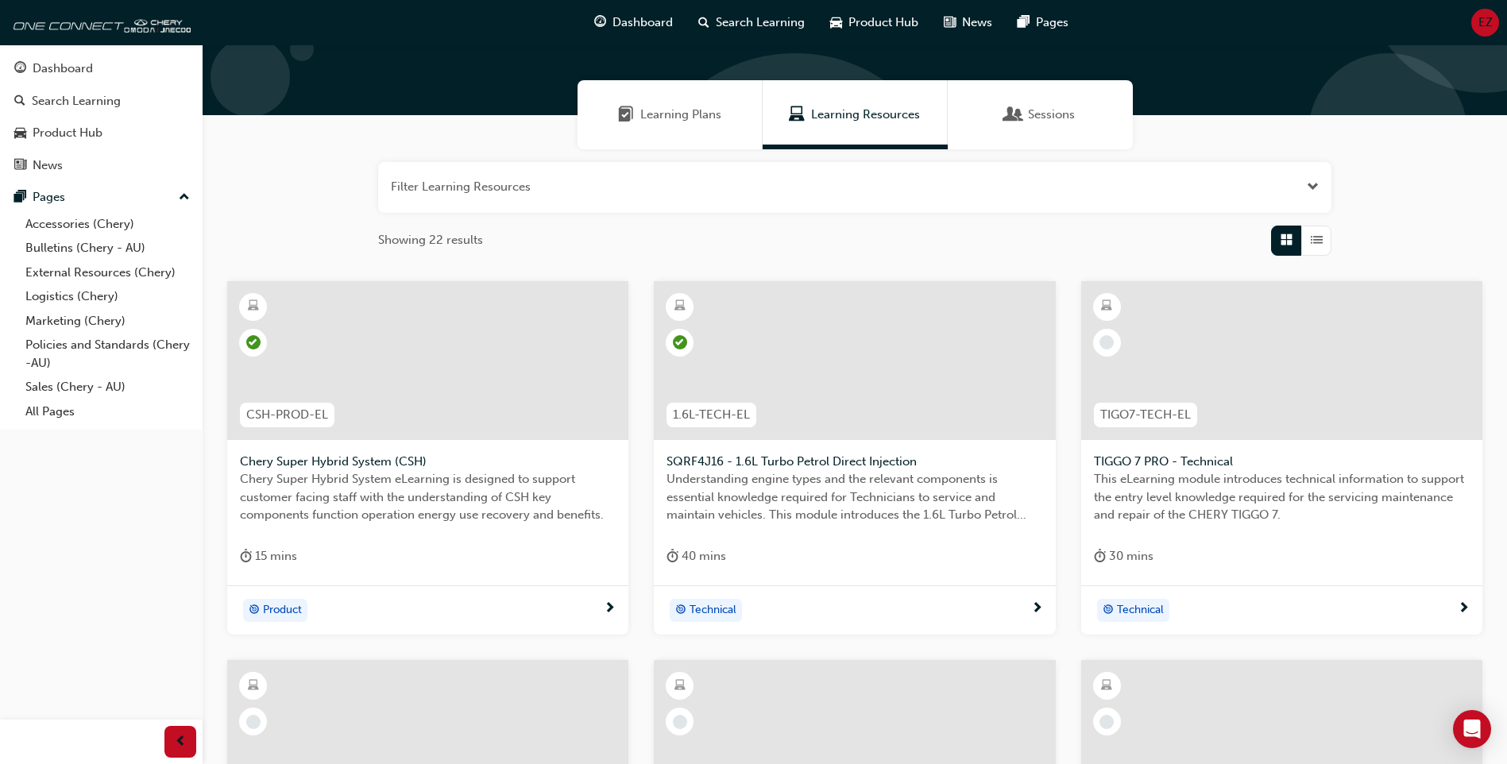
scroll to position [55, 0]
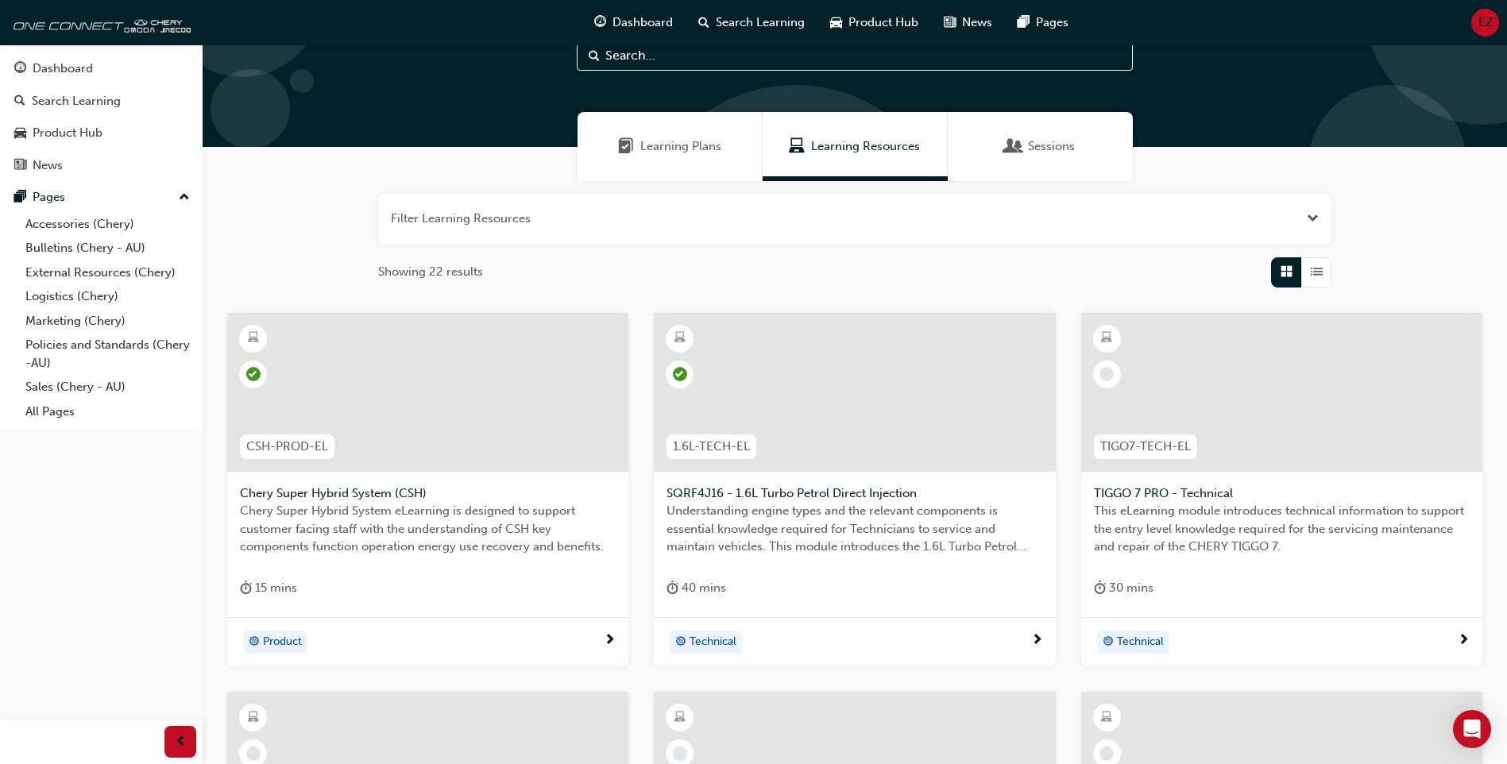
click at [1233, 443] on div at bounding box center [1281, 392] width 401 height 159
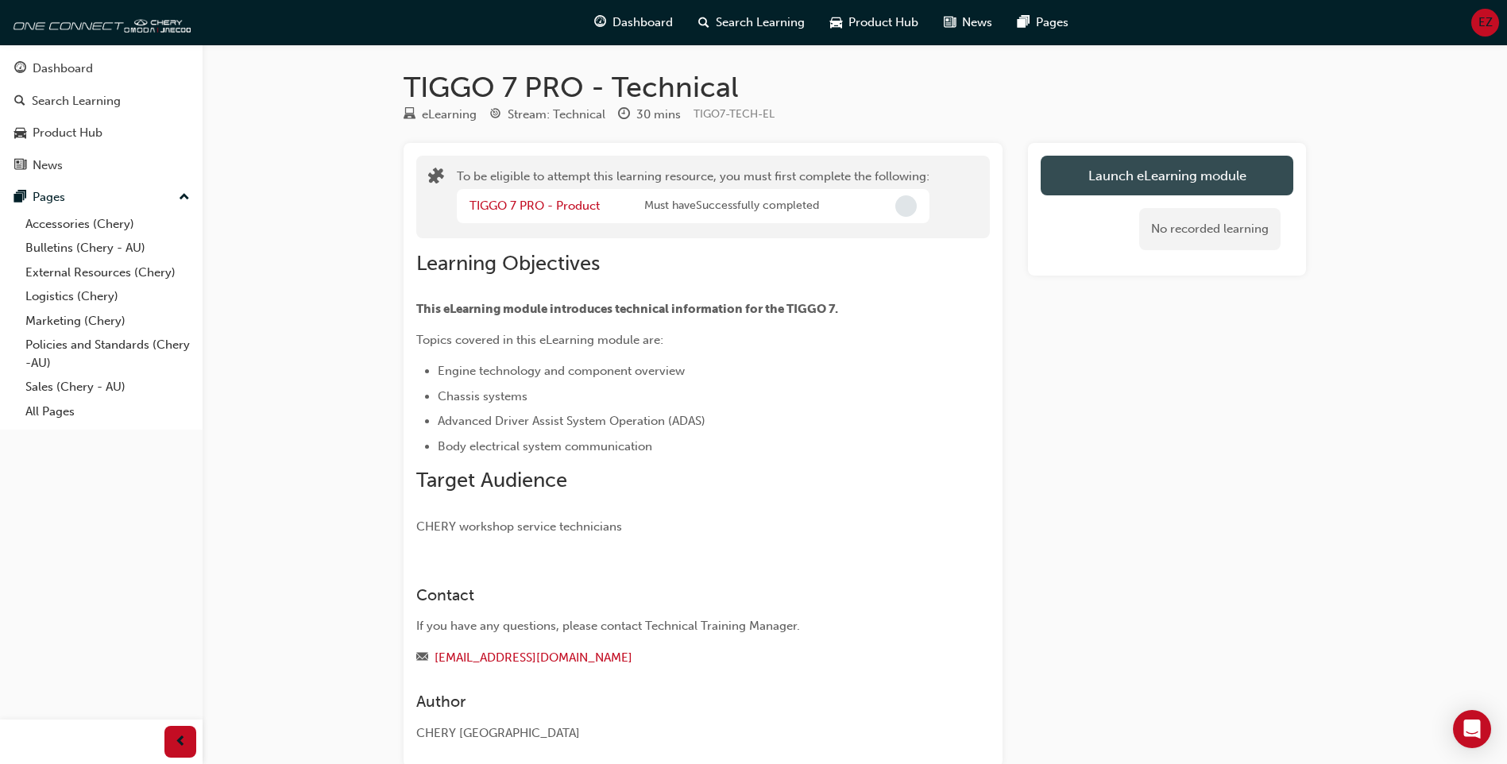
click at [1127, 175] on button "Launch eLearning module" at bounding box center [1167, 176] width 253 height 40
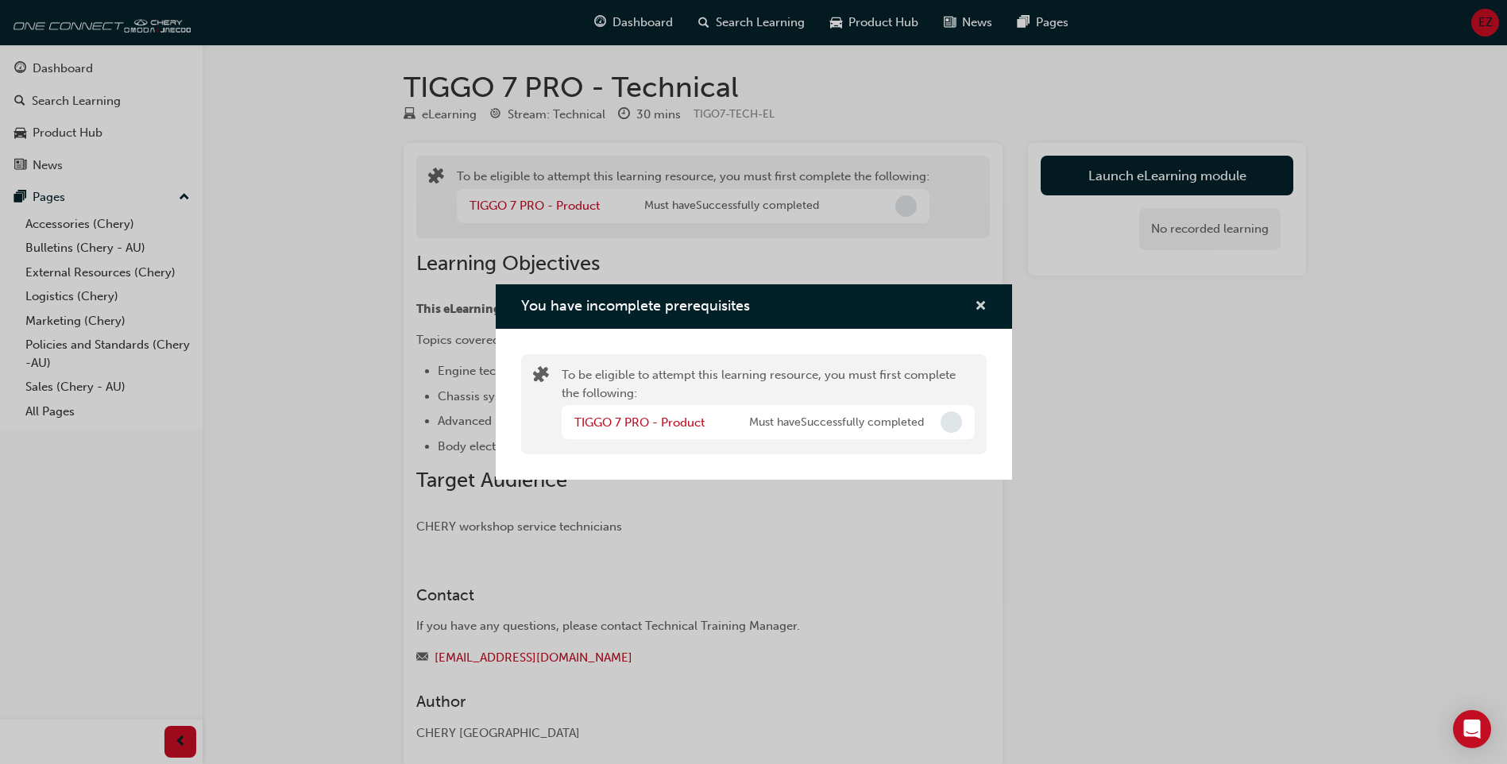
click at [985, 304] on span "cross-icon" at bounding box center [981, 307] width 12 height 14
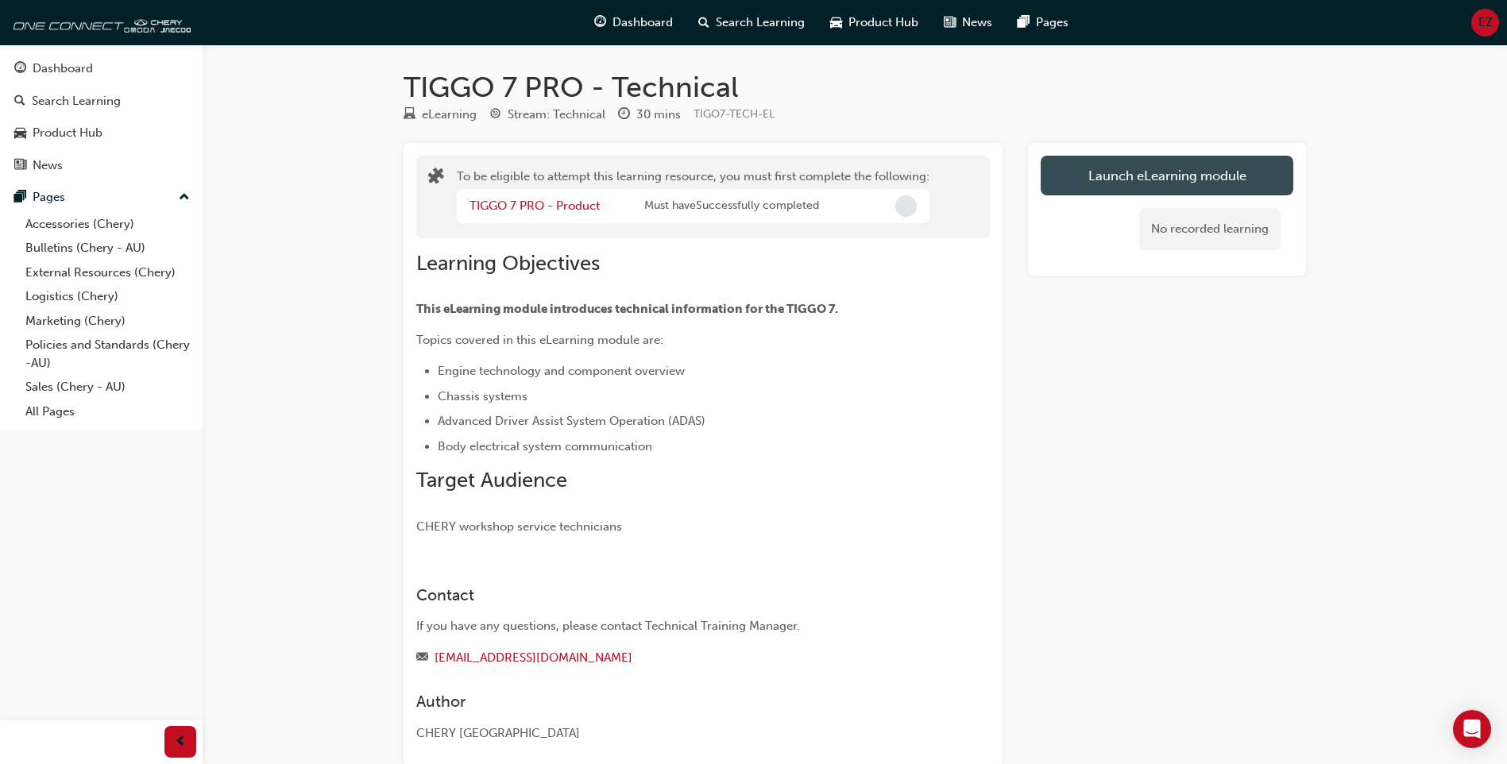
click at [1131, 171] on button "Launch eLearning module" at bounding box center [1167, 176] width 253 height 40
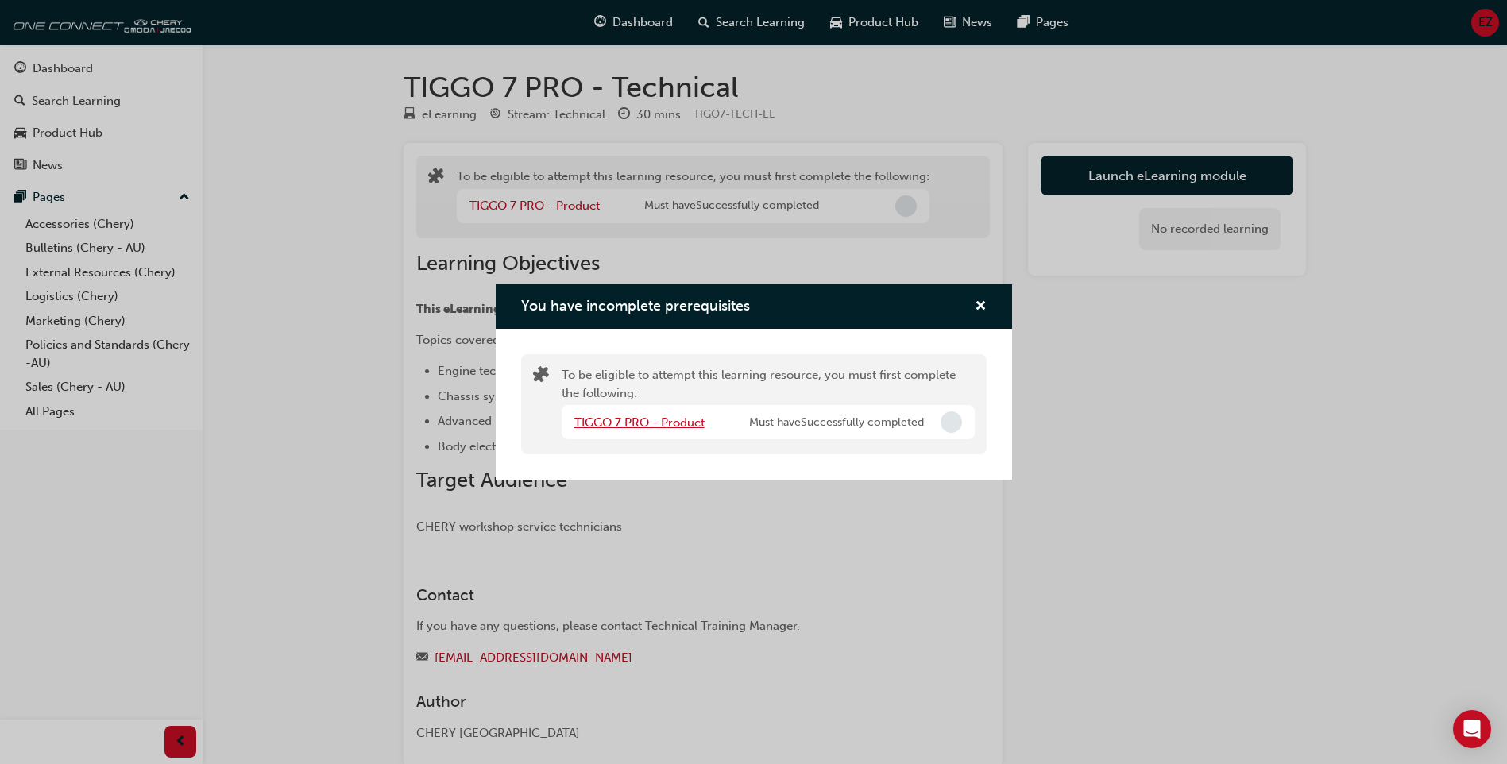
click at [628, 425] on link "TIGGO 7 PRO - Product" at bounding box center [639, 423] width 130 height 14
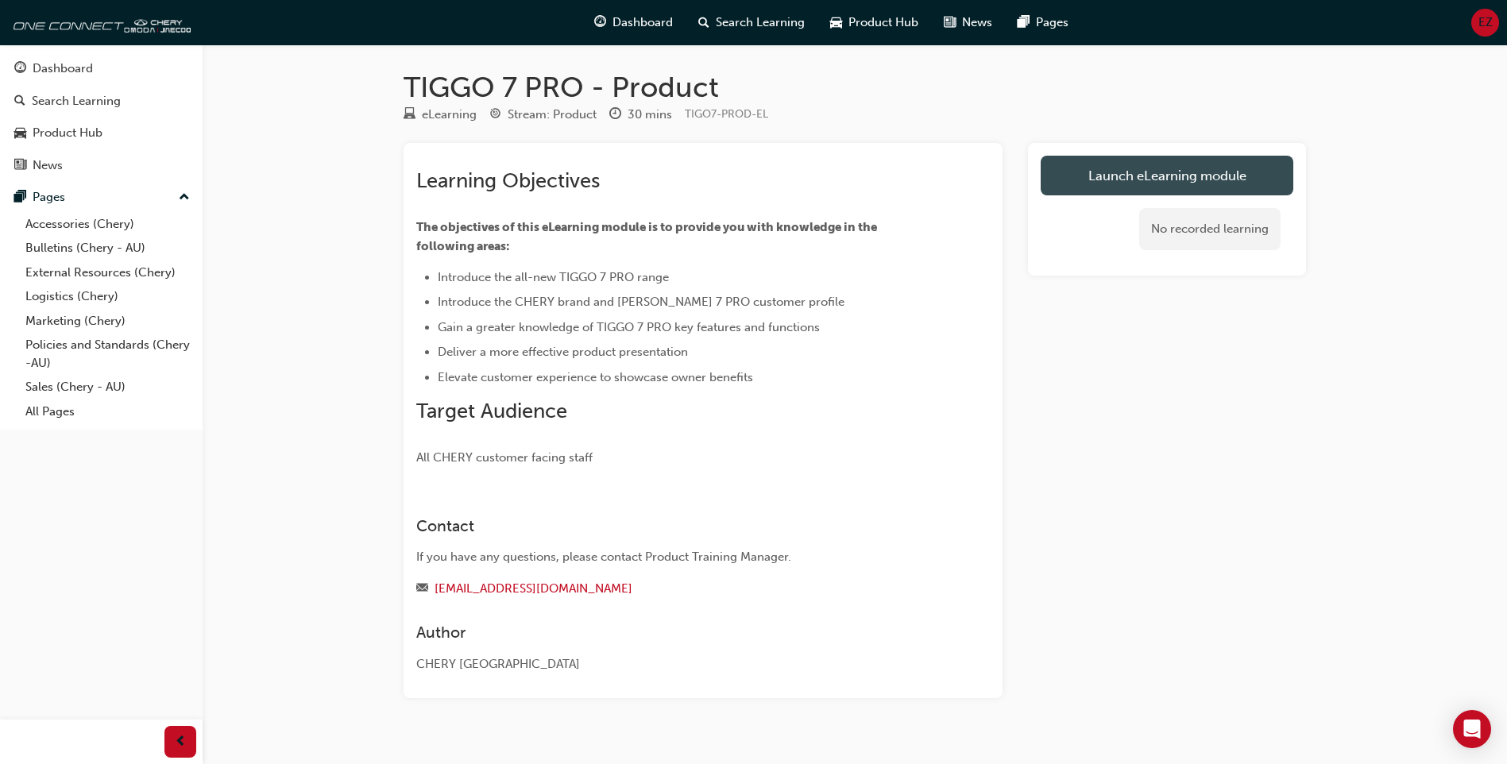
click at [1147, 171] on link "Launch eLearning module" at bounding box center [1167, 176] width 253 height 40
